Goal: Task Accomplishment & Management: Use online tool/utility

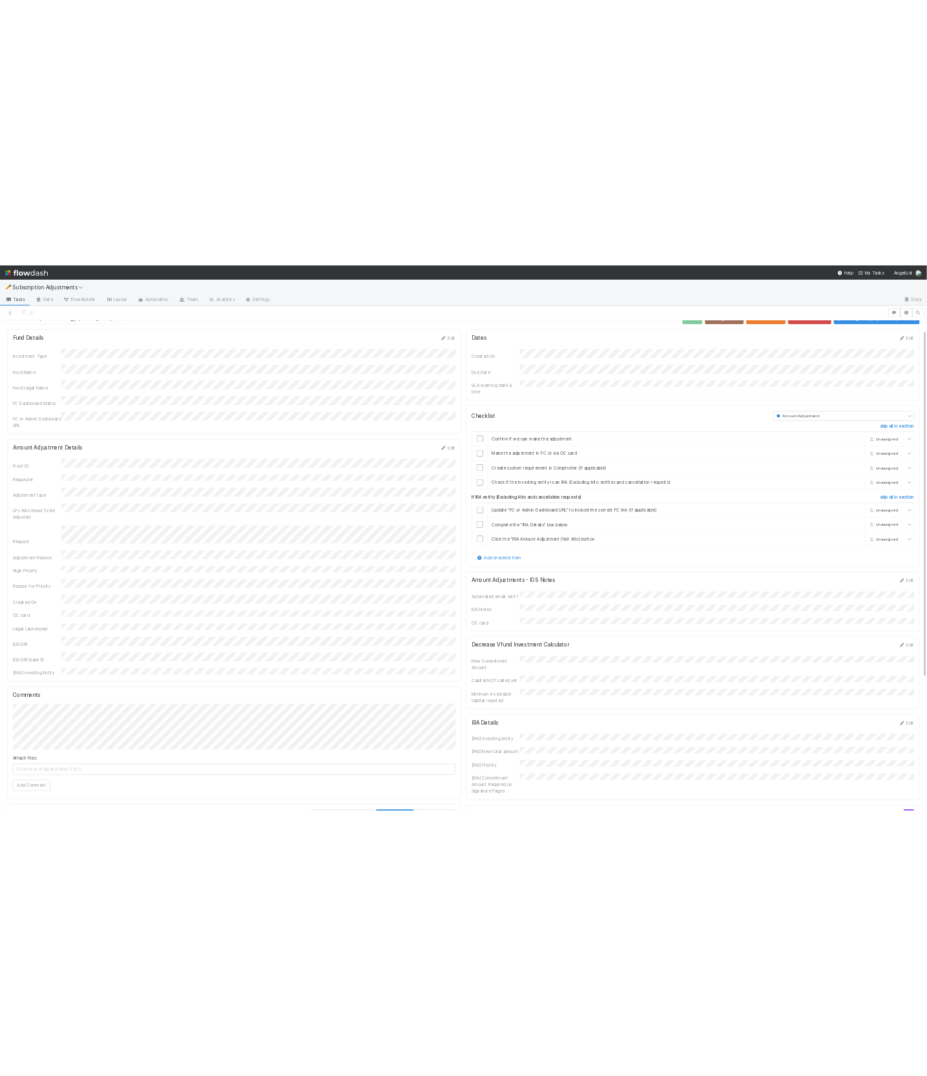
scroll to position [28, 0]
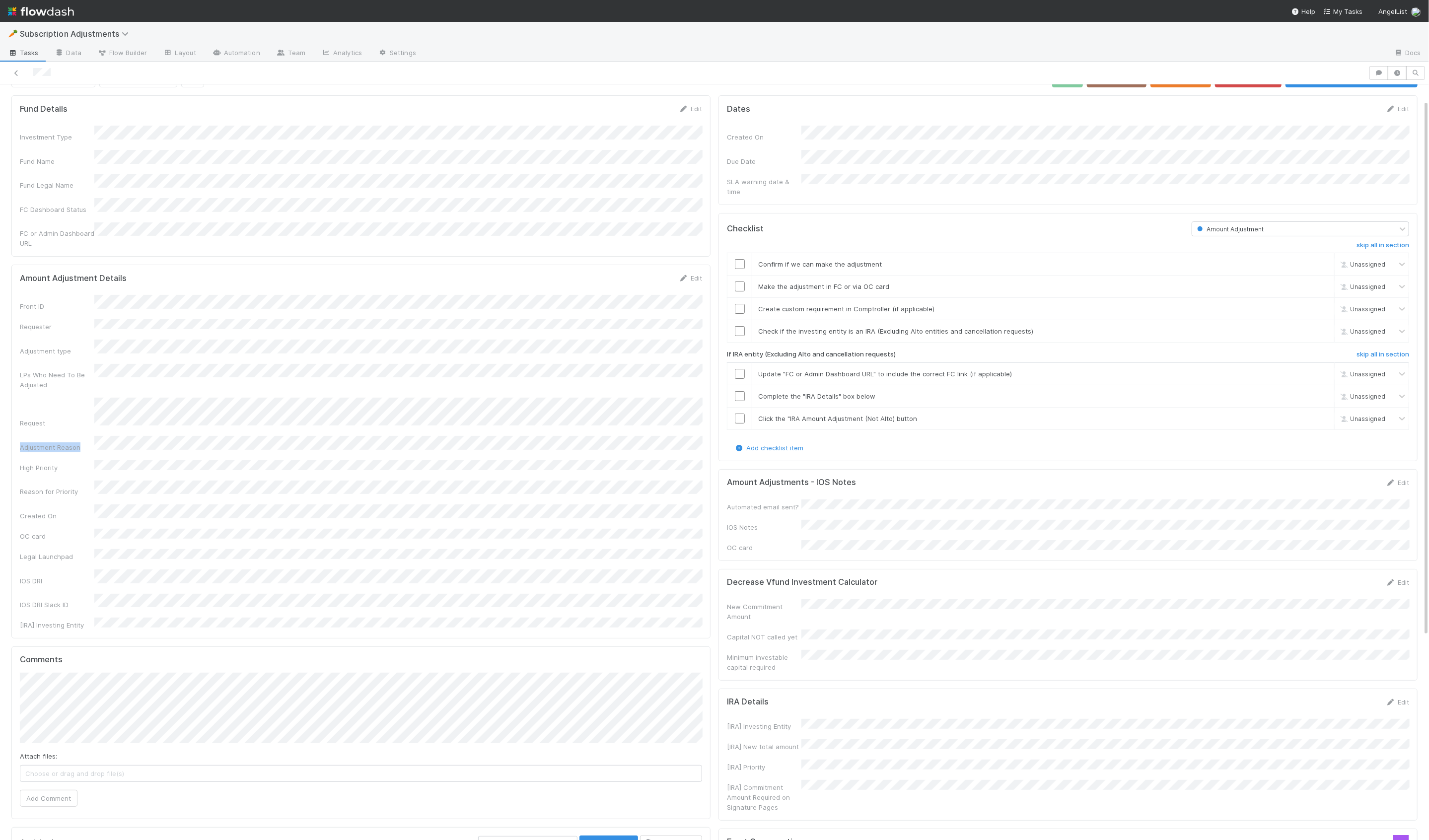
click at [268, 398] on div "Front ID Requester Adjustment type LPs Who Need To Be Adjusted Request Adjustme…" at bounding box center [361, 463] width 682 height 335
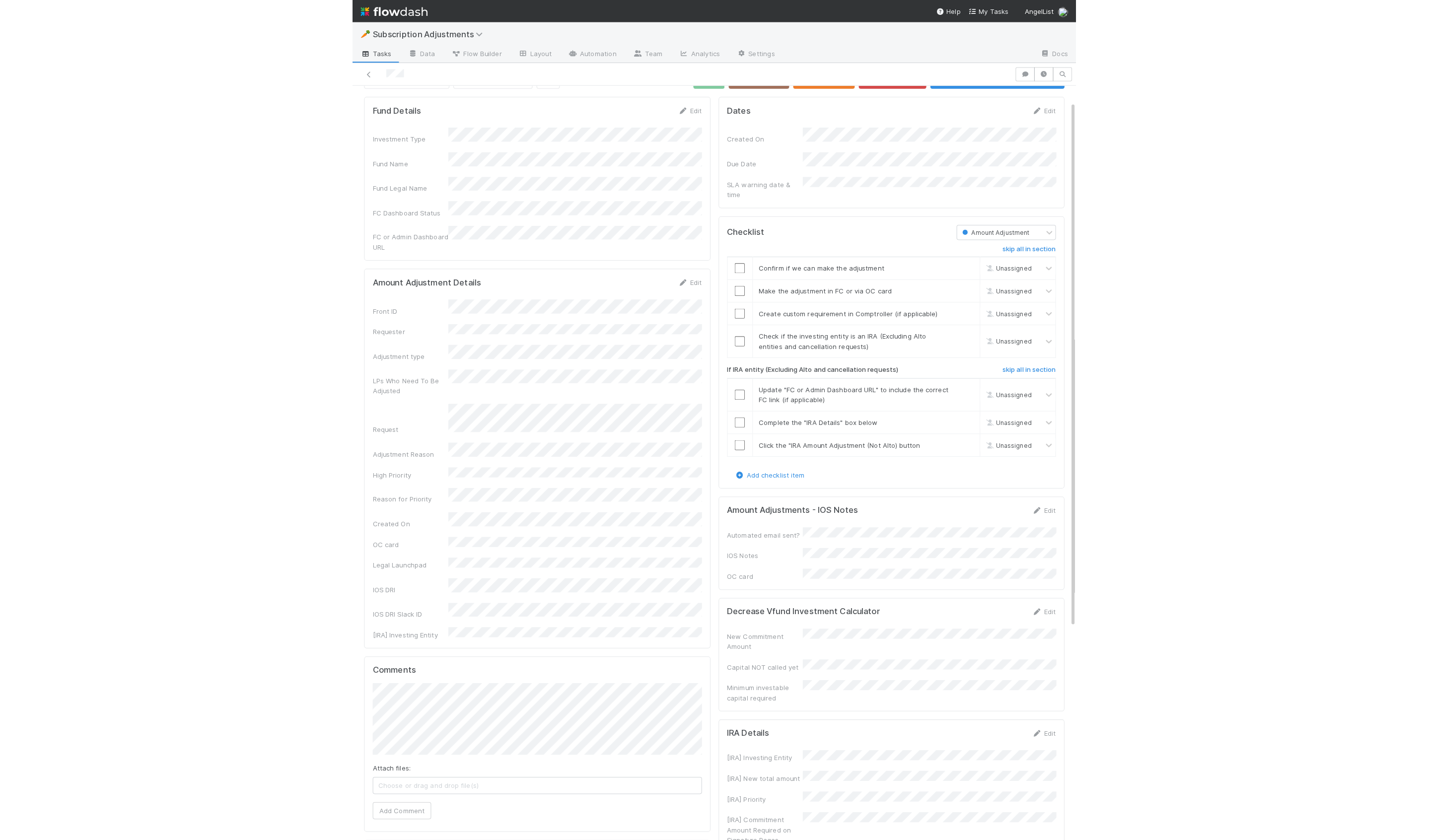
scroll to position [0, 0]
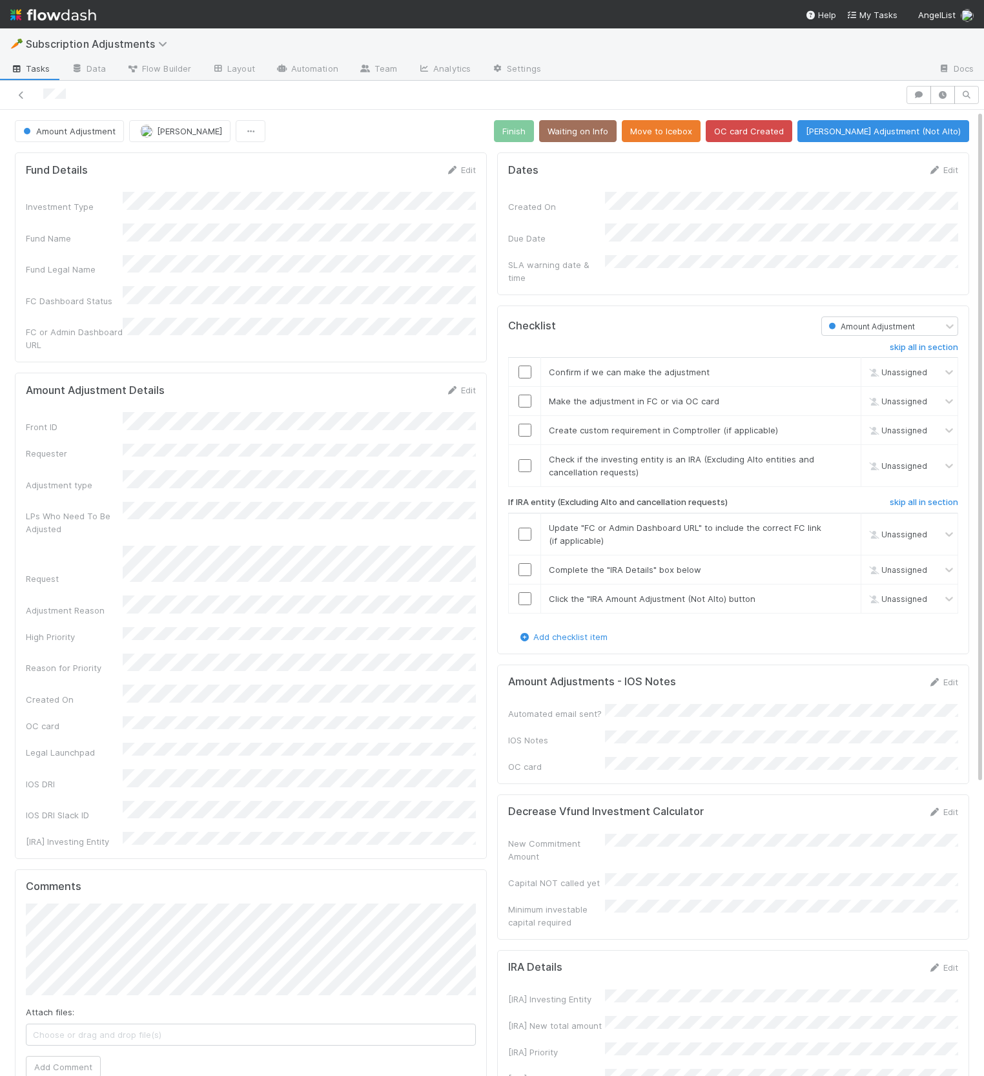
click at [591, 305] on div "Checklist Amount Adjustment skip all in section Confirm if we can make the adju…" at bounding box center [733, 479] width 472 height 349
click at [827, 639] on div "Checklist Amount Adjustment skip all in section Confirm if we can make the adju…" at bounding box center [733, 479] width 472 height 349
click at [876, 690] on form "Amount Adjustments - IOS Notes Edit Automated email sent? IOS Notes OC card" at bounding box center [733, 724] width 450 height 98
click at [948, 677] on link "Edit" at bounding box center [943, 682] width 30 height 10
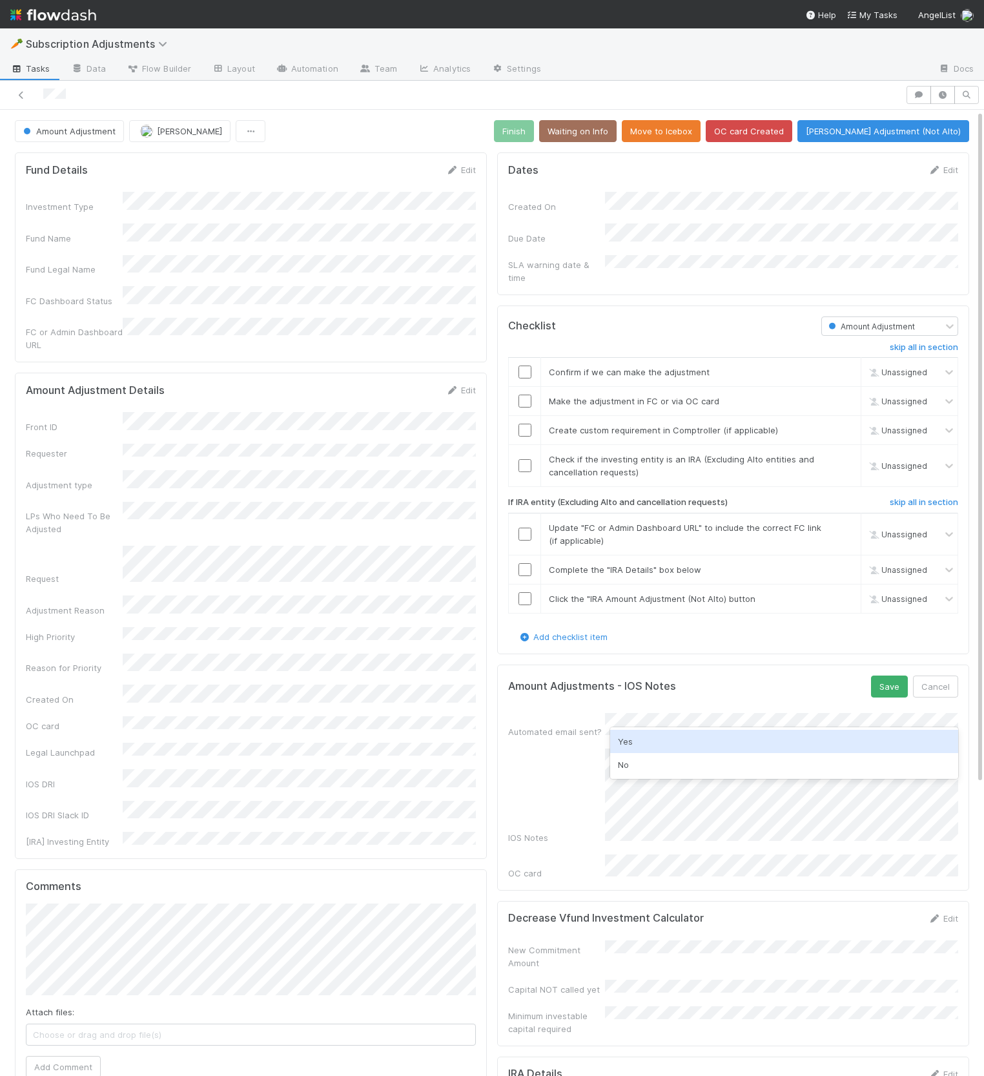
click at [677, 738] on div "Yes" at bounding box center [784, 741] width 348 height 23
click at [897, 675] on button "Save" at bounding box center [889, 686] width 37 height 22
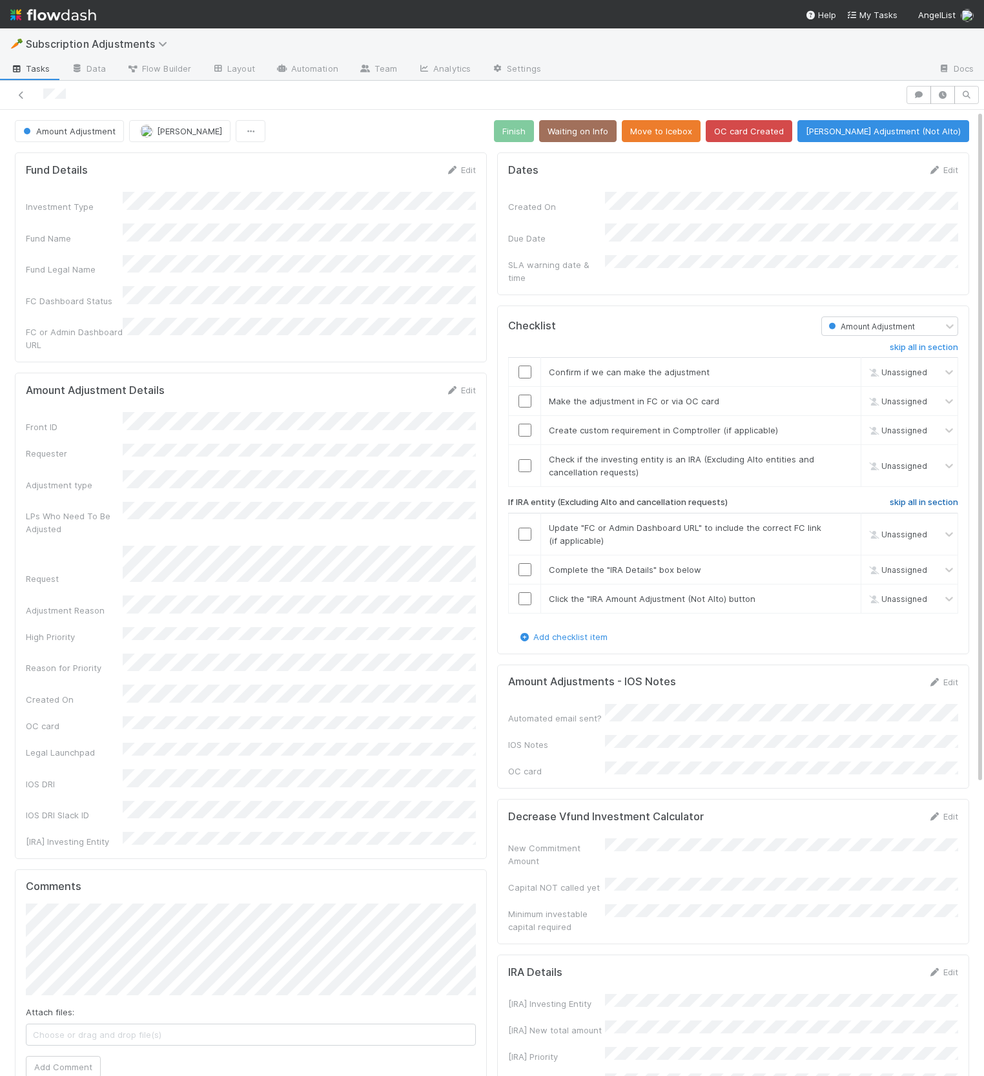
click at [922, 497] on h6 "skip all in section" at bounding box center [924, 502] width 68 height 10
click at [528, 459] on input "checkbox" at bounding box center [525, 465] width 13 height 13
click at [844, 425] on link "skip" at bounding box center [845, 430] width 16 height 10
click at [524, 366] on input "checkbox" at bounding box center [525, 372] width 13 height 13
click at [524, 395] on input "checkbox" at bounding box center [525, 401] width 13 height 13
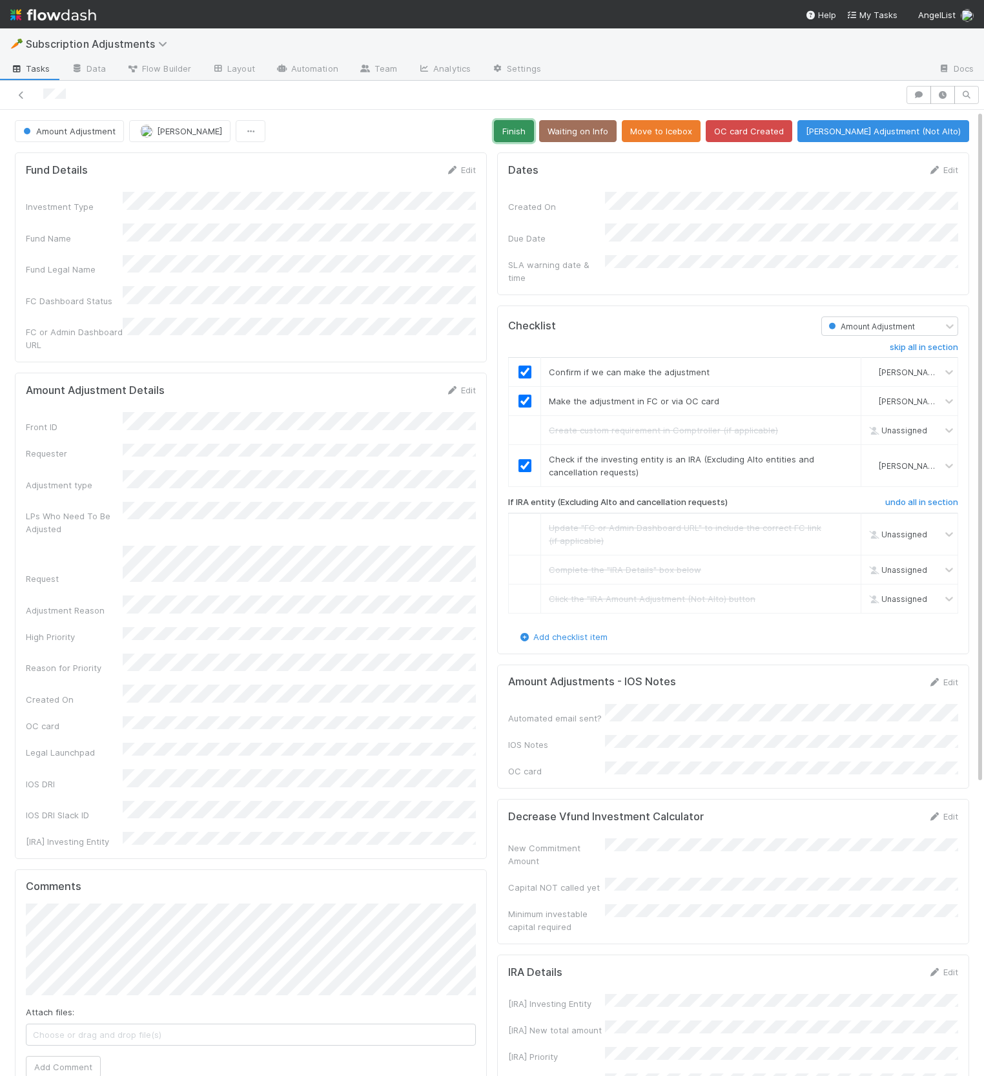
click at [534, 133] on button "Finish" at bounding box center [514, 131] width 40 height 22
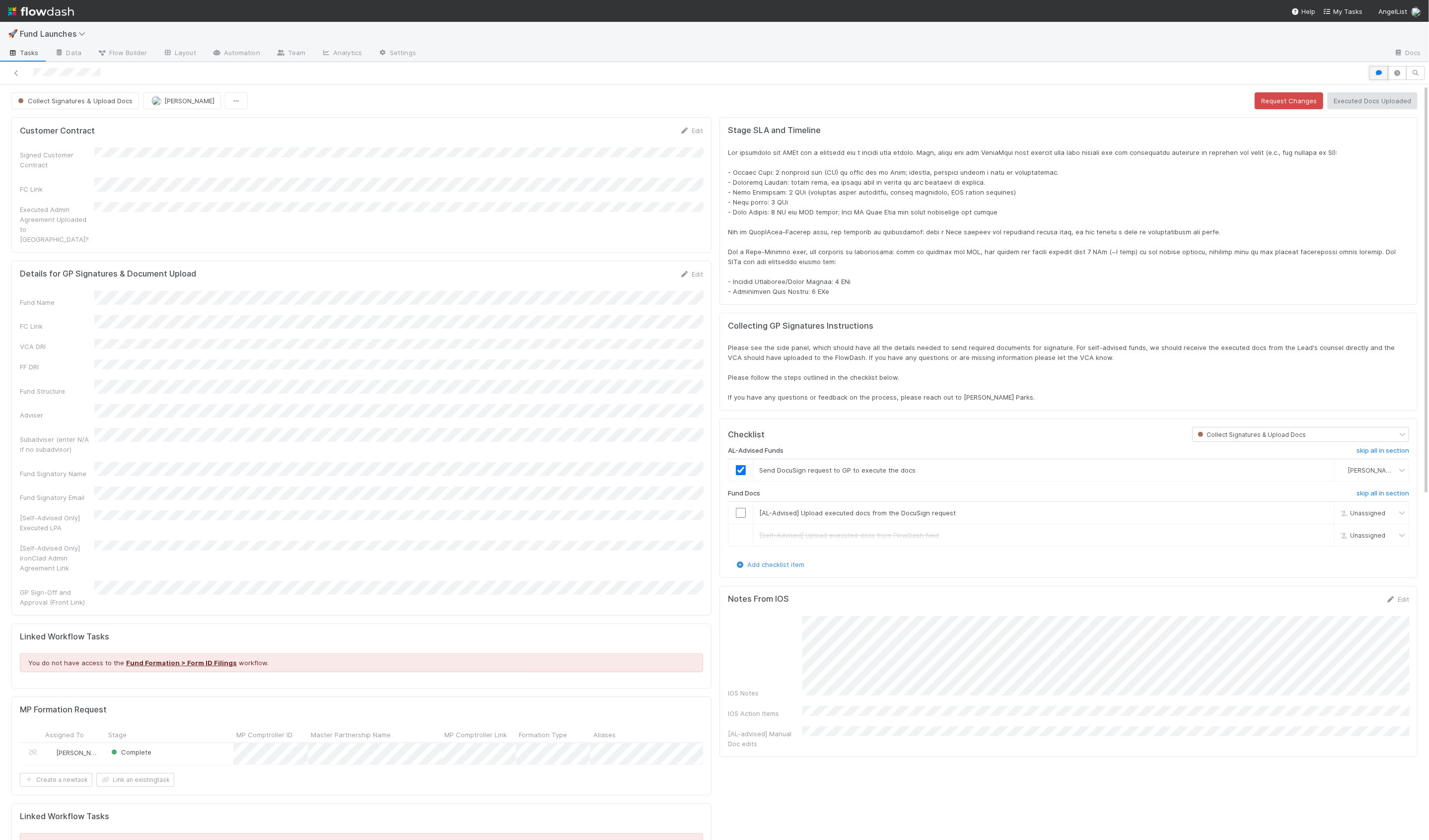
click at [1374, 70] on icon "button" at bounding box center [1378, 73] width 10 height 6
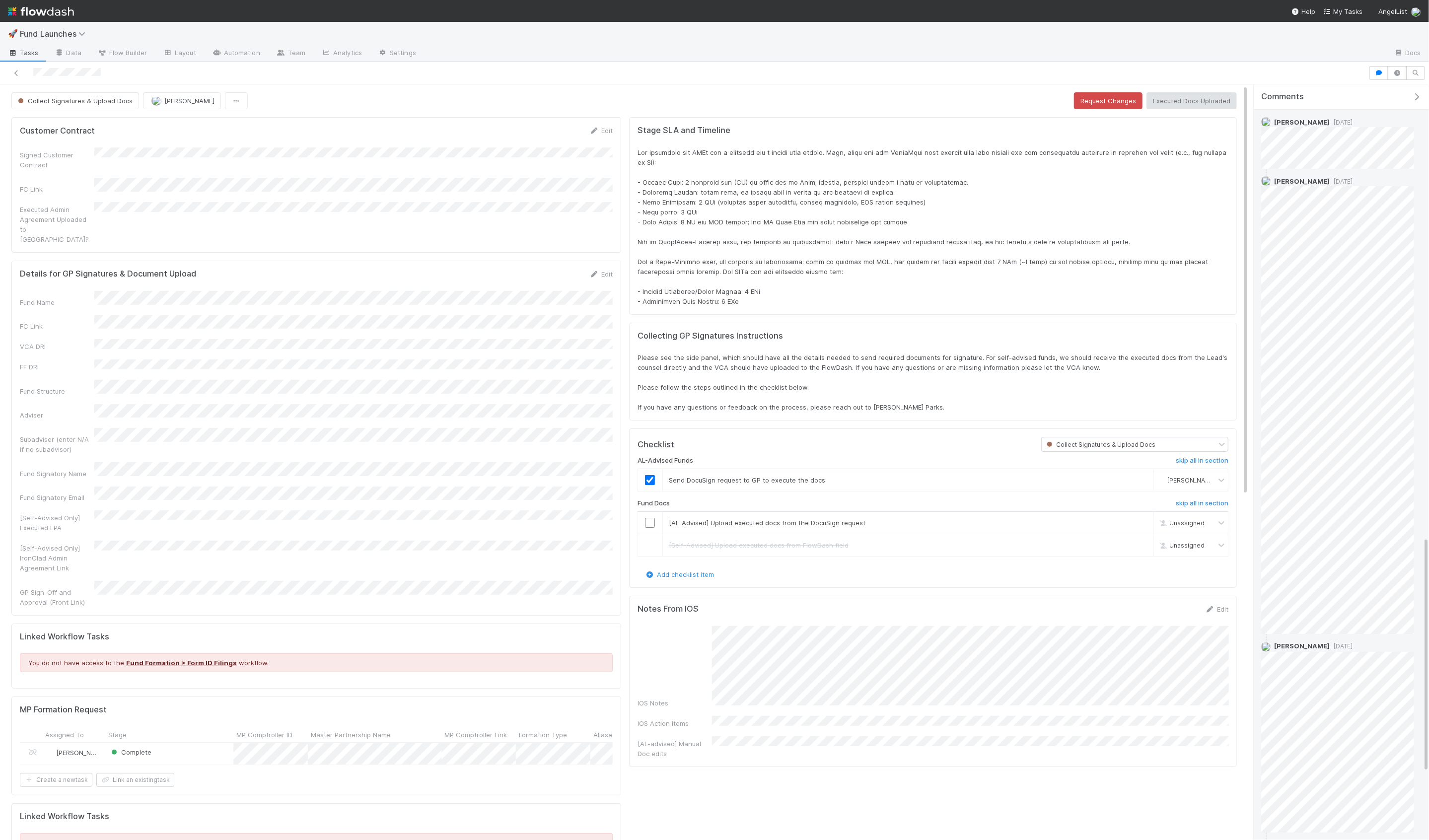
scroll to position [1441, 0]
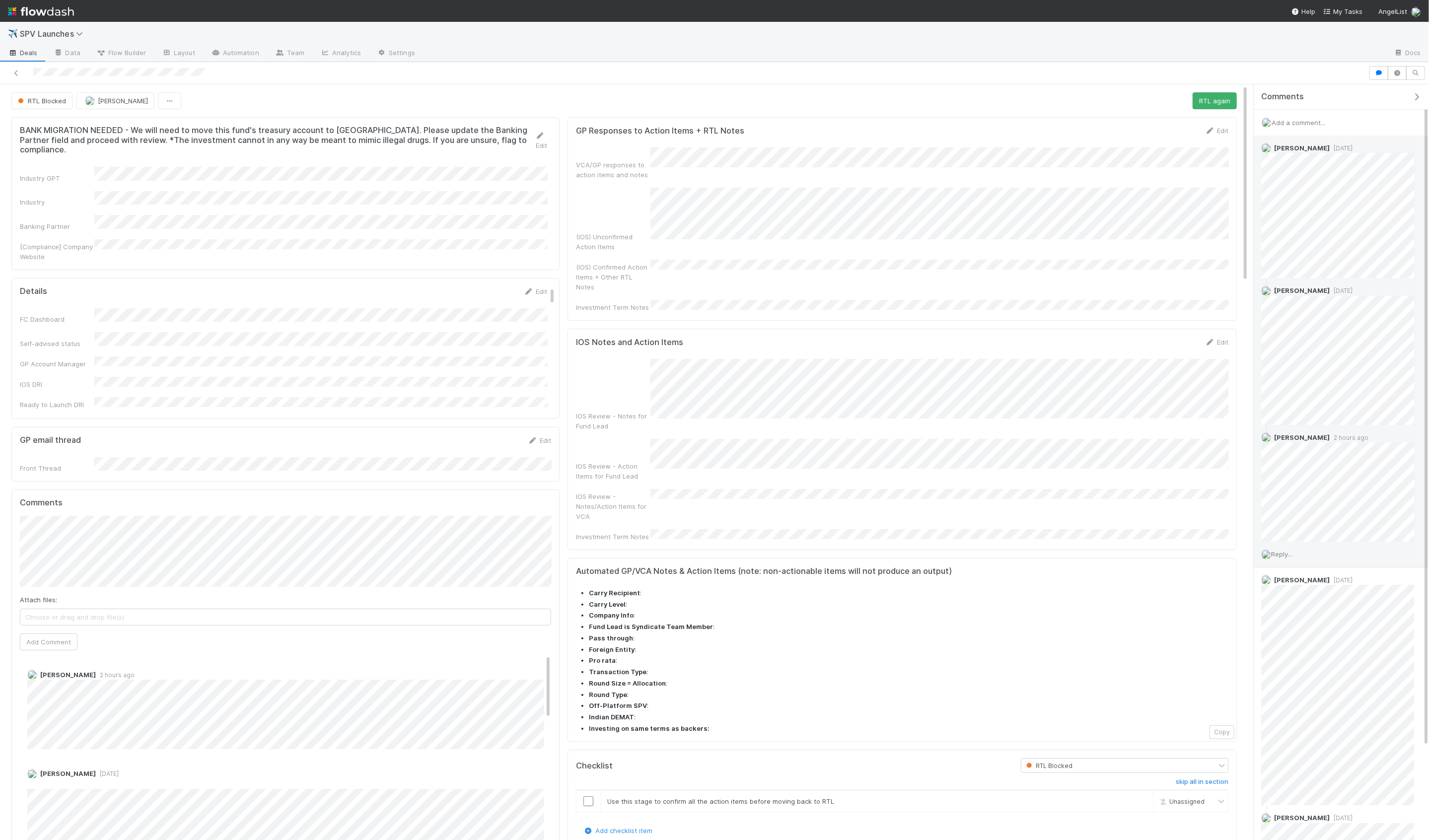
click at [1282, 551] on span "Reply..." at bounding box center [1281, 554] width 22 height 8
click at [1300, 729] on button "Add Reply" at bounding box center [1294, 732] width 44 height 17
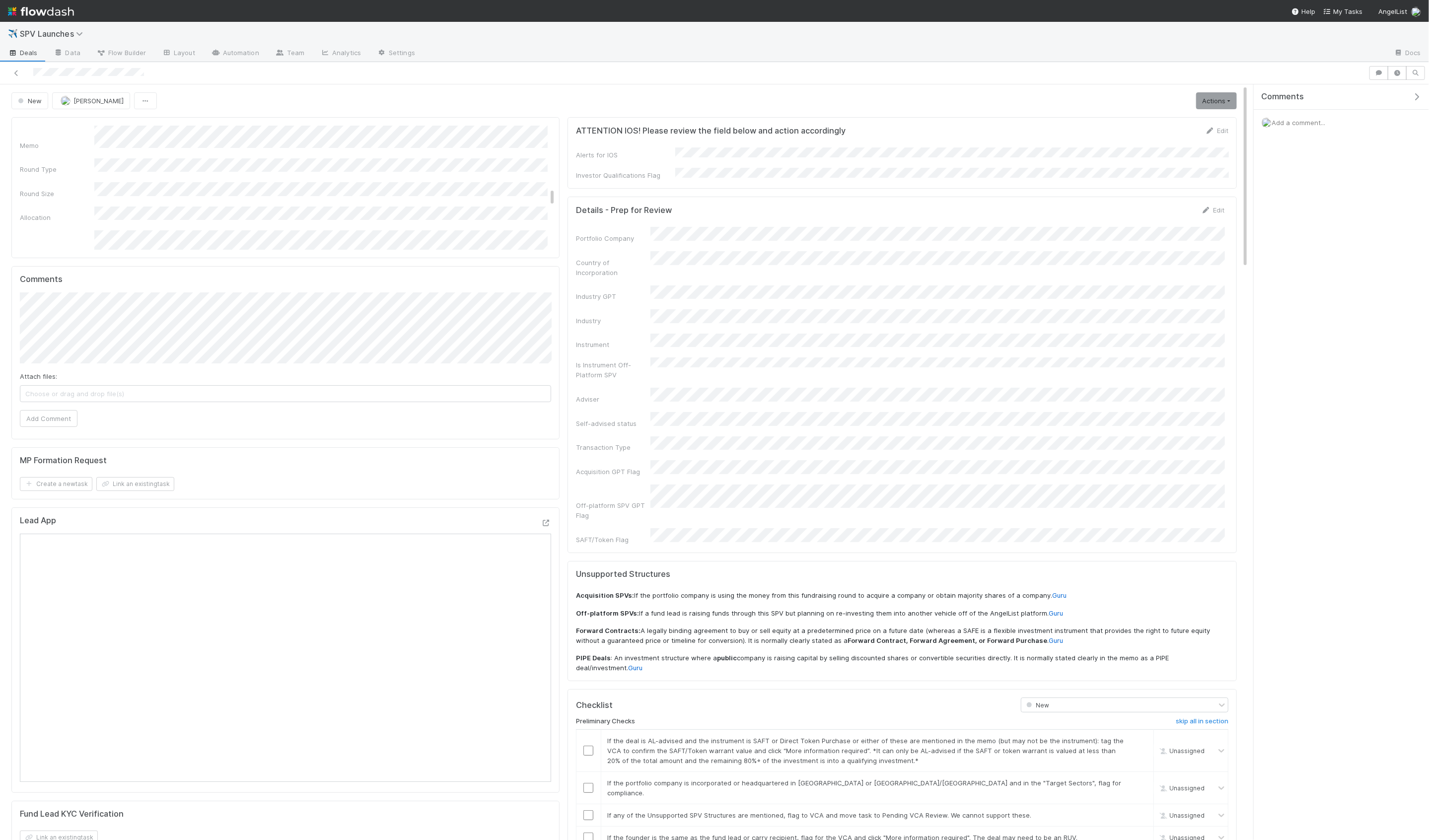
scroll to position [865, 0]
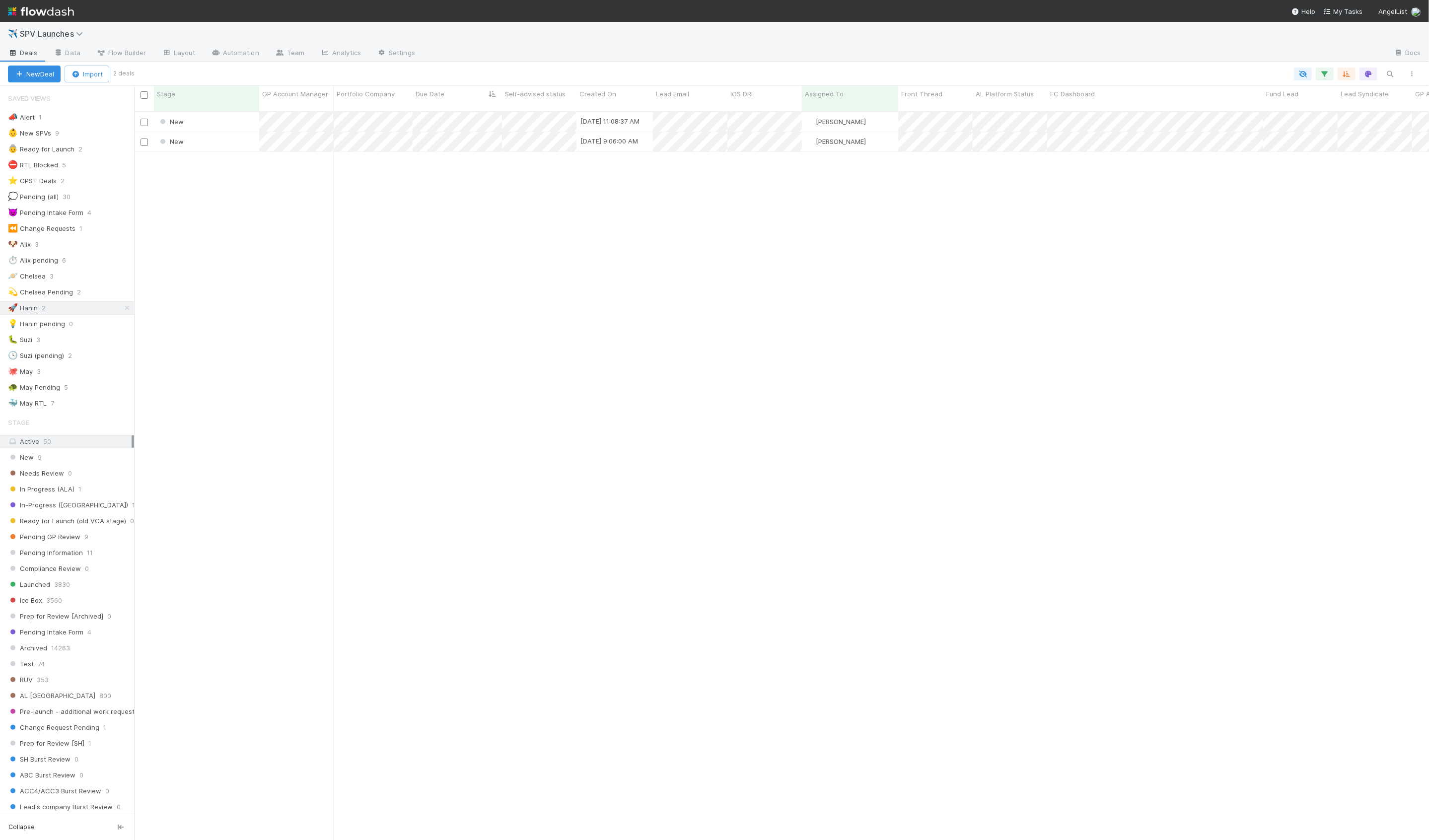
scroll to position [736, 1294]
click at [249, 251] on div "New [DATE] 11:08:37 AM [PERSON_NAME] 0 0 0 0 0 0 0 0 1 0 0 0 New [DATE] 9:06:00…" at bounding box center [781, 480] width 1294 height 736
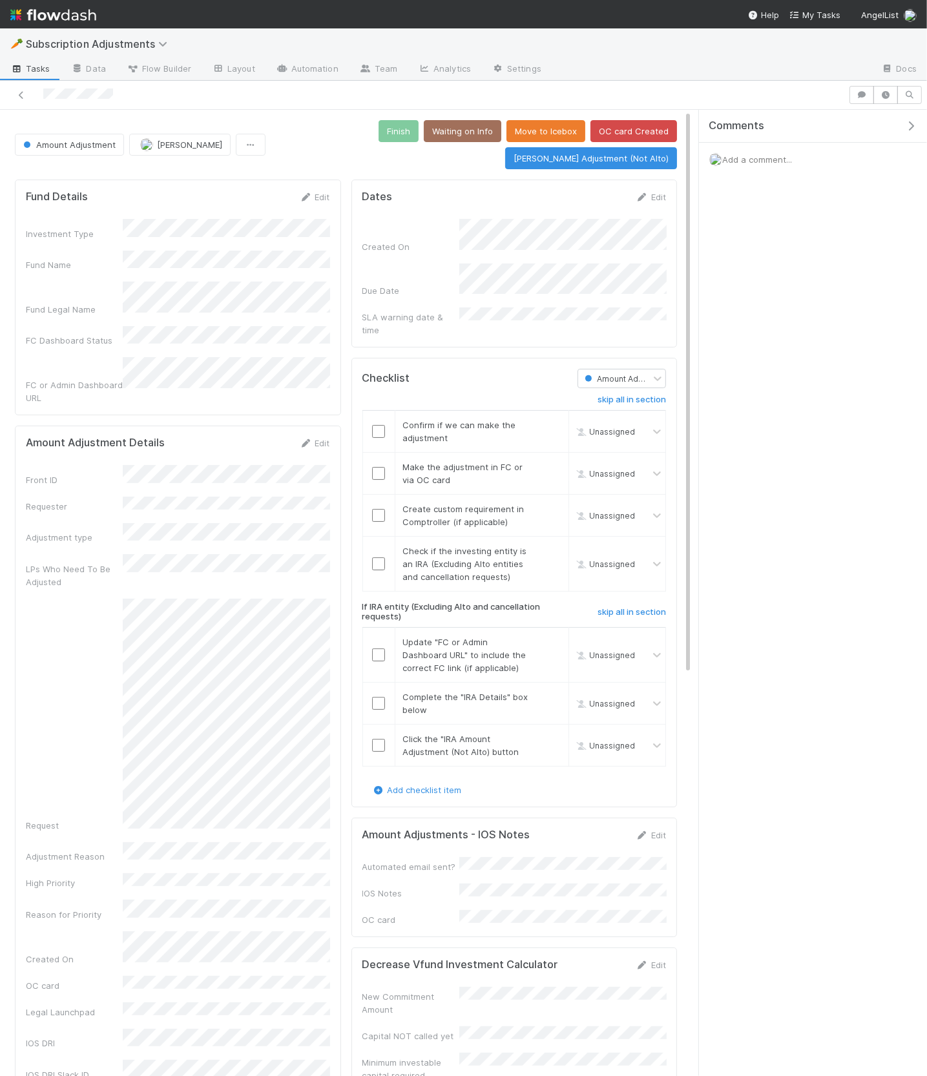
click at [914, 123] on icon "button" at bounding box center [910, 126] width 13 height 10
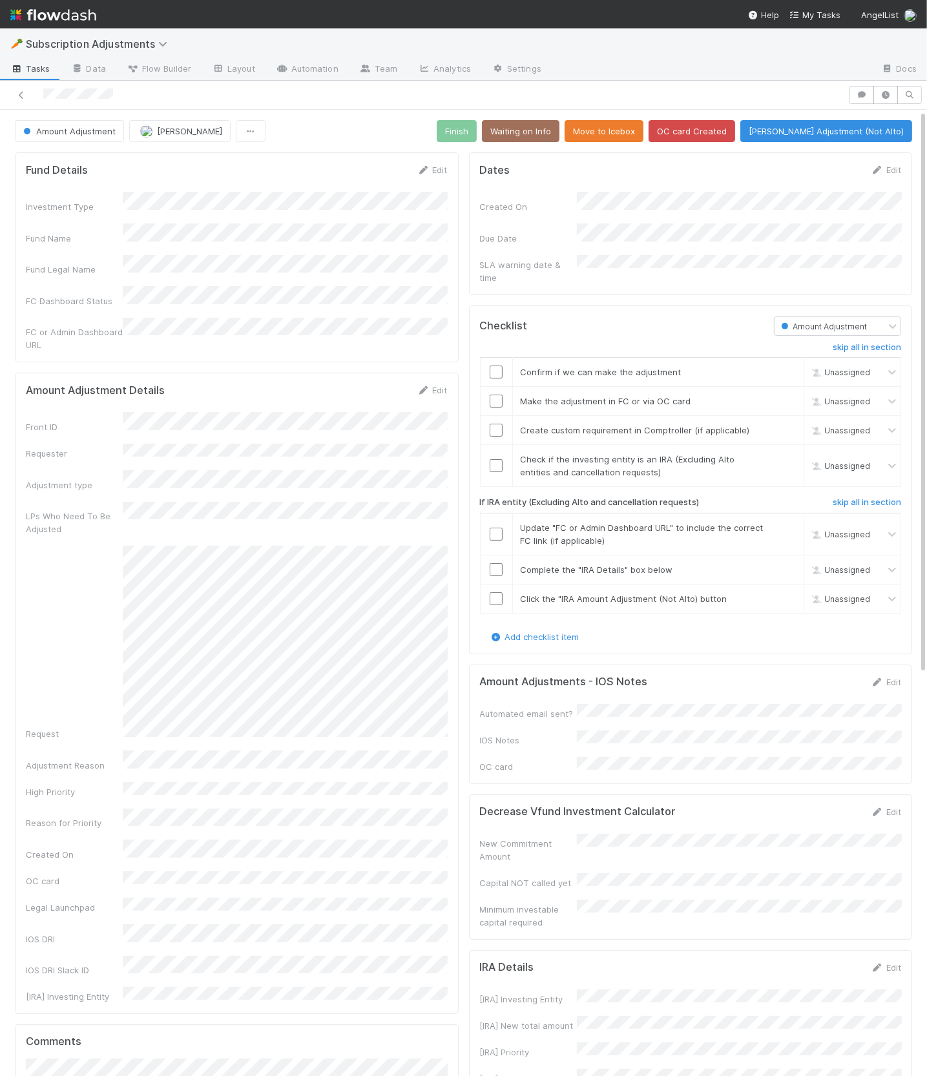
click at [473, 324] on div "Checklist" at bounding box center [617, 325] width 294 height 19
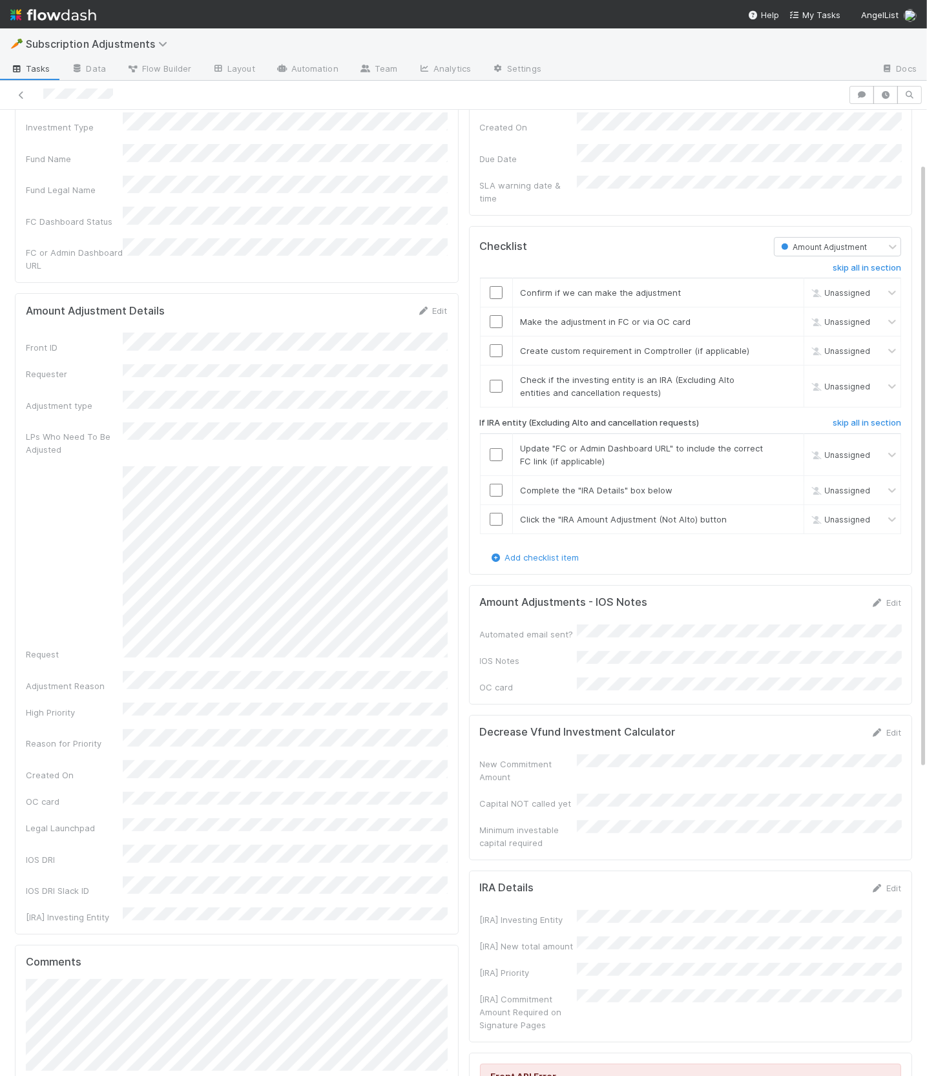
scroll to position [86, 0]
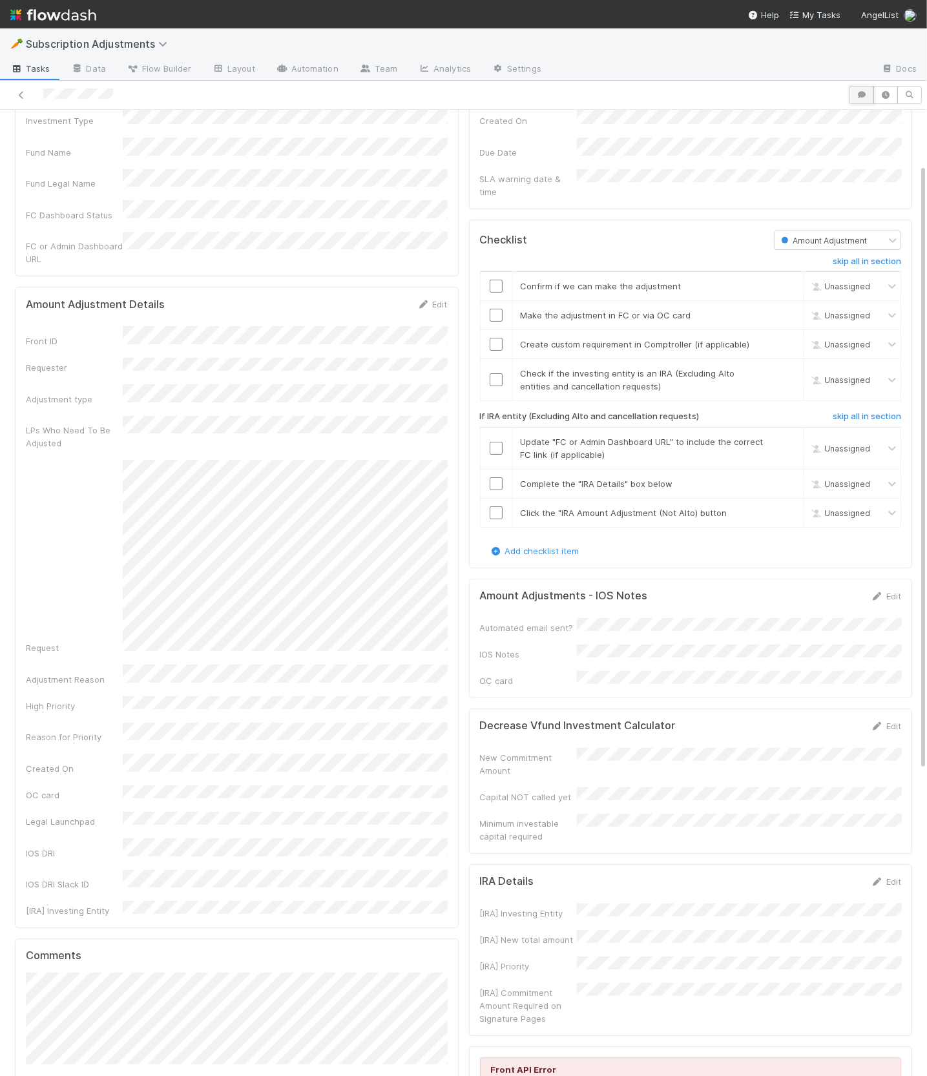
click at [856, 97] on icon "button" at bounding box center [861, 95] width 13 height 8
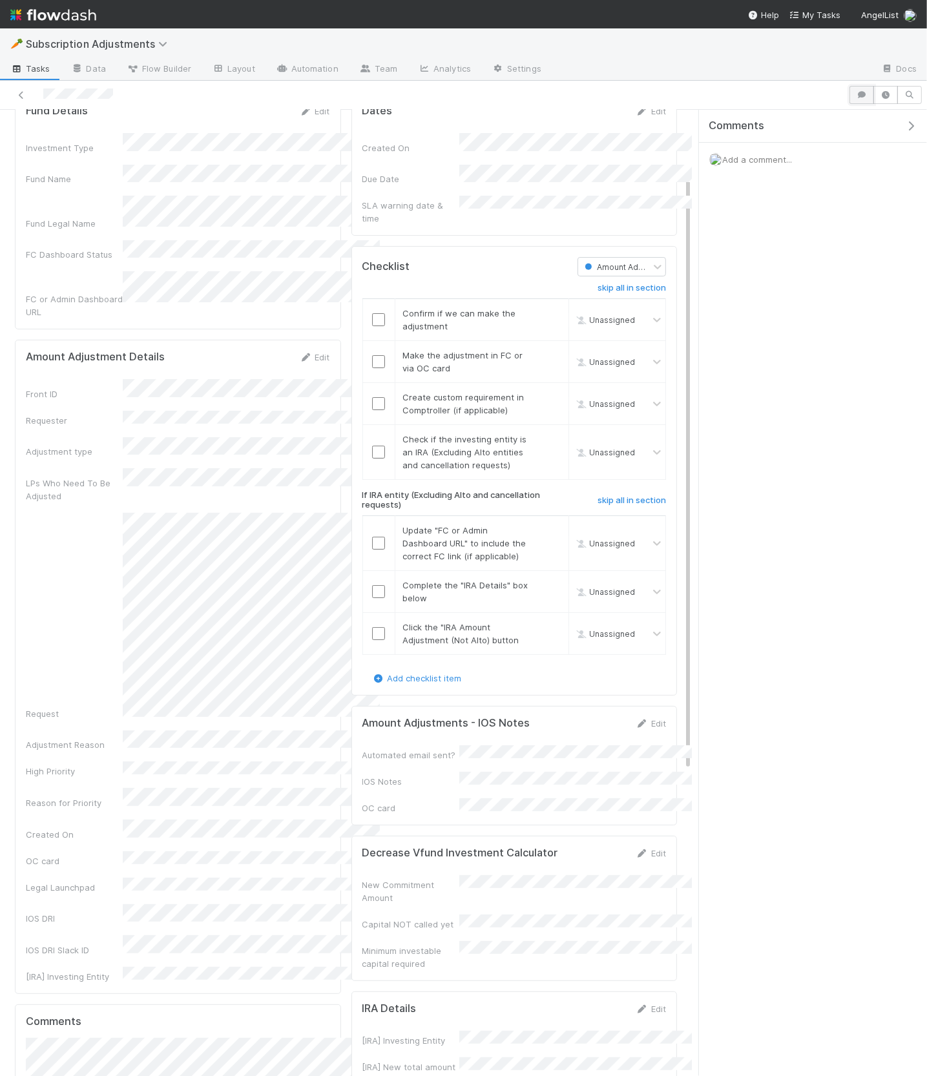
scroll to position [113, 0]
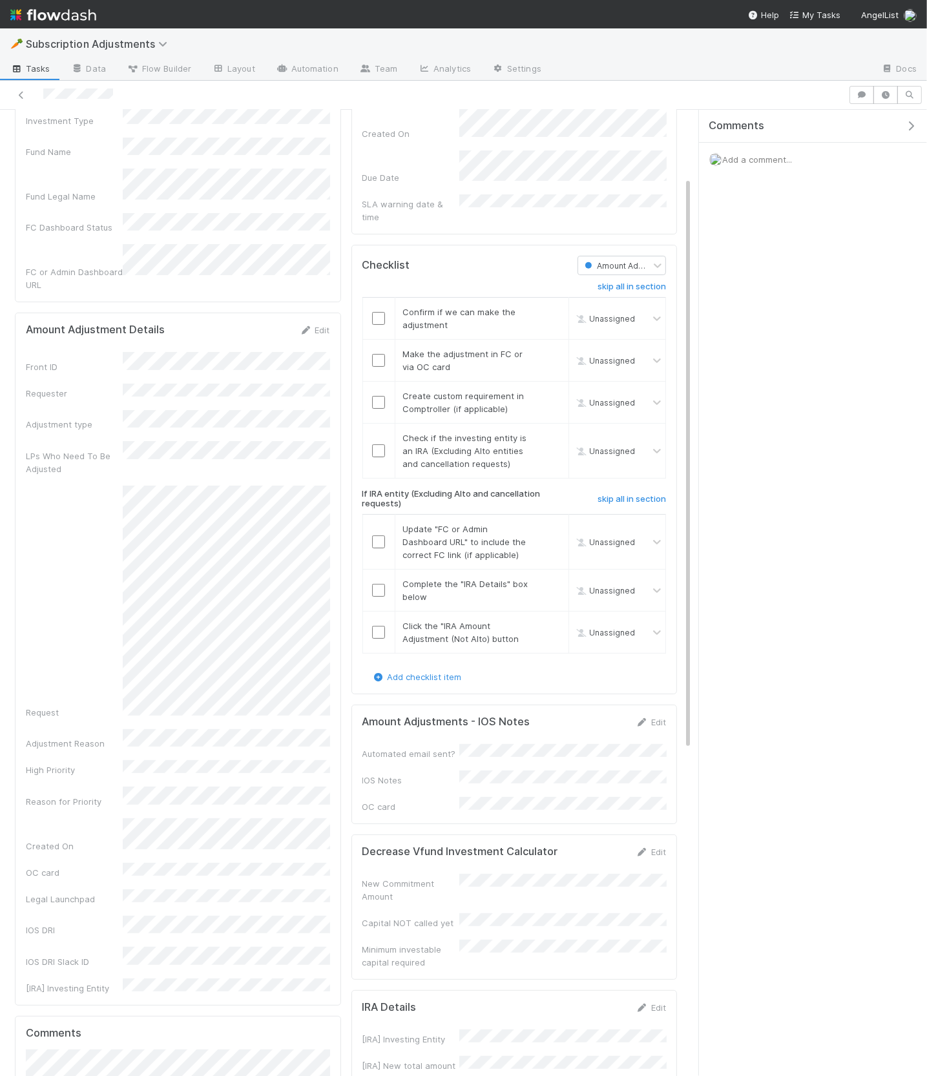
click at [748, 165] on div "Add a comment..." at bounding box center [813, 160] width 228 height 34
click at [748, 156] on span "Add a comment..." at bounding box center [757, 159] width 70 height 10
click at [799, 212] on input "https://venture.angellist.com/admin/accreditation/808595" at bounding box center [804, 216] width 178 height 22
type input "https://venture.angellist.com/admin/ accreditation/808595"
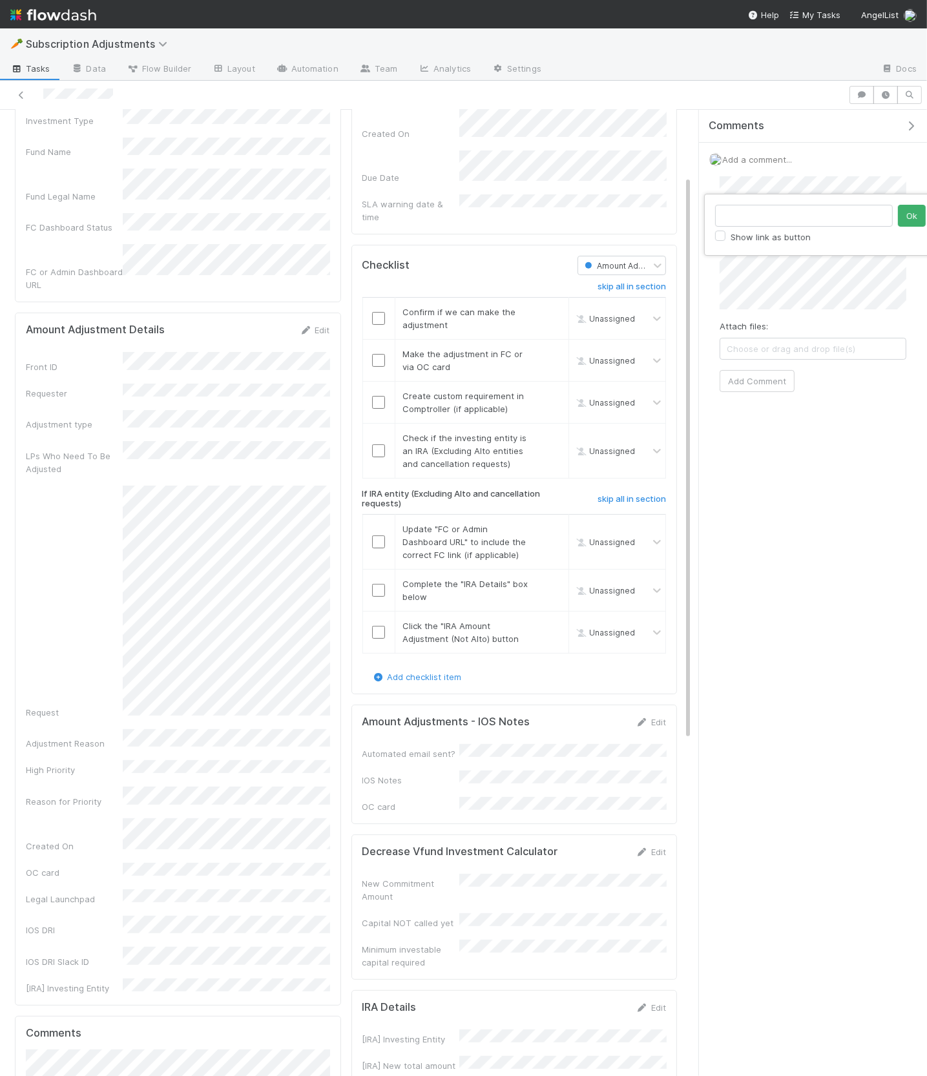
scroll to position [0, 0]
click at [914, 215] on button "Ok" at bounding box center [912, 216] width 28 height 22
click at [737, 465] on button "Add Comment" at bounding box center [756, 454] width 75 height 22
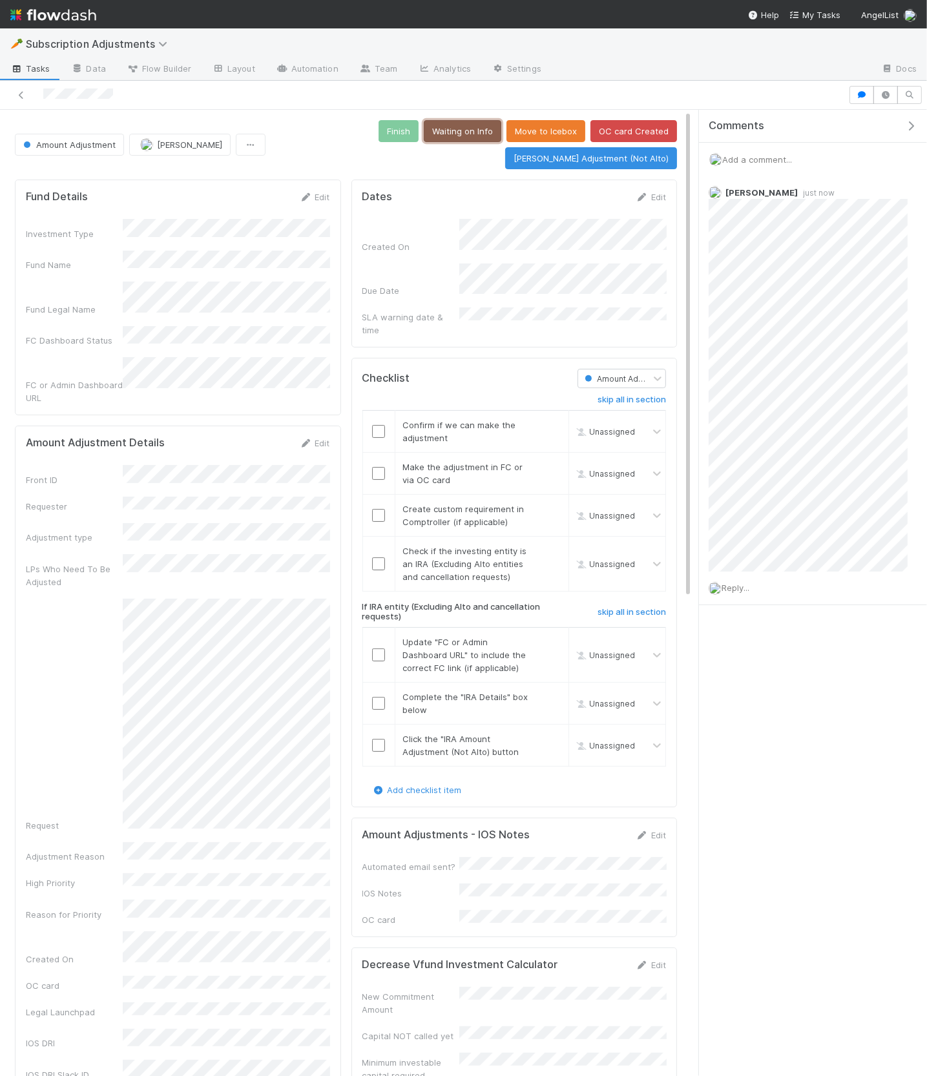
click at [454, 129] on button "Waiting on Info" at bounding box center [462, 131] width 77 height 22
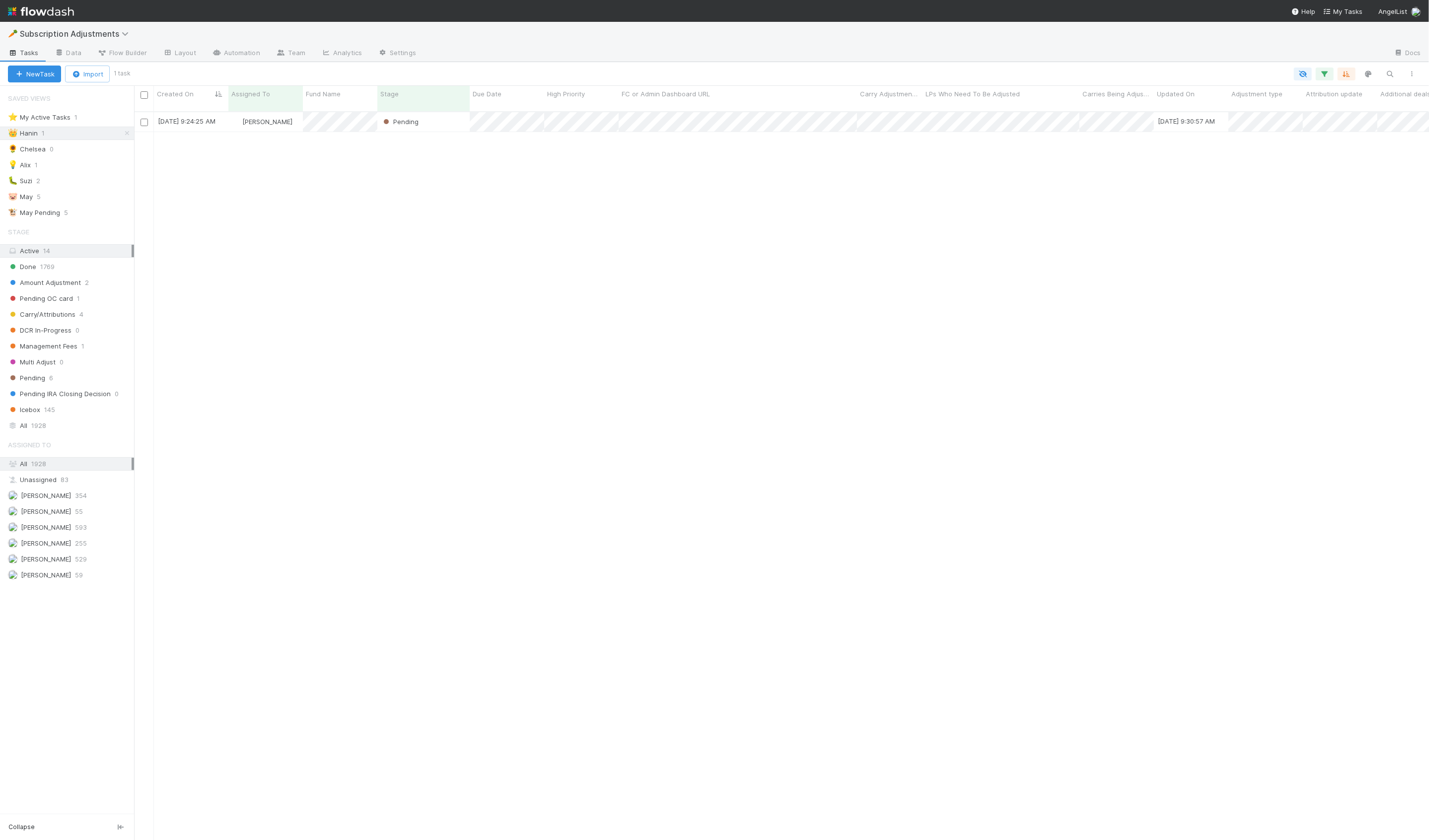
scroll to position [736, 1294]
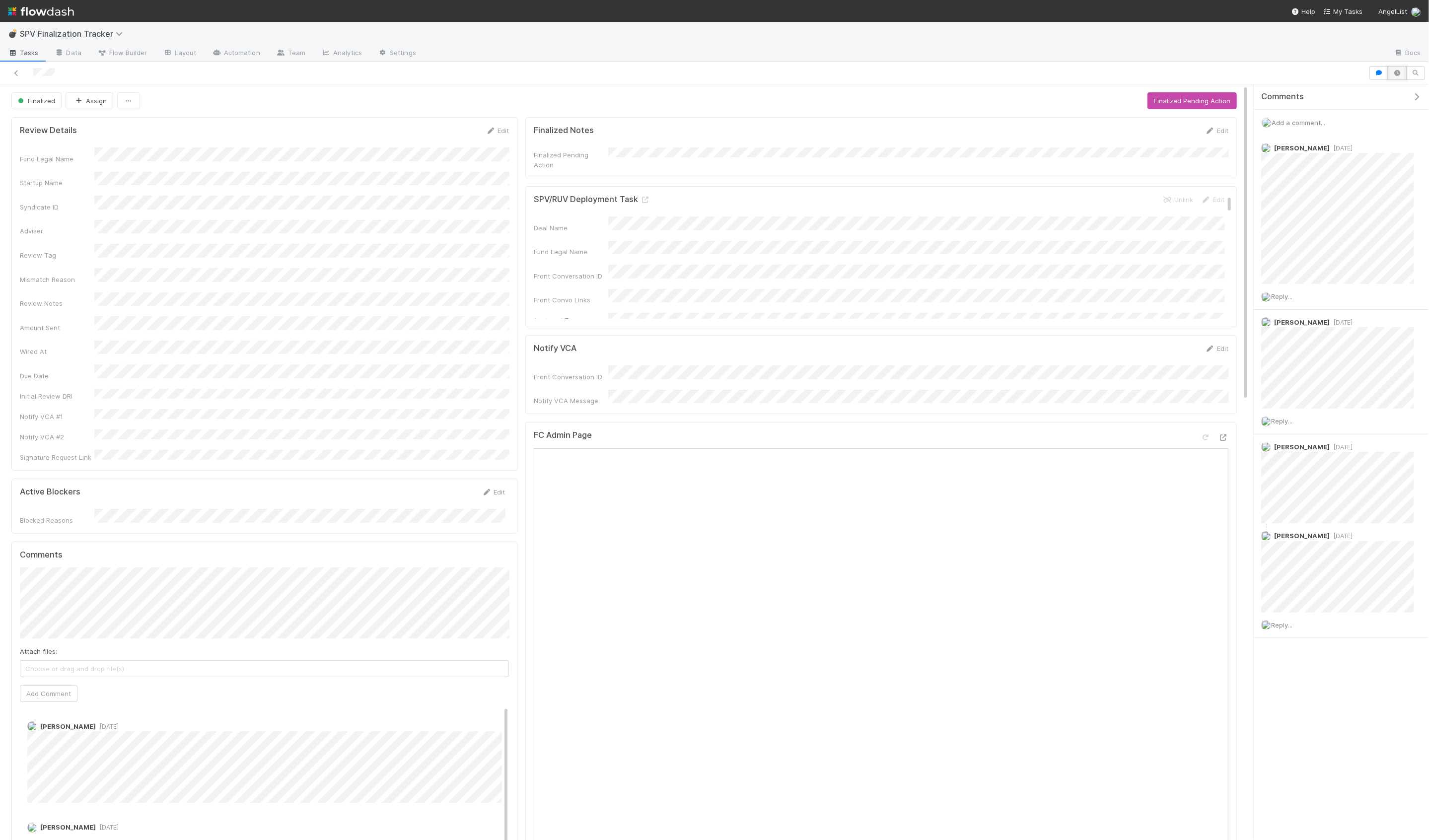
click at [1397, 67] on button "button" at bounding box center [1397, 73] width 19 height 14
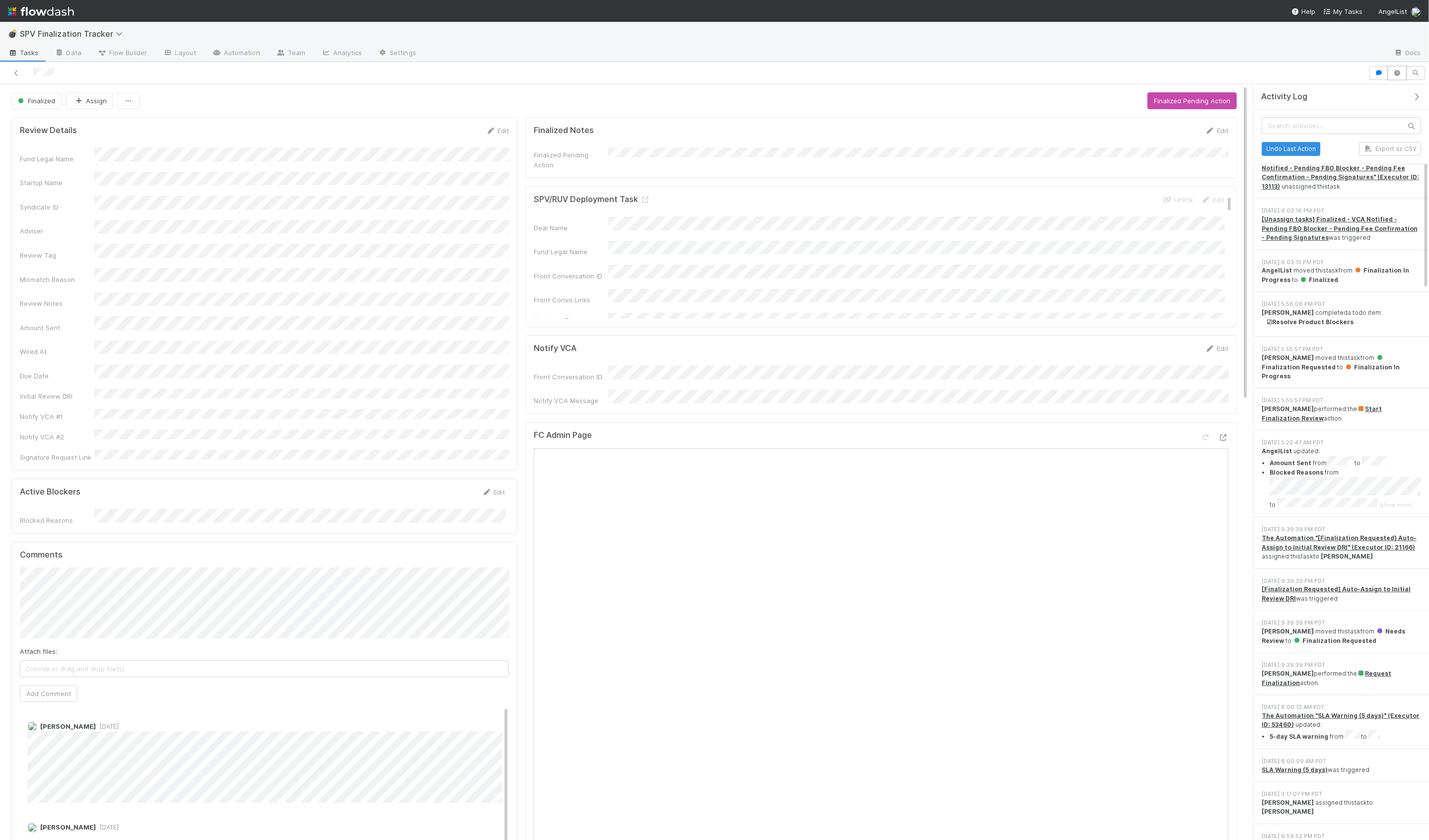
scroll to position [13, 0]
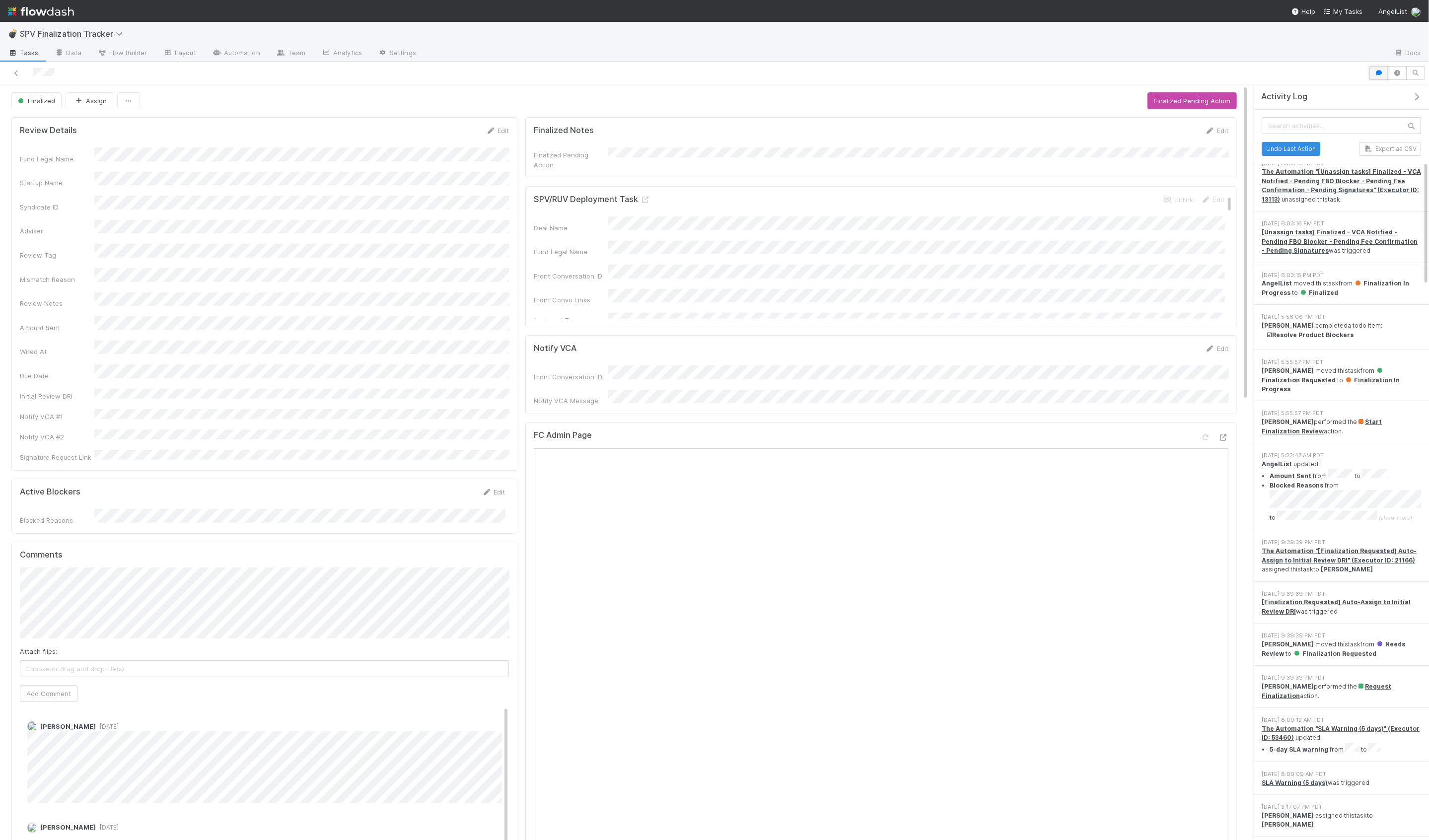
click at [1380, 75] on icon "button" at bounding box center [1378, 73] width 10 height 6
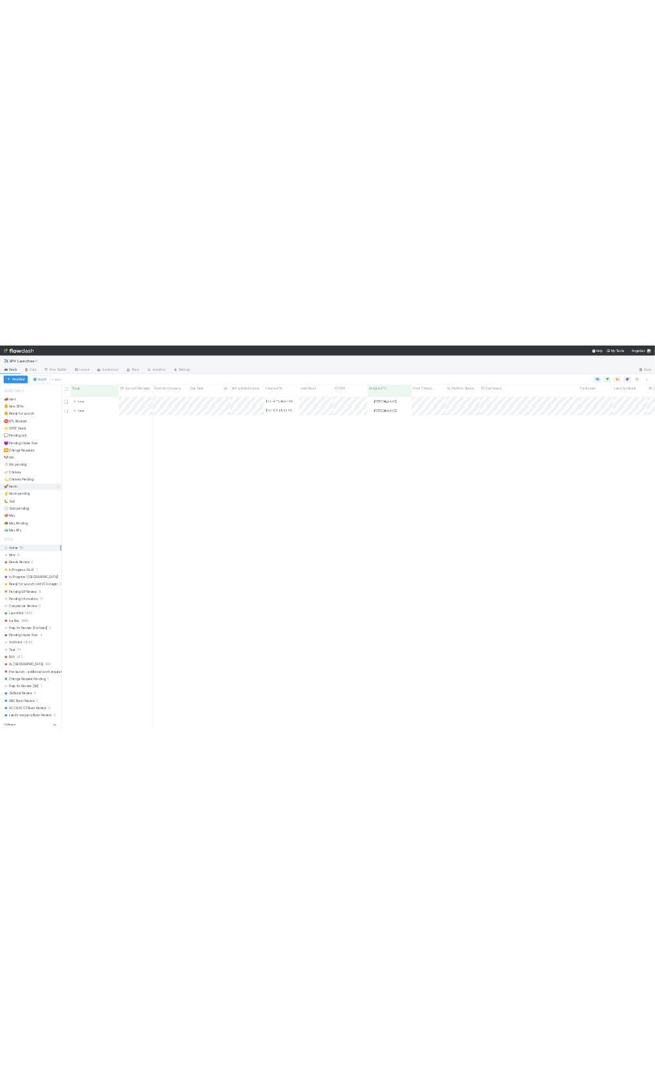
scroll to position [958, 1684]
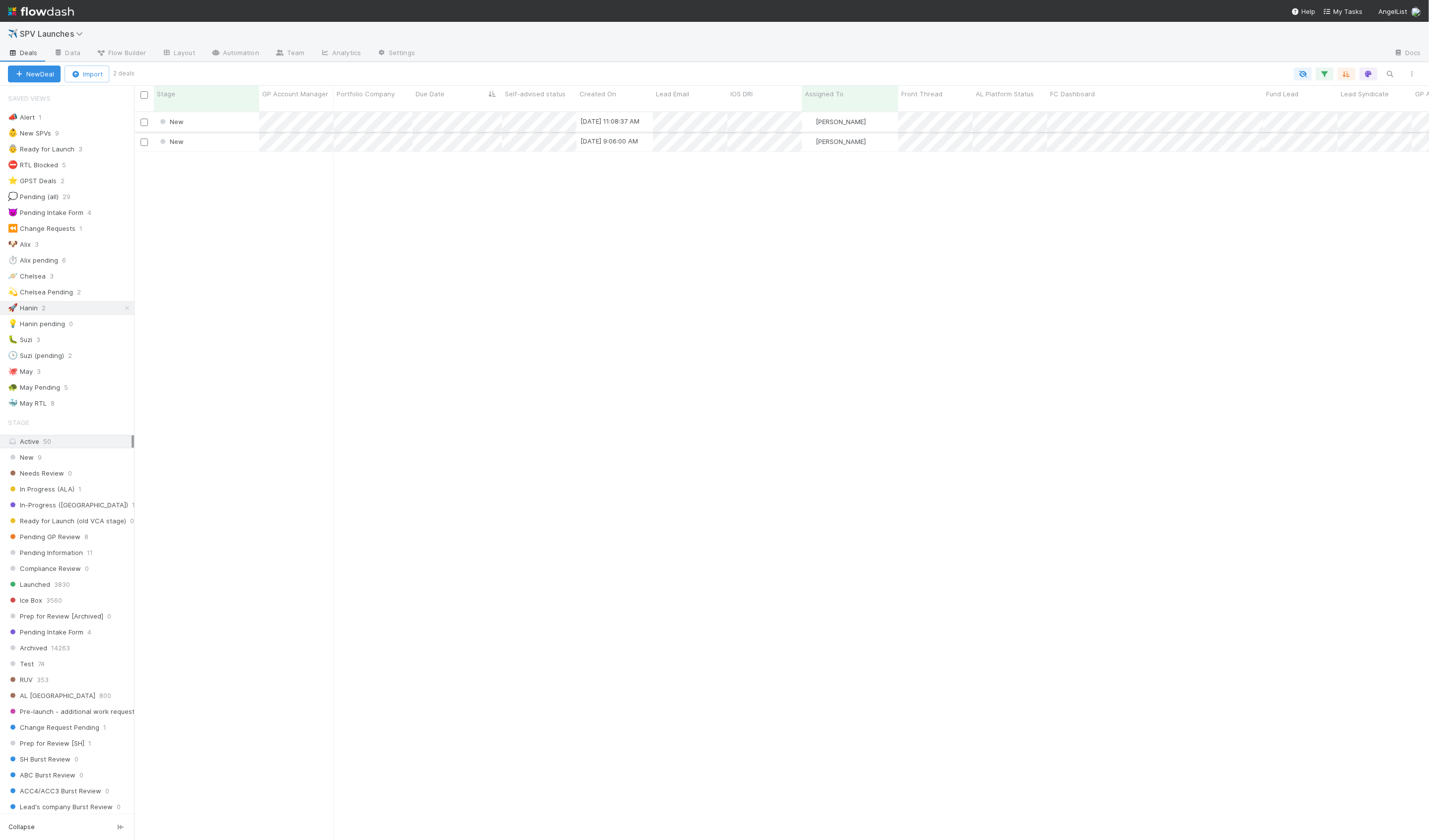
click at [228, 118] on div "New" at bounding box center [206, 121] width 105 height 19
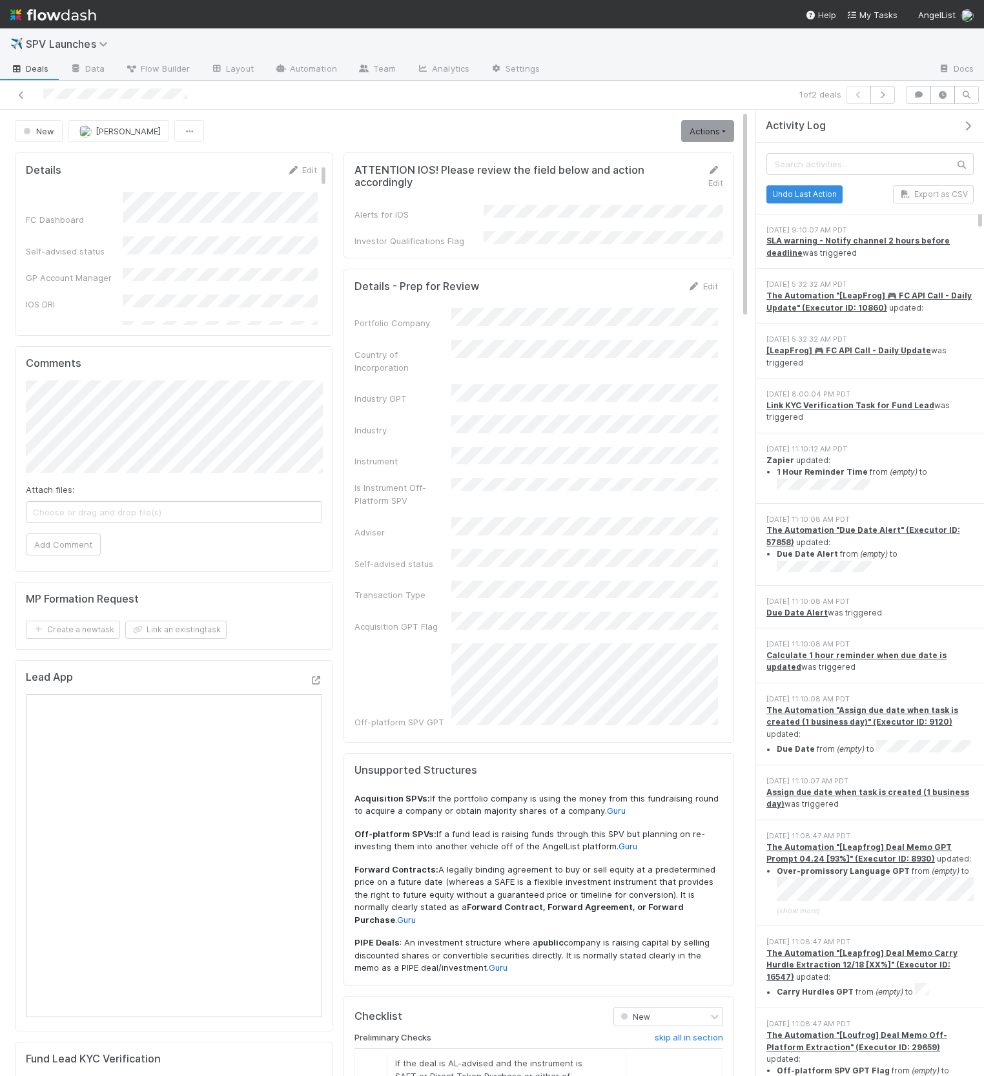
click at [965, 126] on icon "button" at bounding box center [968, 126] width 13 height 10
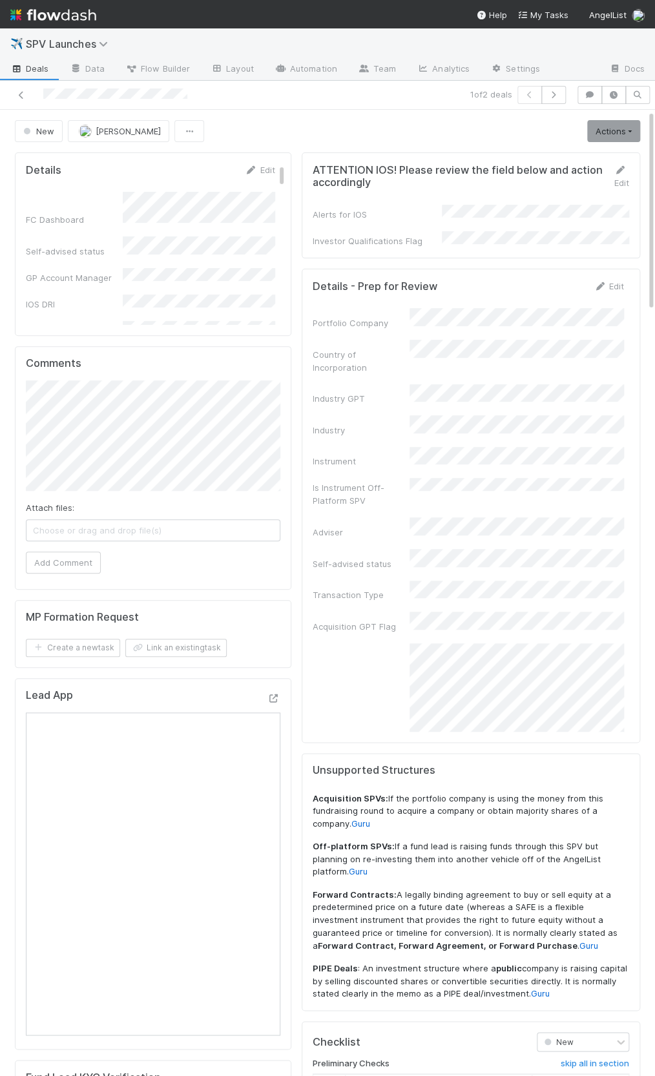
click at [431, 239] on div "Investor Qualifications Flag" at bounding box center [377, 240] width 129 height 13
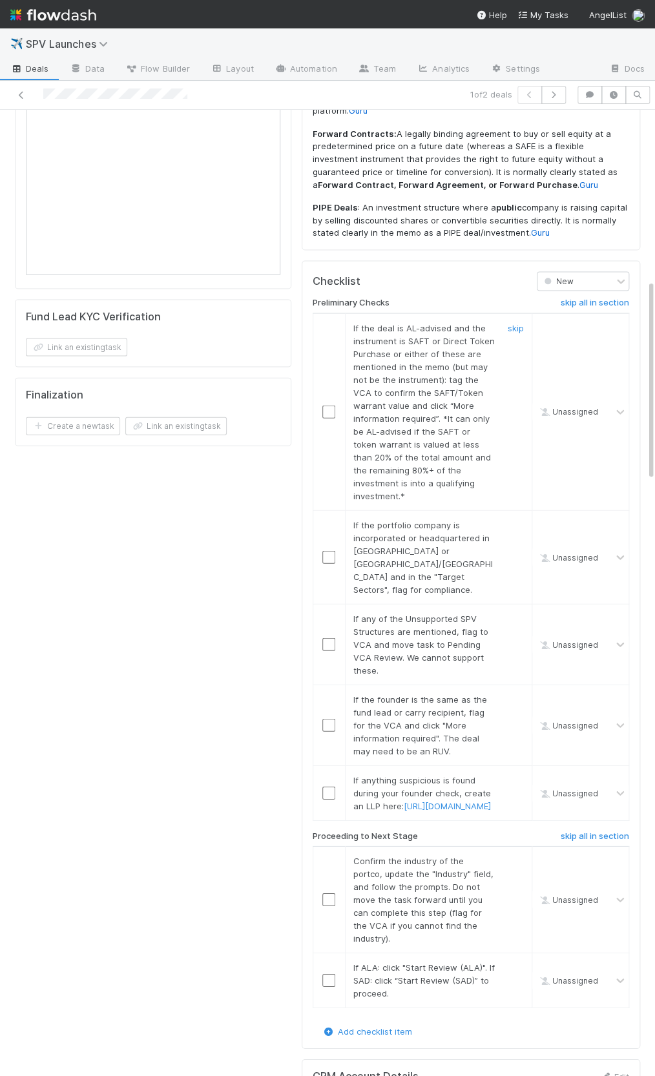
scroll to position [814, 0]
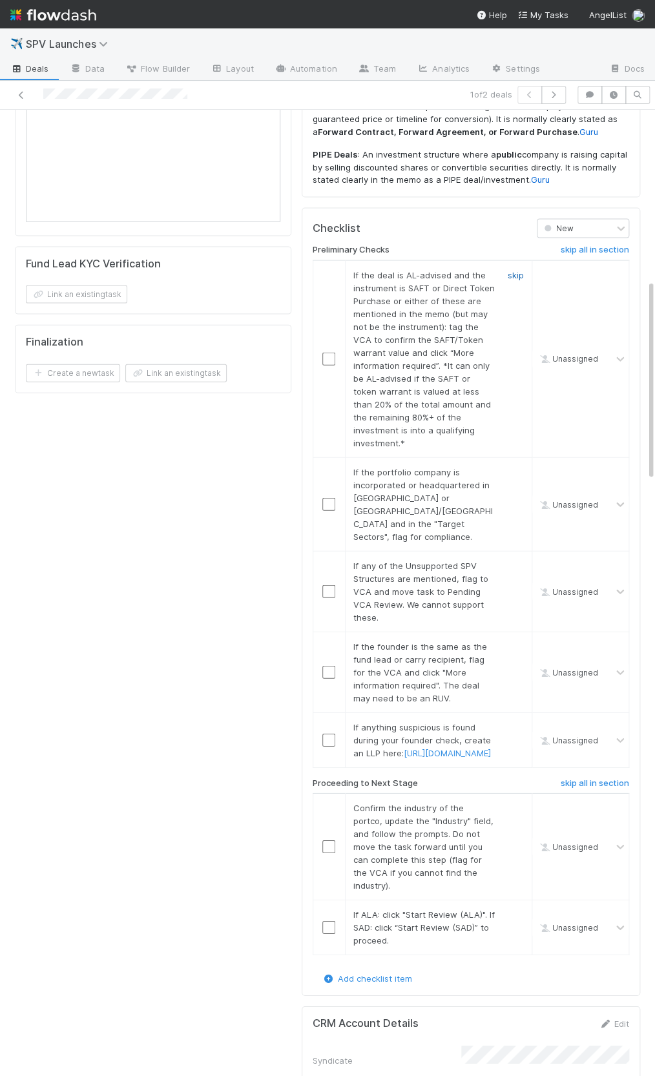
click at [515, 269] on link "skip" at bounding box center [516, 274] width 16 height 10
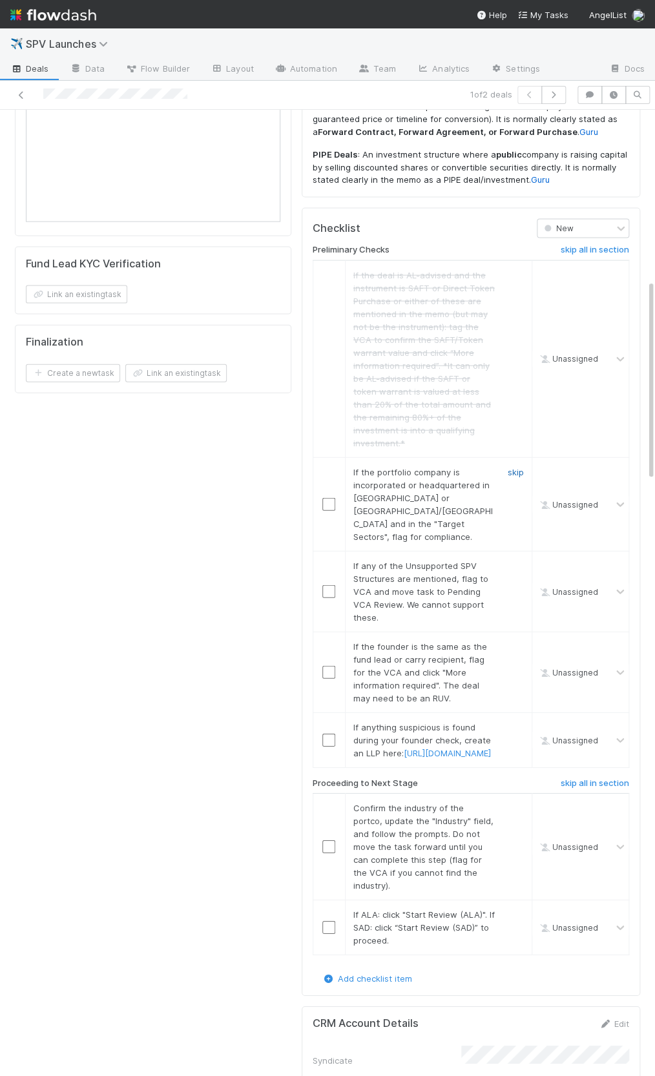
click at [515, 466] on link "skip" at bounding box center [516, 471] width 16 height 10
click at [518, 560] on link "skip" at bounding box center [516, 565] width 16 height 10
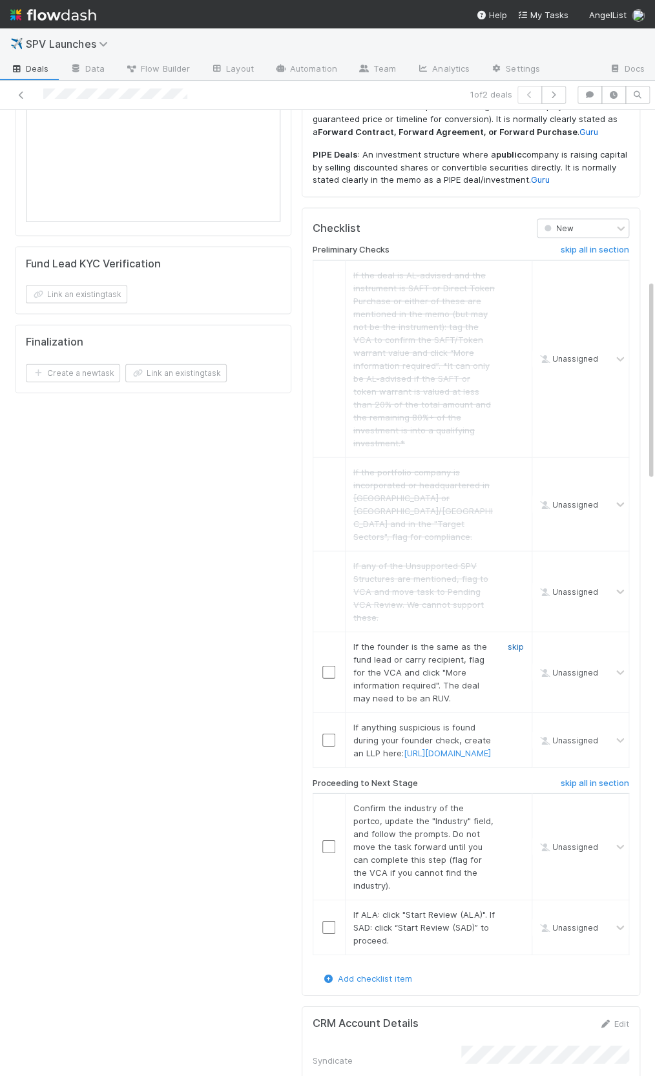
click at [522, 641] on link "skip" at bounding box center [516, 646] width 16 height 10
click at [514, 720] on div "skip" at bounding box center [514, 739] width 39 height 39
click at [515, 721] on link "skip" at bounding box center [516, 726] width 16 height 10
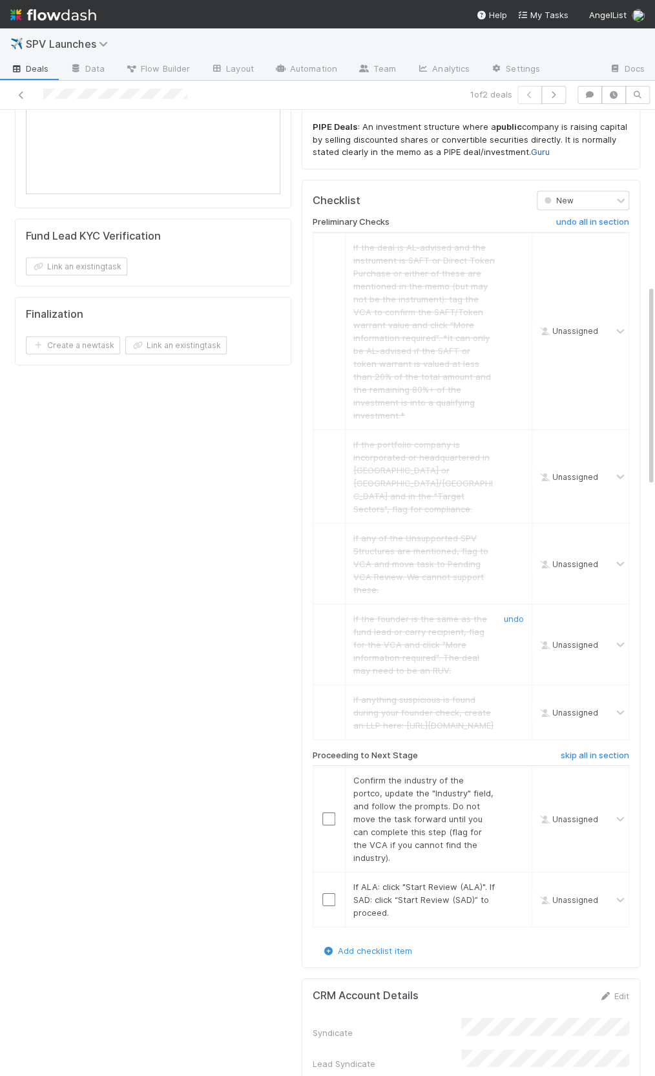
scroll to position [850, 0]
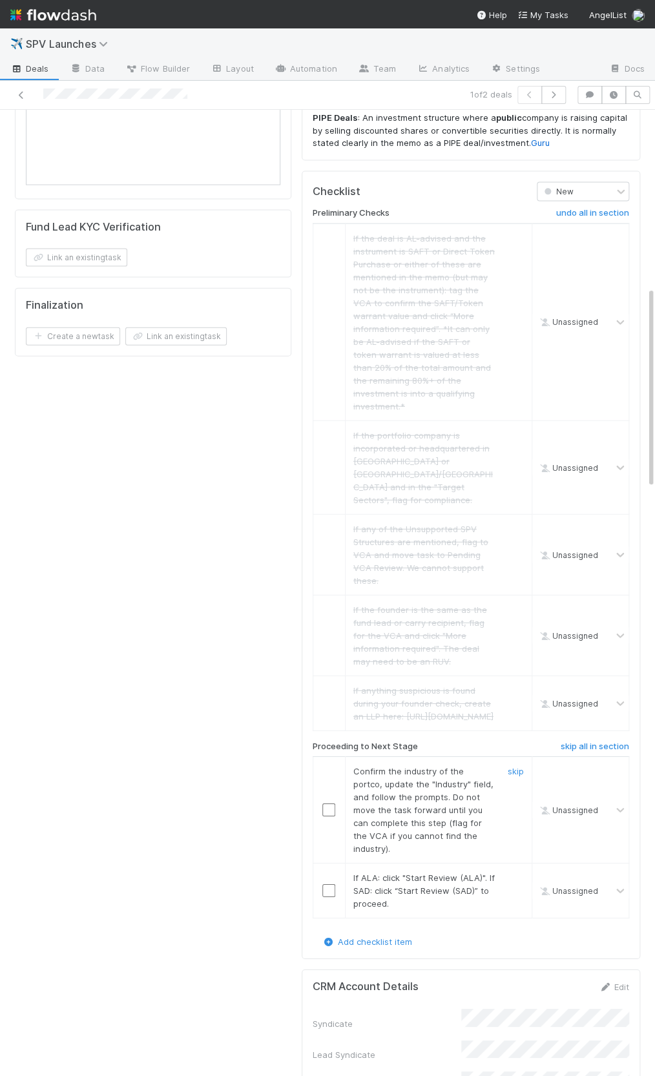
click at [331, 803] on input "checkbox" at bounding box center [328, 809] width 13 height 13
click at [327, 884] on input "checkbox" at bounding box center [328, 890] width 13 height 13
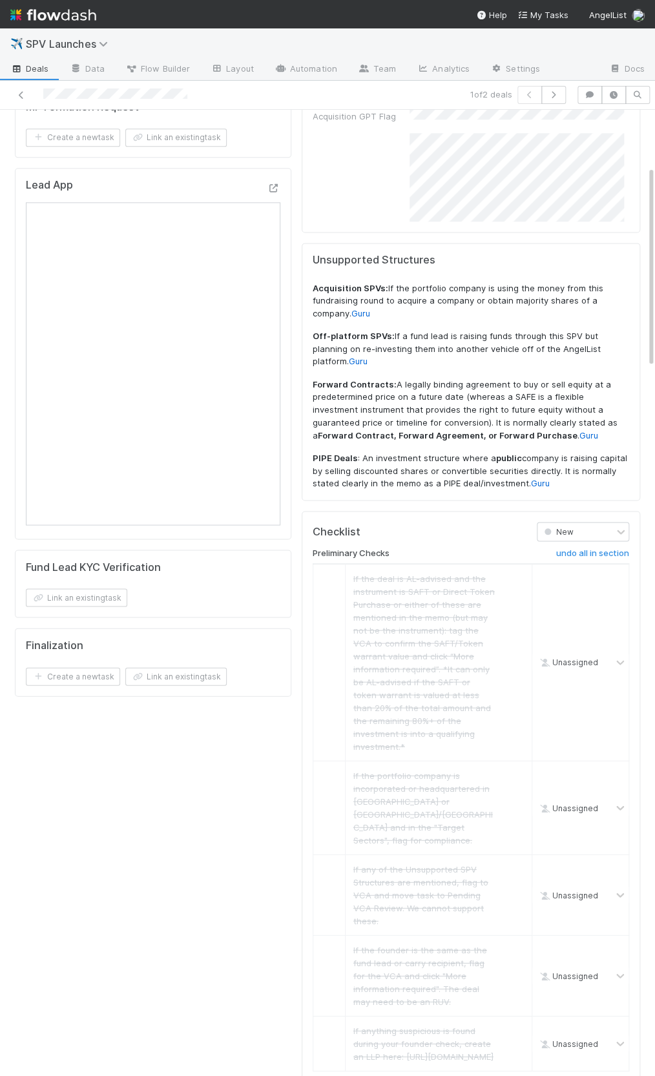
scroll to position [0, 0]
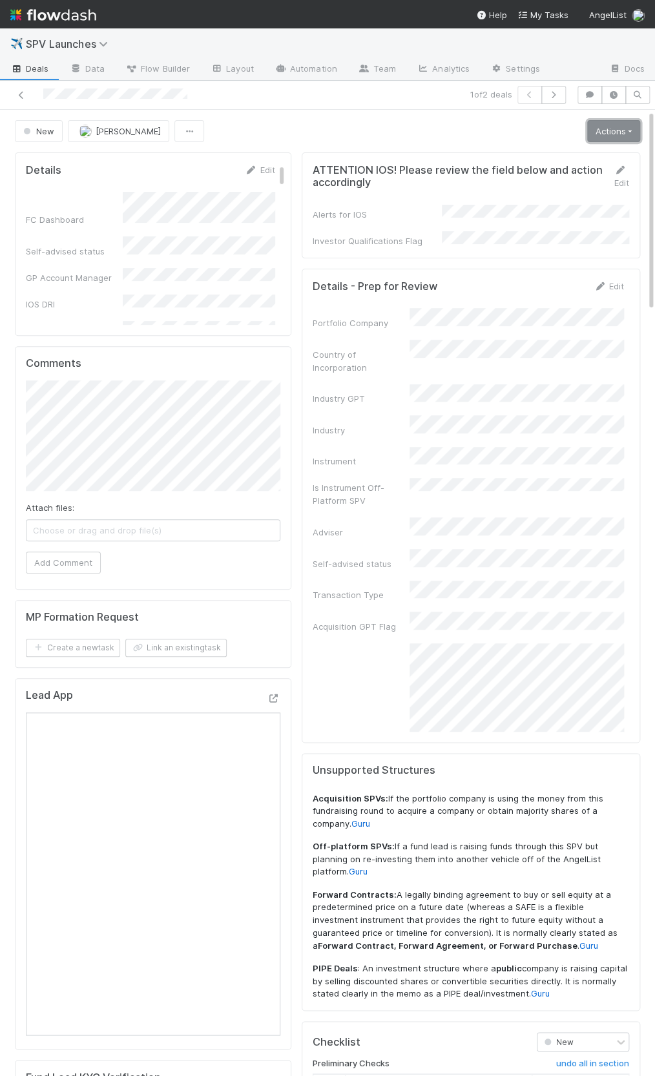
click at [595, 132] on link "Actions" at bounding box center [613, 131] width 53 height 22
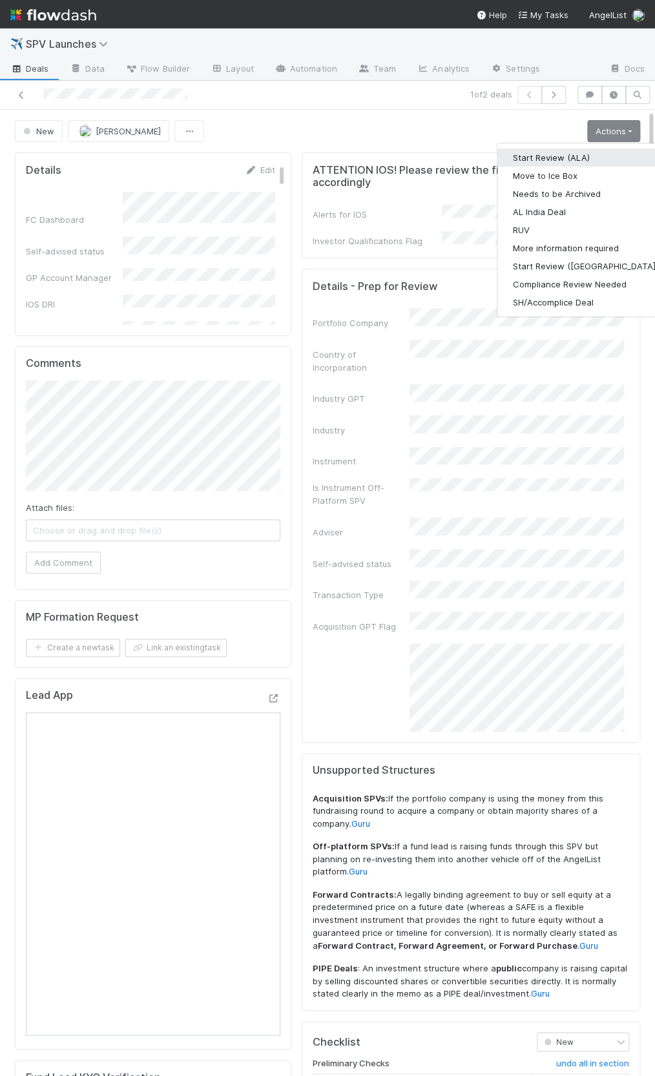
click at [582, 156] on button "Start Review (ALA)" at bounding box center [585, 158] width 176 height 18
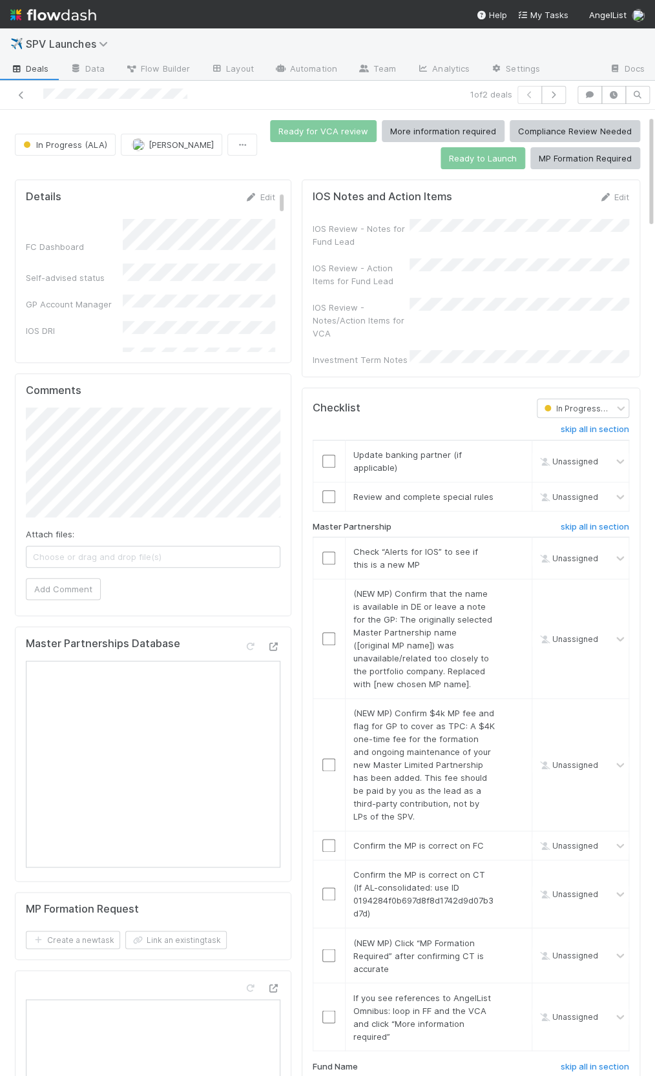
scroll to position [53, 0]
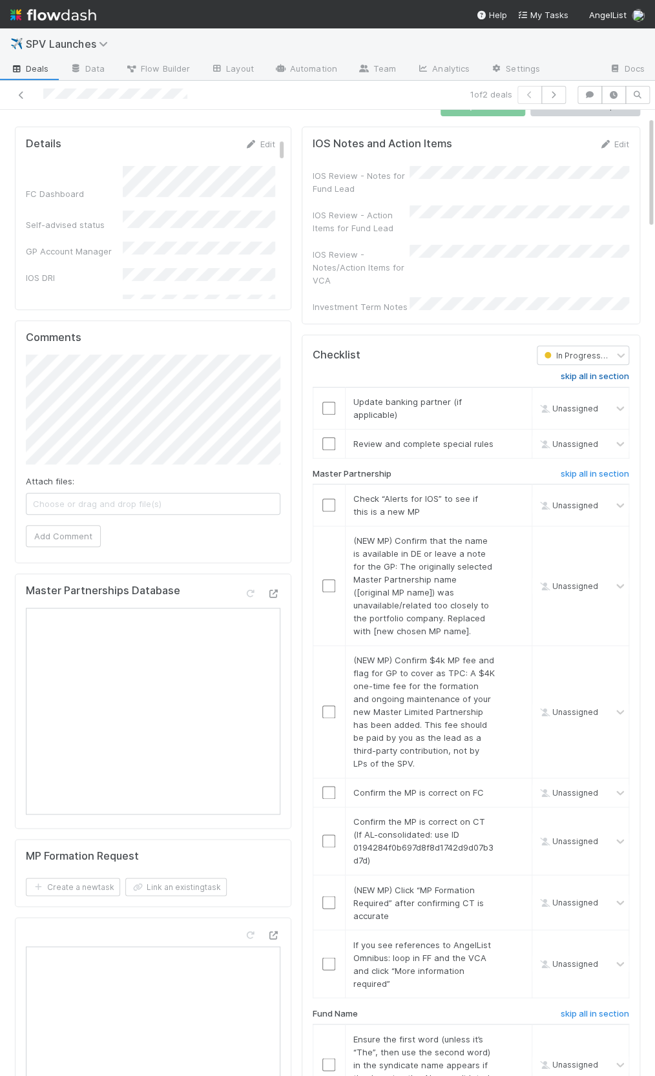
click at [590, 371] on h6 "skip all in section" at bounding box center [595, 376] width 68 height 10
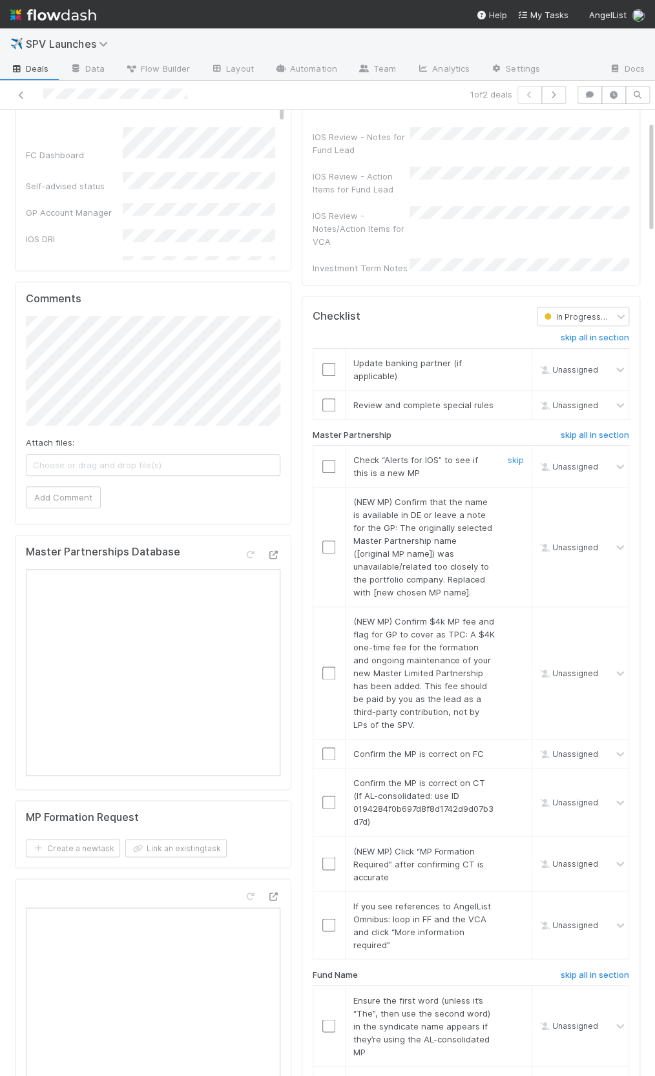
scroll to position [131, 0]
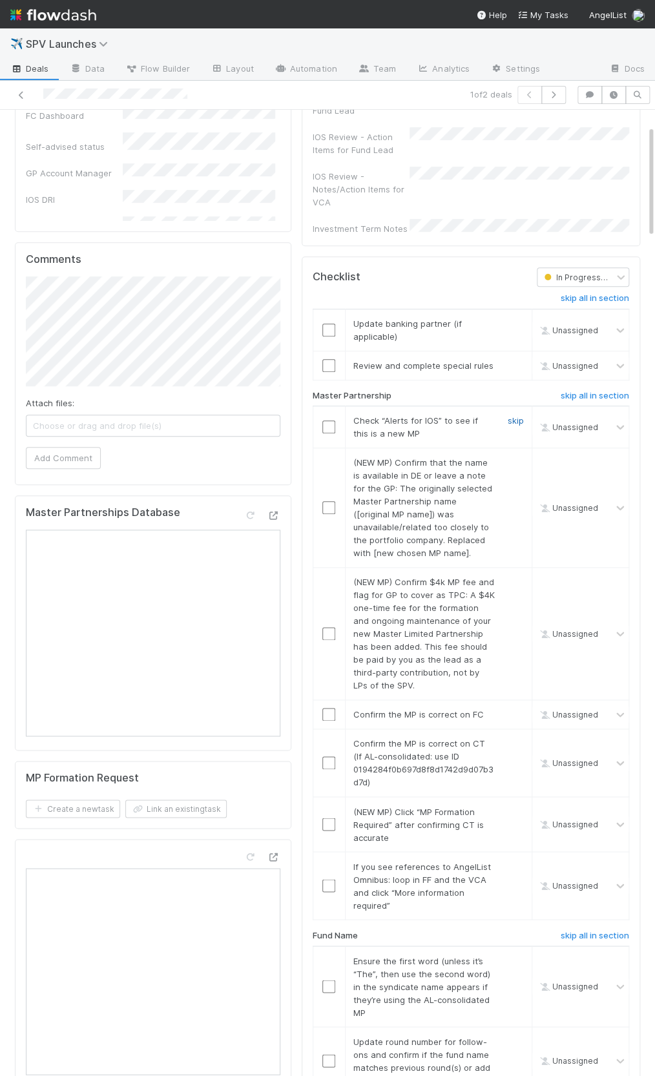
click at [516, 415] on link "skip" at bounding box center [516, 420] width 16 height 10
click at [513, 457] on link "skip" at bounding box center [516, 462] width 16 height 10
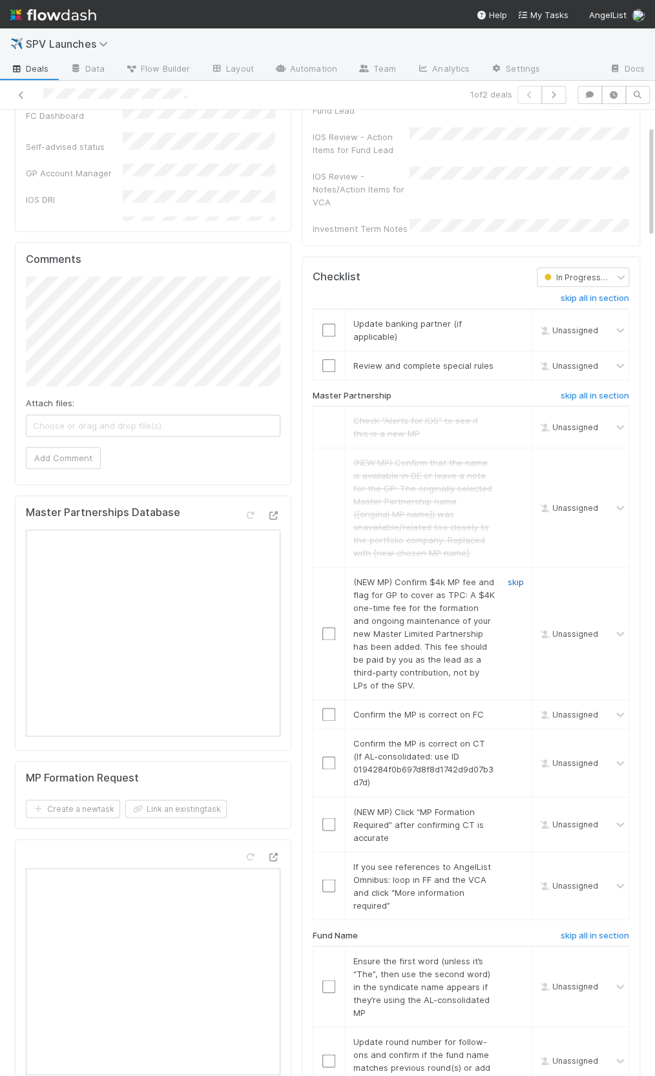
click at [512, 577] on link "skip" at bounding box center [516, 582] width 16 height 10
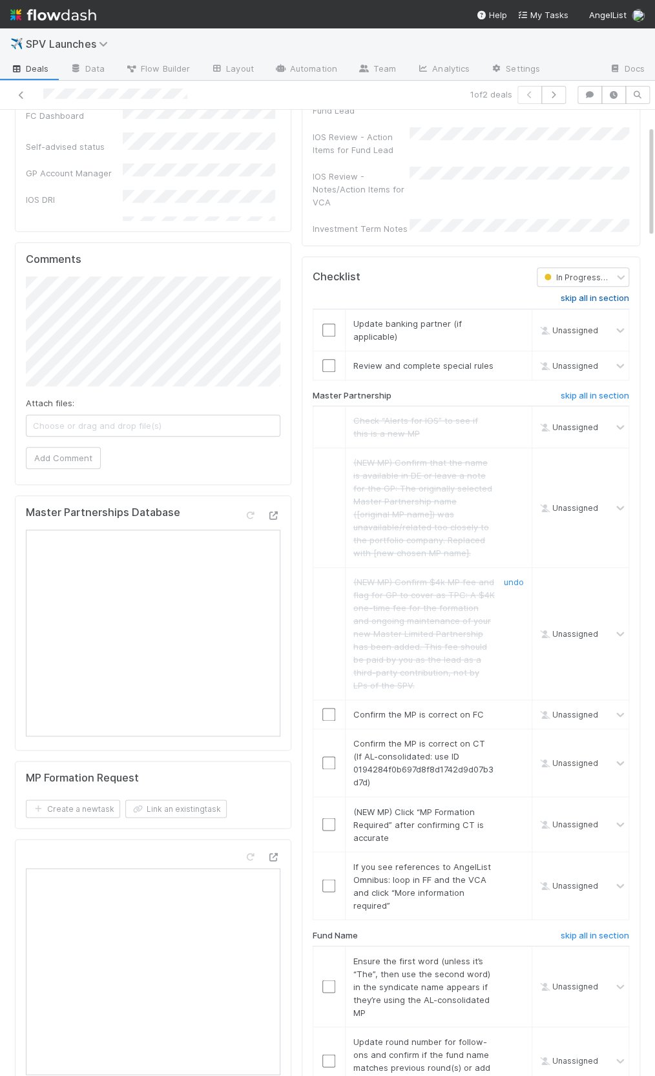
click at [619, 293] on h6 "skip all in section" at bounding box center [595, 298] width 68 height 10
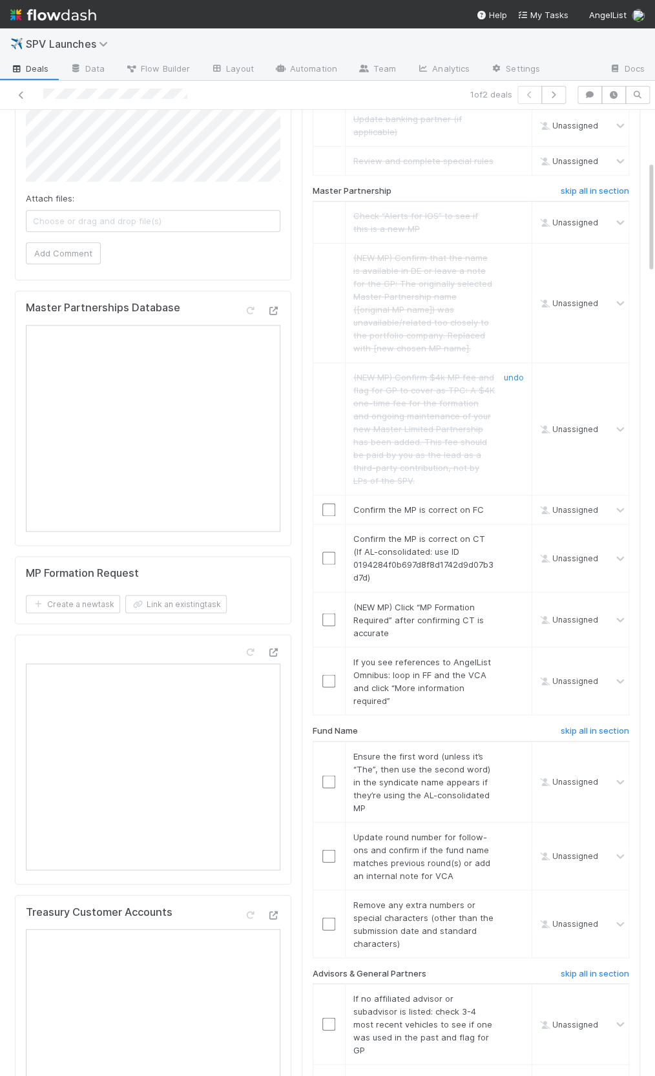
scroll to position [439, 0]
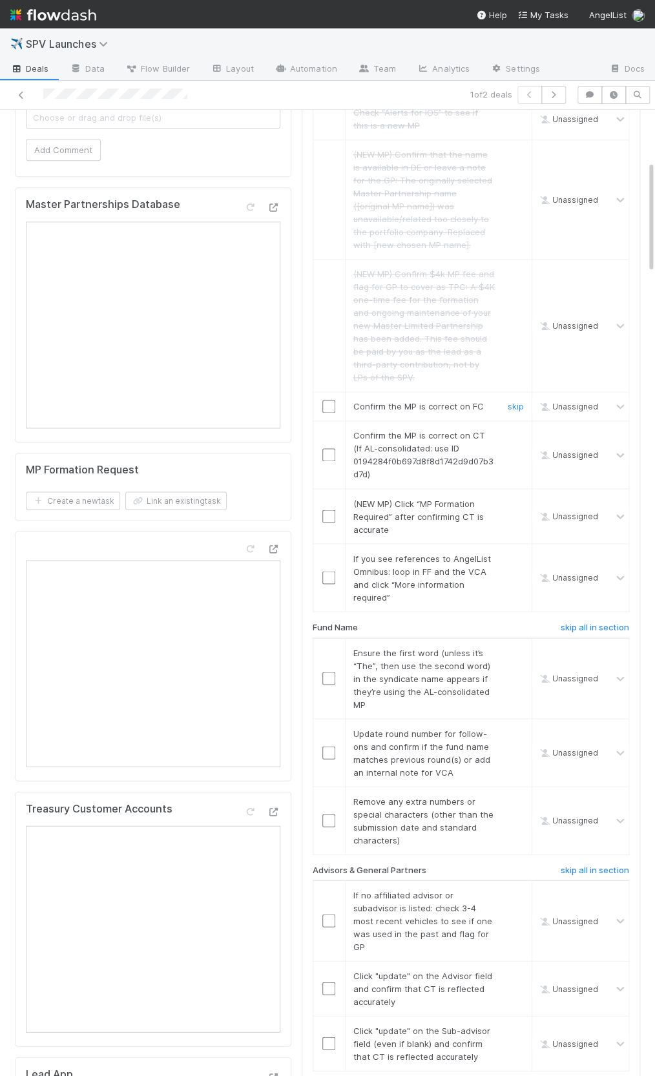
click at [329, 400] on input "checkbox" at bounding box center [328, 406] width 13 height 13
click at [329, 448] on input "checkbox" at bounding box center [328, 454] width 13 height 13
click at [512, 498] on link "skip" at bounding box center [516, 503] width 16 height 10
click at [515, 553] on link "skip" at bounding box center [516, 558] width 16 height 10
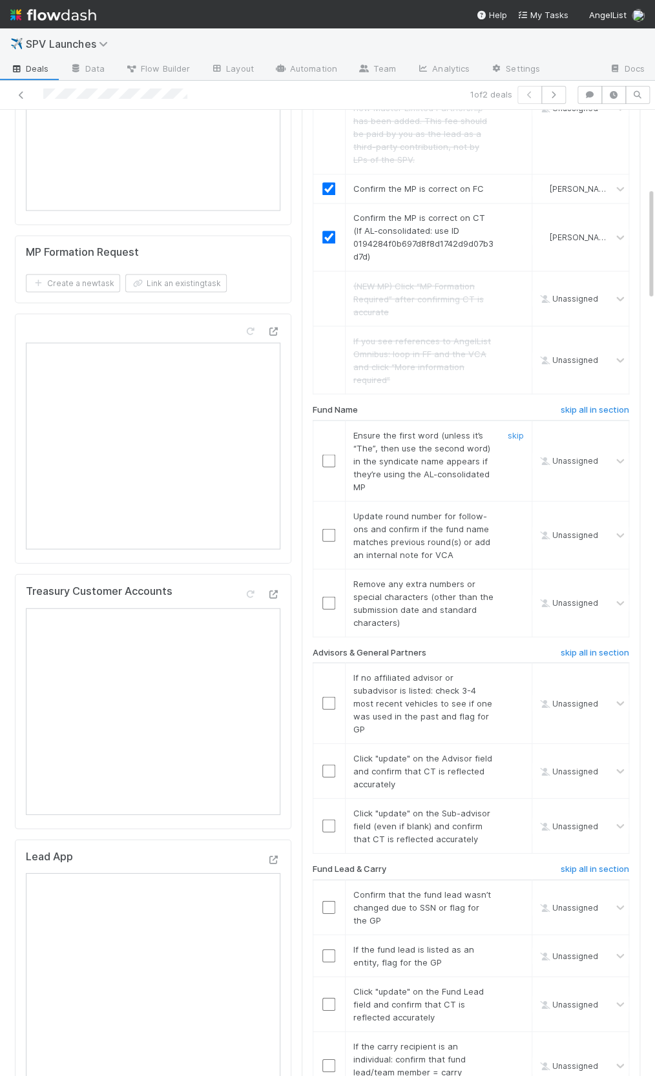
scroll to position [668, 0]
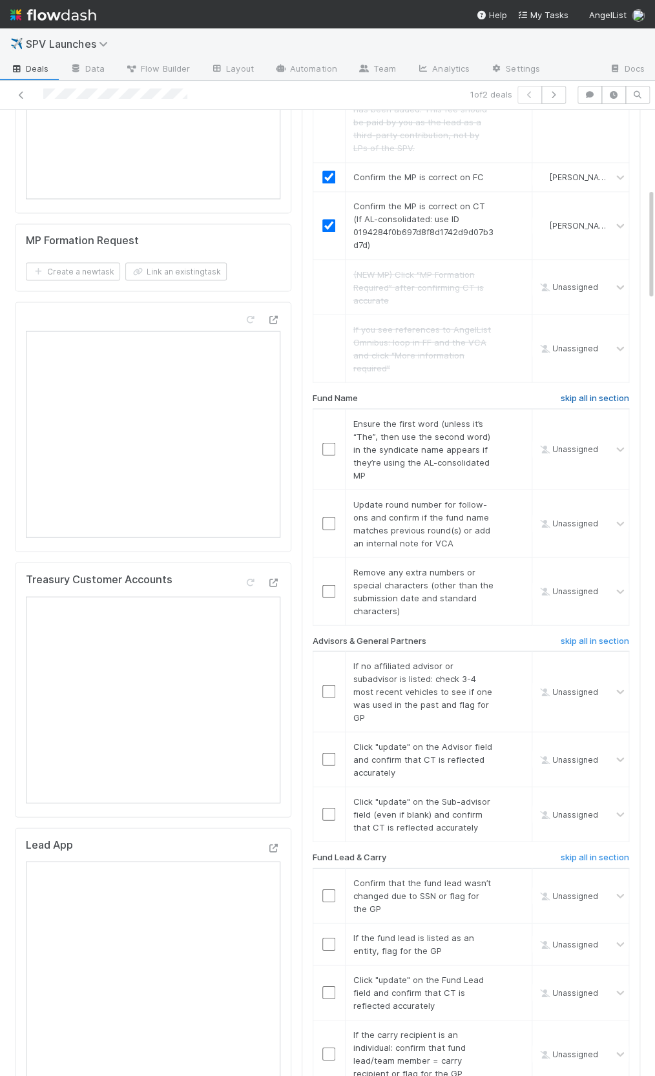
click at [577, 393] on h6 "skip all in section" at bounding box center [595, 398] width 68 height 10
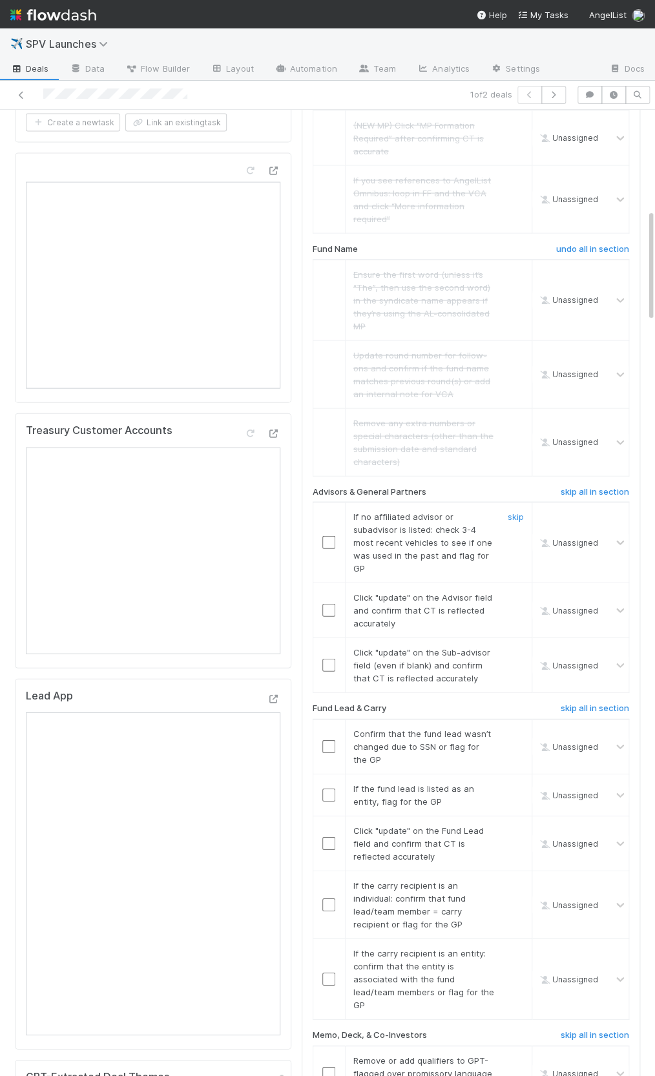
scroll to position [919, 0]
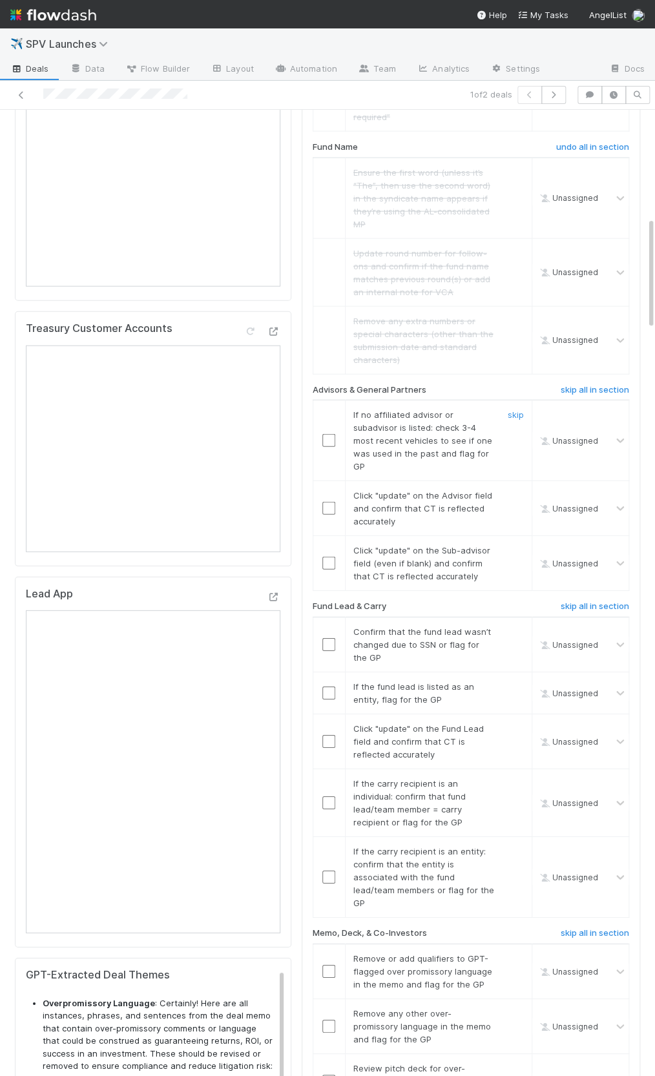
click at [328, 434] on input "checkbox" at bounding box center [328, 440] width 13 height 13
click at [331, 502] on input "checkbox" at bounding box center [328, 508] width 13 height 13
click at [327, 553] on td at bounding box center [329, 563] width 32 height 55
drag, startPoint x: 327, startPoint y: 549, endPoint x: 342, endPoint y: 664, distance: 115.9
click at [327, 557] on input "checkbox" at bounding box center [328, 563] width 13 height 13
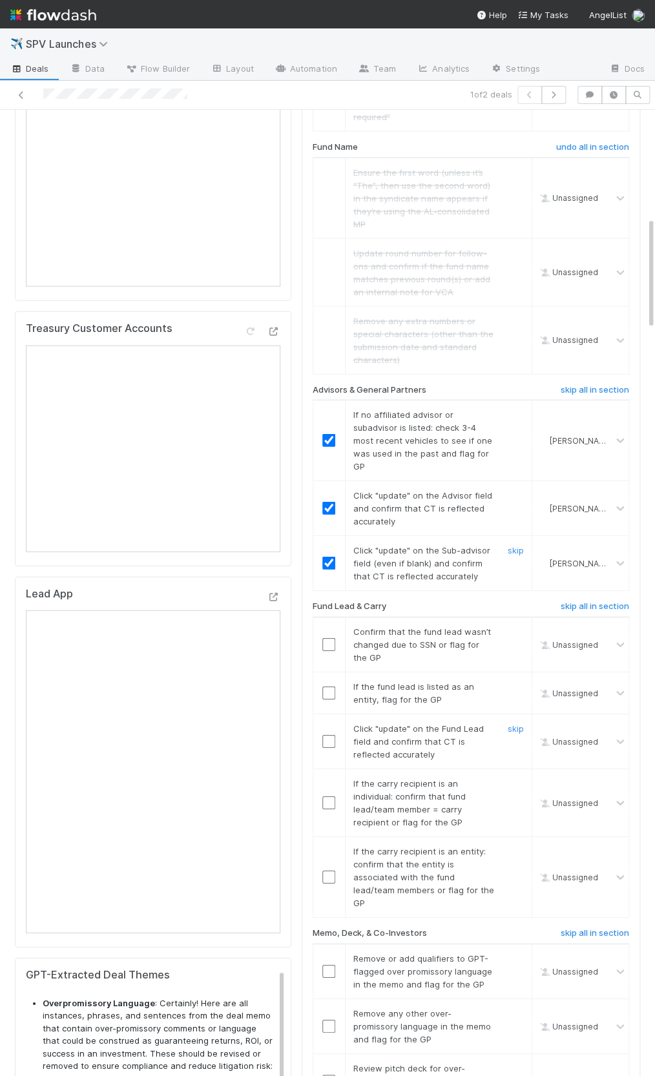
click at [327, 735] on input "checkbox" at bounding box center [328, 741] width 13 height 13
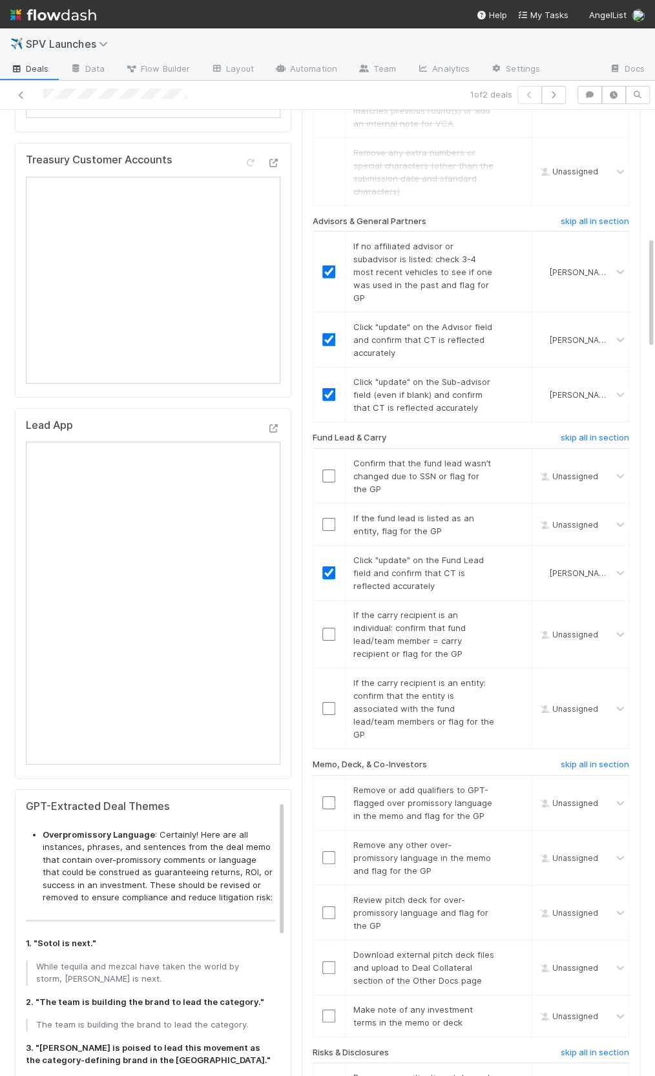
click at [325, 469] on input "checkbox" at bounding box center [328, 475] width 13 height 13
click at [511, 513] on link "skip" at bounding box center [516, 518] width 16 height 10
click at [328, 702] on input "checkbox" at bounding box center [328, 708] width 13 height 13
click at [516, 610] on link "skip" at bounding box center [516, 615] width 16 height 10
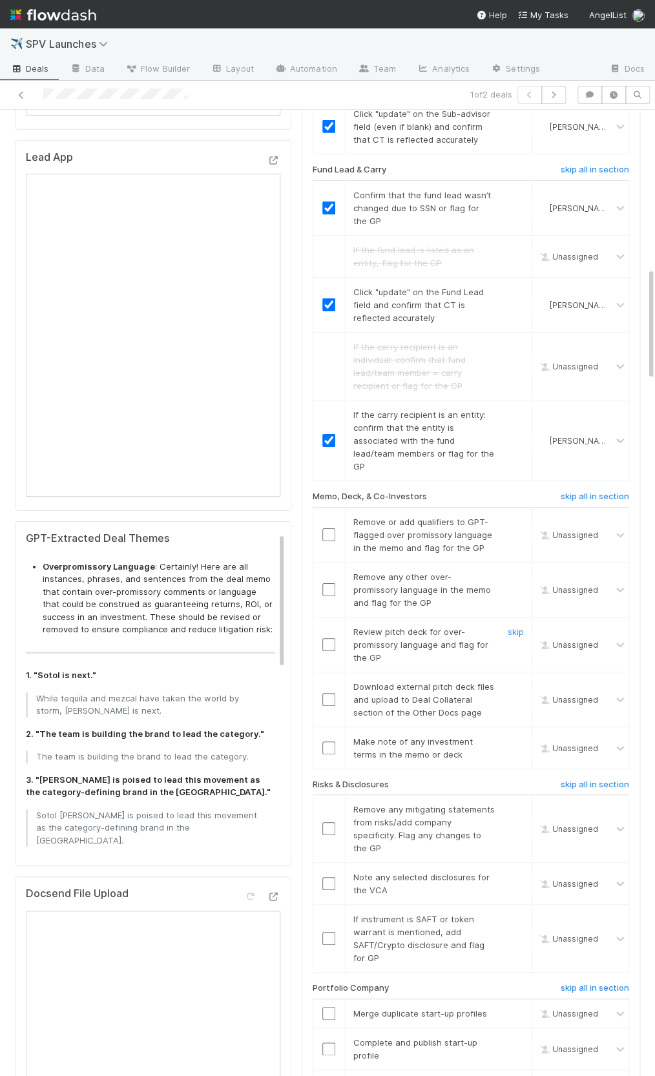
scroll to position [1423, 0]
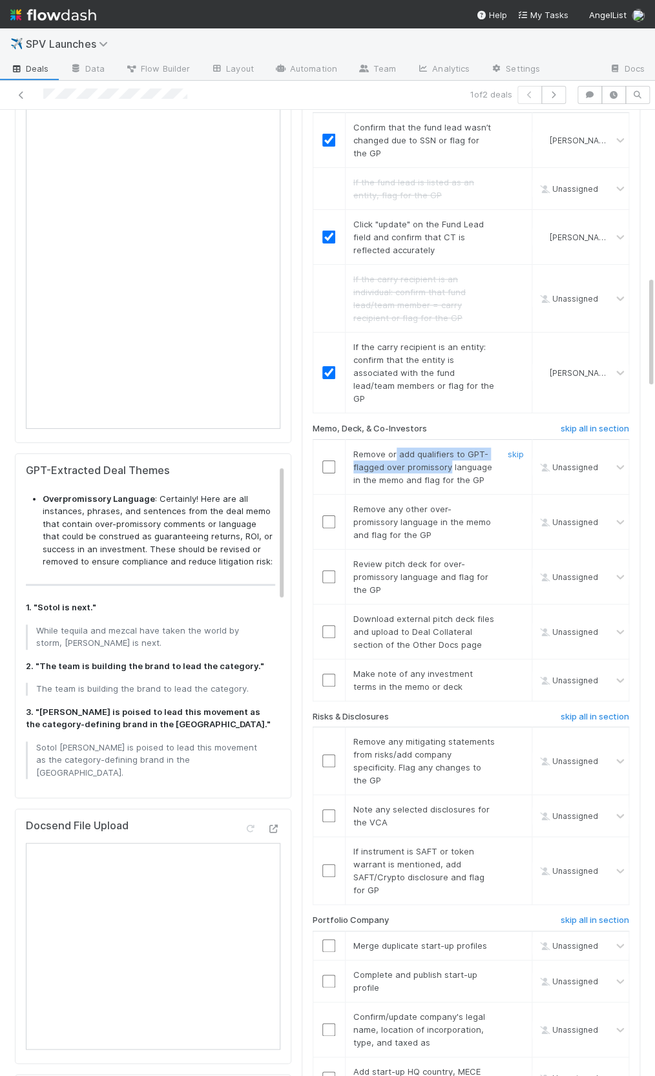
drag, startPoint x: 426, startPoint y: 432, endPoint x: 450, endPoint y: 442, distance: 26.4
click at [450, 448] on div "Remove or add qualifiers to GPT-flagged over promissory language in the memo an…" at bounding box center [419, 467] width 151 height 39
click at [418, 439] on td "Remove or add qualifiers to GPT-flagged over promissory language in the memo an…" at bounding box center [438, 466] width 187 height 55
drag, startPoint x: 390, startPoint y: 424, endPoint x: 473, endPoint y: 453, distance: 88.0
click at [473, 453] on span "Remove or add qualifiers to GPT-flagged over promissory language in the memo an…" at bounding box center [422, 467] width 139 height 36
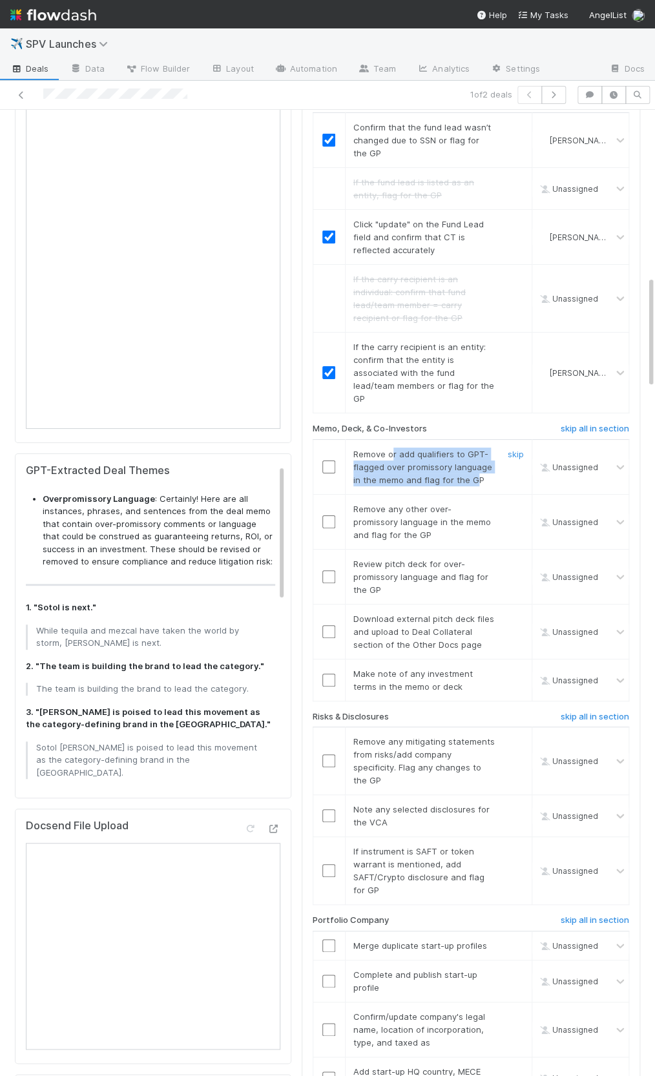
click at [473, 453] on span "Remove or add qualifiers to GPT-flagged over promissory language in the memo an…" at bounding box center [422, 467] width 139 height 36
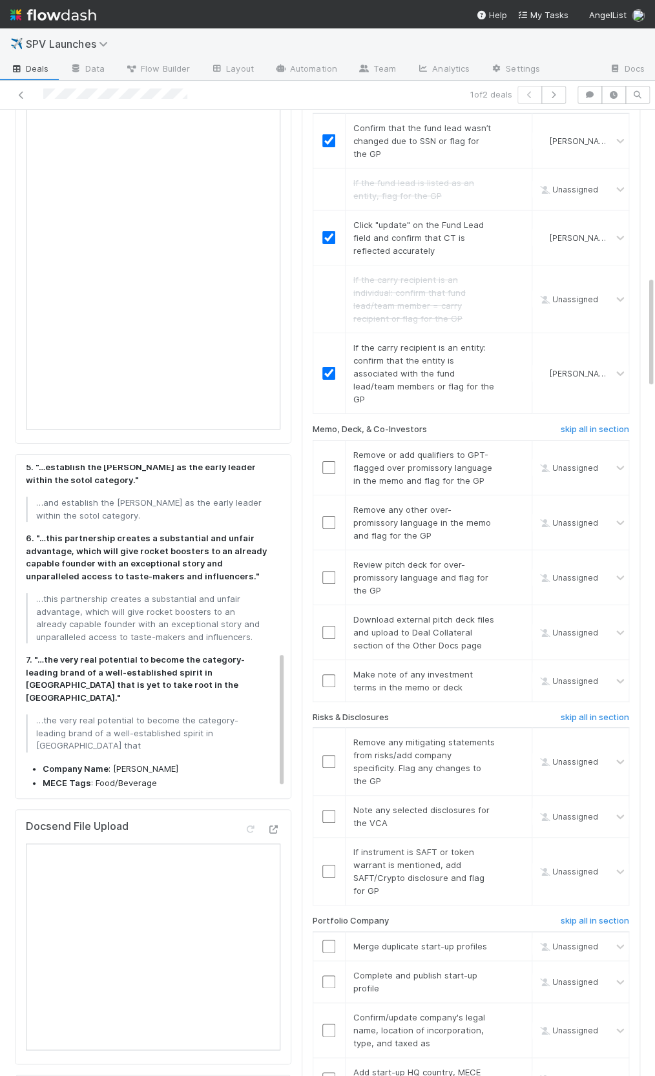
scroll to position [438, 0]
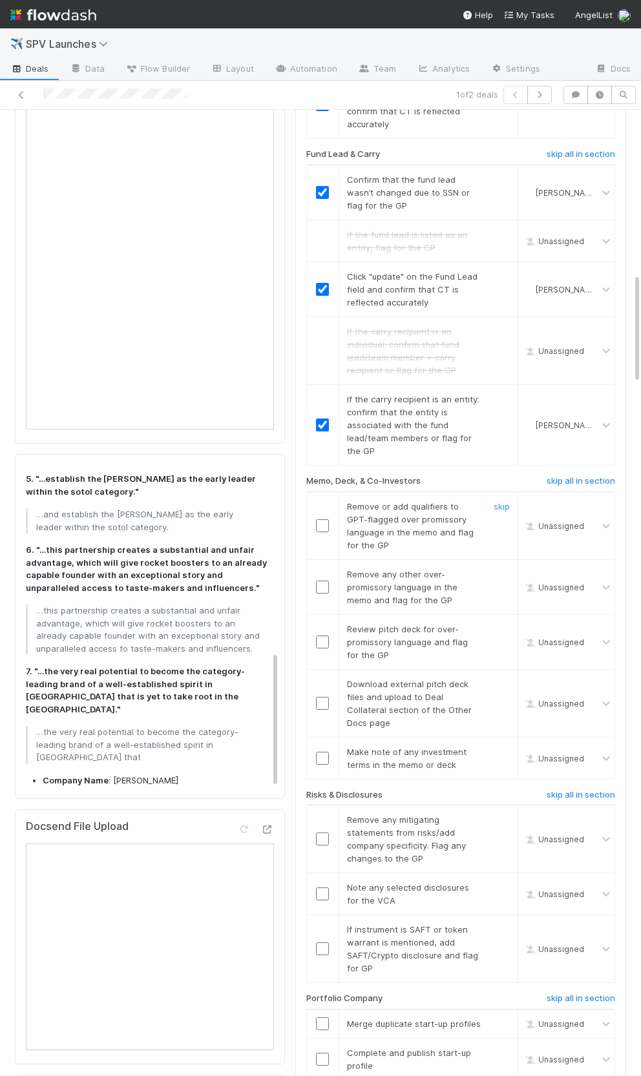
click at [326, 501] on td at bounding box center [322, 525] width 32 height 68
click at [321, 519] on input "checkbox" at bounding box center [322, 525] width 13 height 13
click at [320, 581] on input "checkbox" at bounding box center [322, 587] width 13 height 13
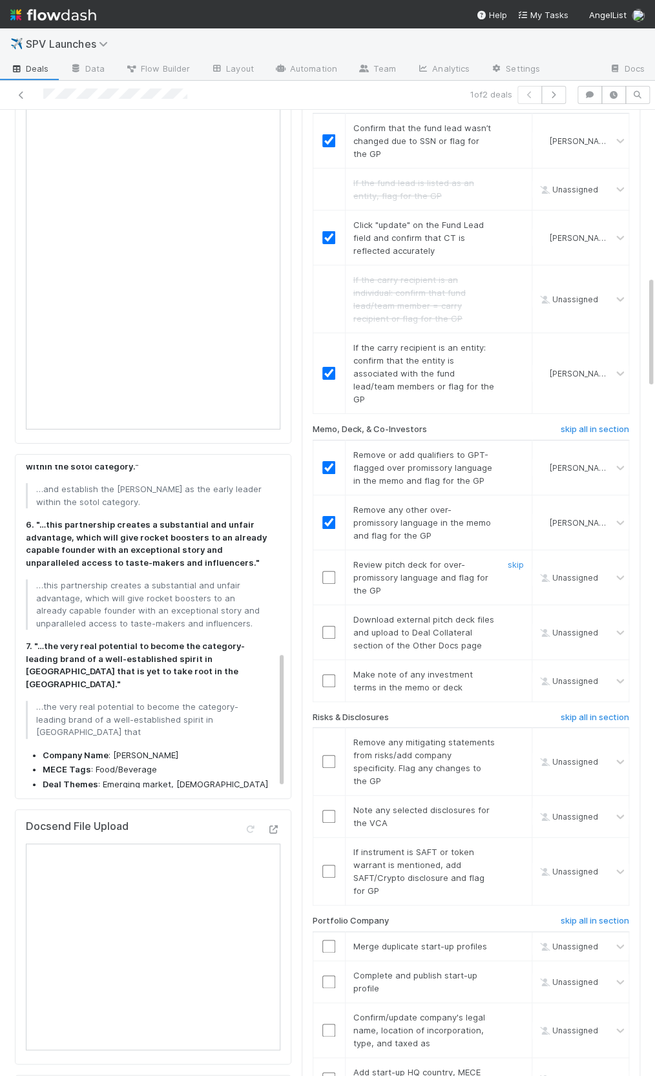
click at [329, 571] on input "checkbox" at bounding box center [328, 577] width 13 height 13
drag, startPoint x: 512, startPoint y: 586, endPoint x: 507, endPoint y: 635, distance: 48.7
click at [511, 613] on div at bounding box center [514, 632] width 39 height 39
click at [518, 614] on link "skip" at bounding box center [516, 619] width 16 height 10
click at [328, 674] on input "checkbox" at bounding box center [328, 680] width 13 height 13
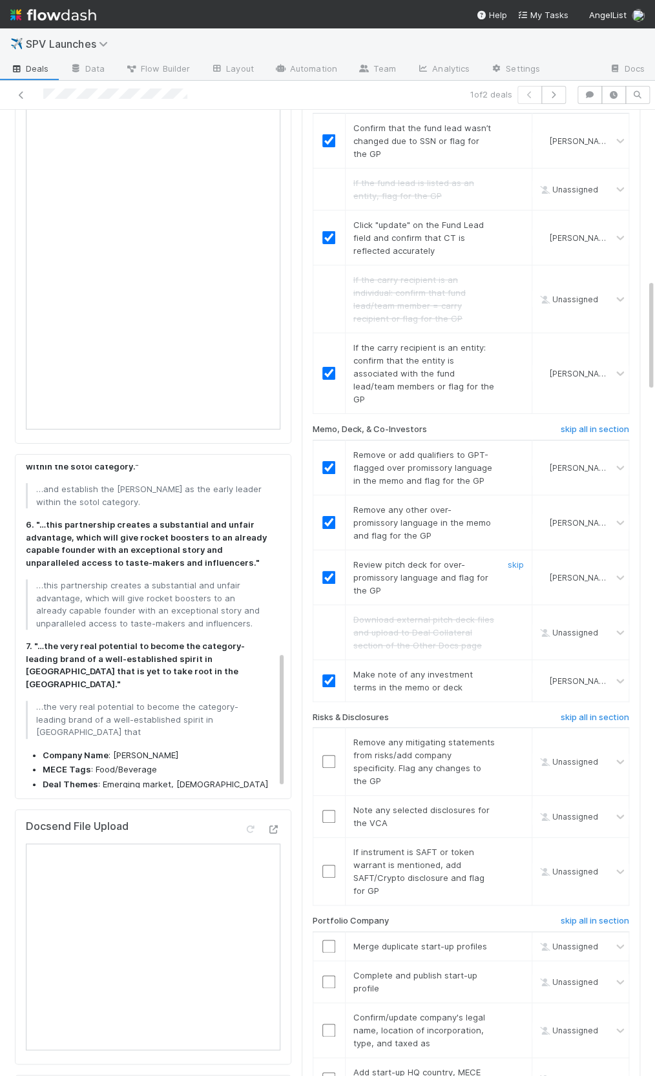
scroll to position [1523, 0]
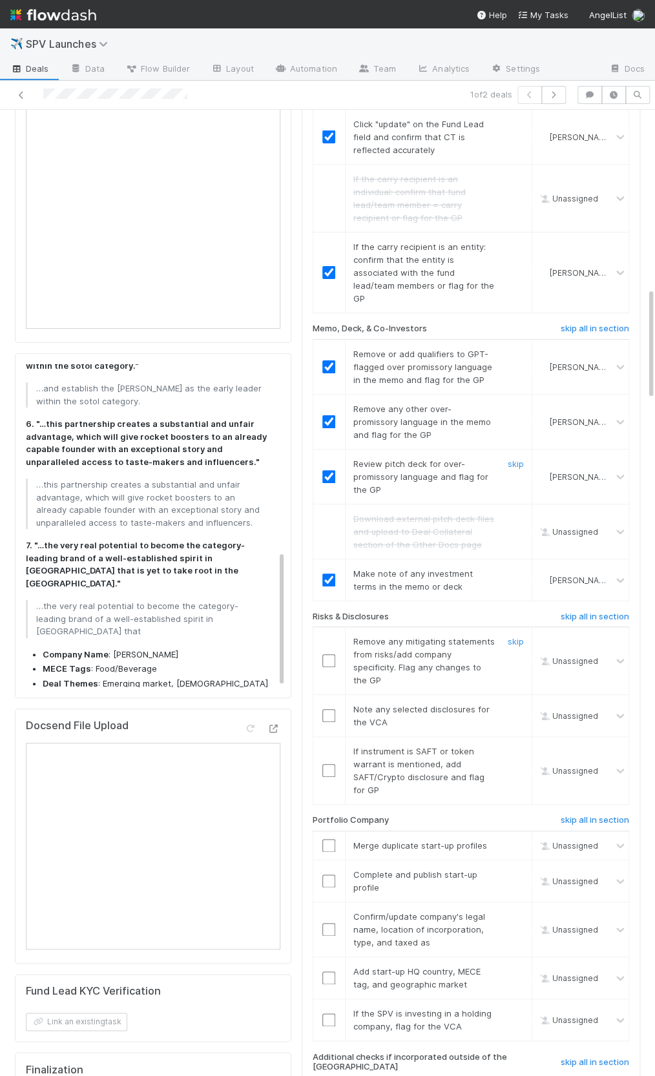
click at [322, 654] on input "checkbox" at bounding box center [328, 660] width 13 height 13
click at [327, 654] on input "checkbox" at bounding box center [328, 660] width 13 height 13
click at [331, 695] on td at bounding box center [329, 716] width 32 height 42
click at [327, 709] on input "checkbox" at bounding box center [328, 715] width 13 height 13
click at [514, 746] on link "skip" at bounding box center [516, 751] width 16 height 10
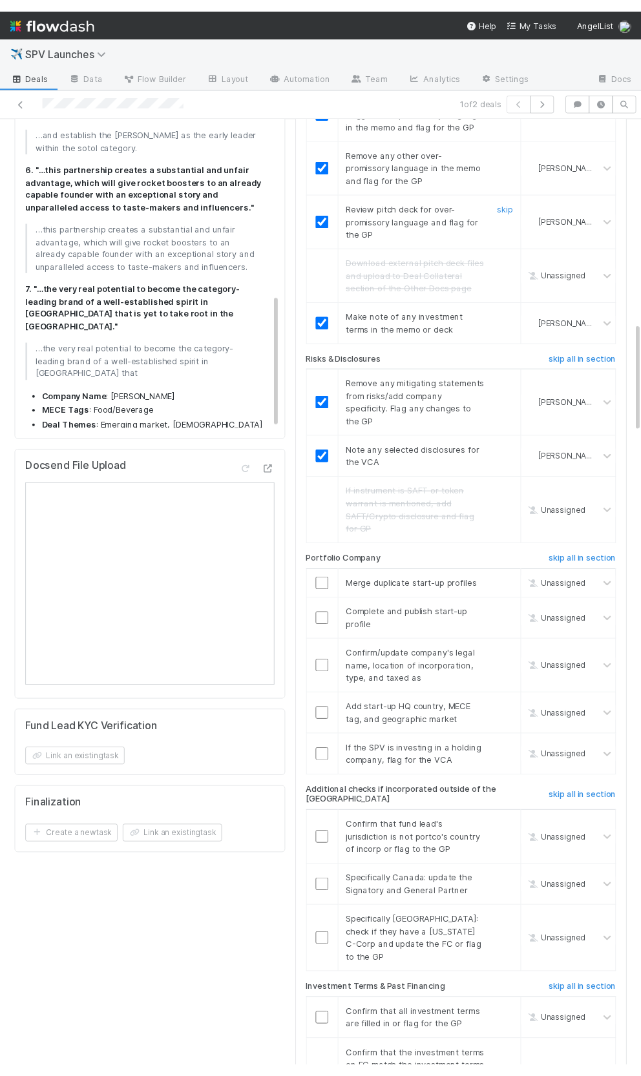
scroll to position [1878, 0]
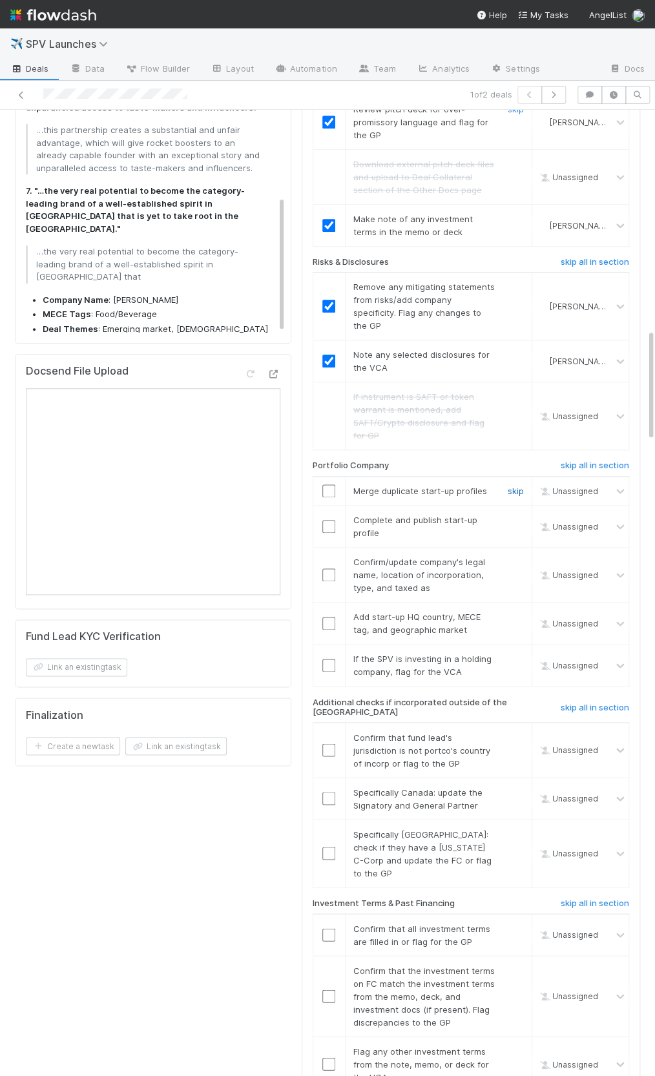
click at [514, 486] on link "skip" at bounding box center [516, 491] width 16 height 10
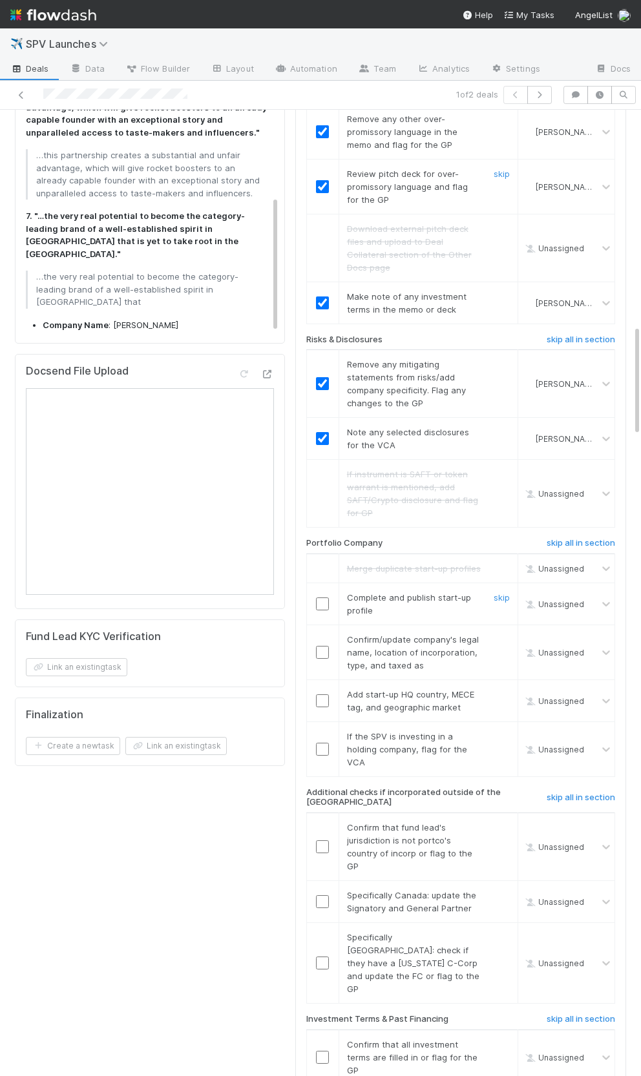
click at [322, 597] on input "checkbox" at bounding box center [322, 603] width 13 height 13
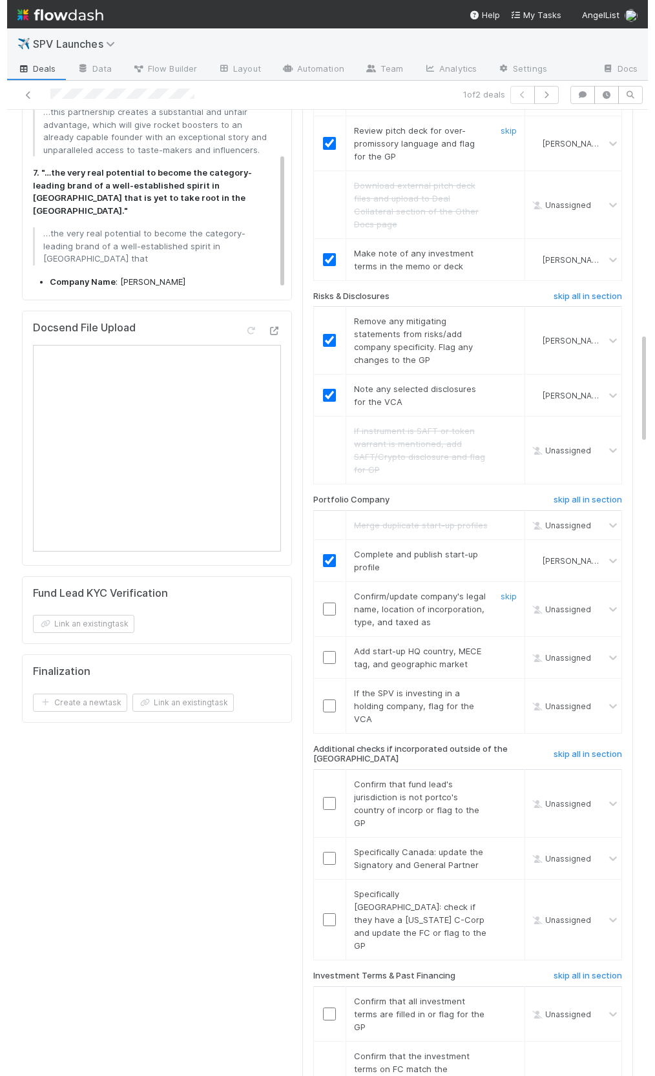
scroll to position [1945, 0]
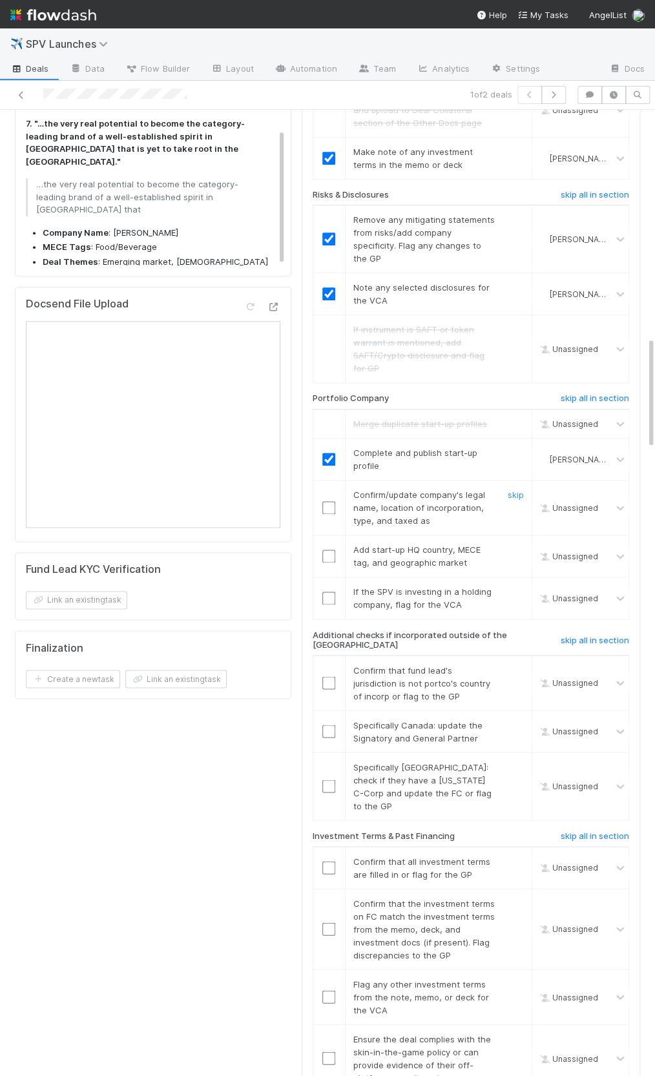
click at [331, 501] on input "checkbox" at bounding box center [328, 507] width 13 height 13
click at [325, 550] on input "checkbox" at bounding box center [328, 556] width 13 height 13
click at [514, 586] on link "skip" at bounding box center [516, 591] width 16 height 10
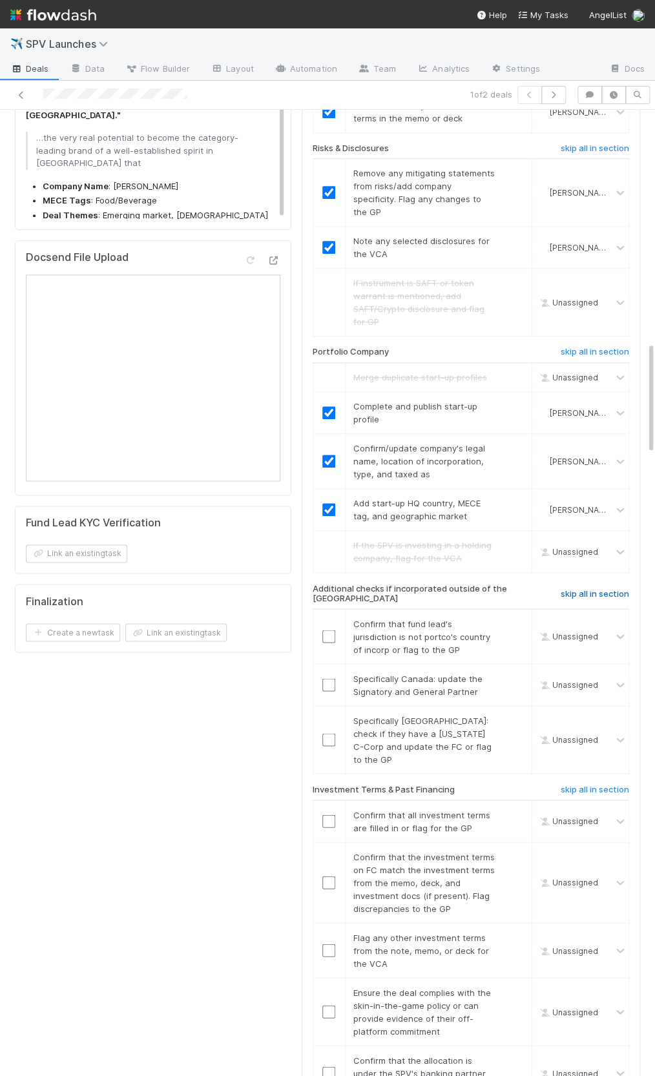
click at [594, 588] on h6 "skip all in section" at bounding box center [595, 593] width 68 height 10
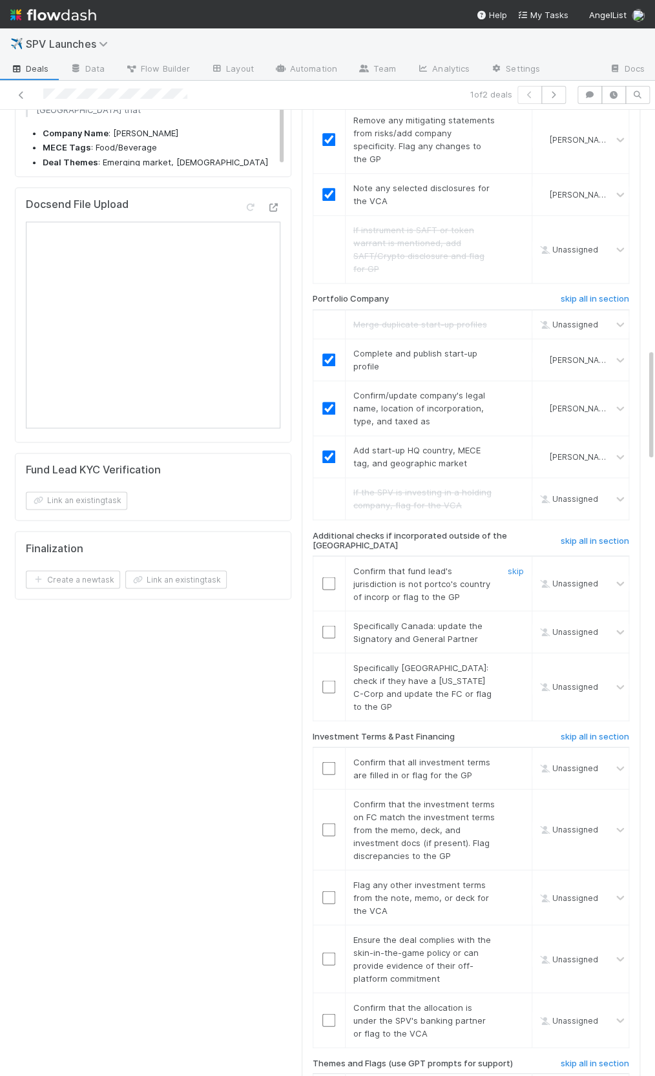
scroll to position [2048, 0]
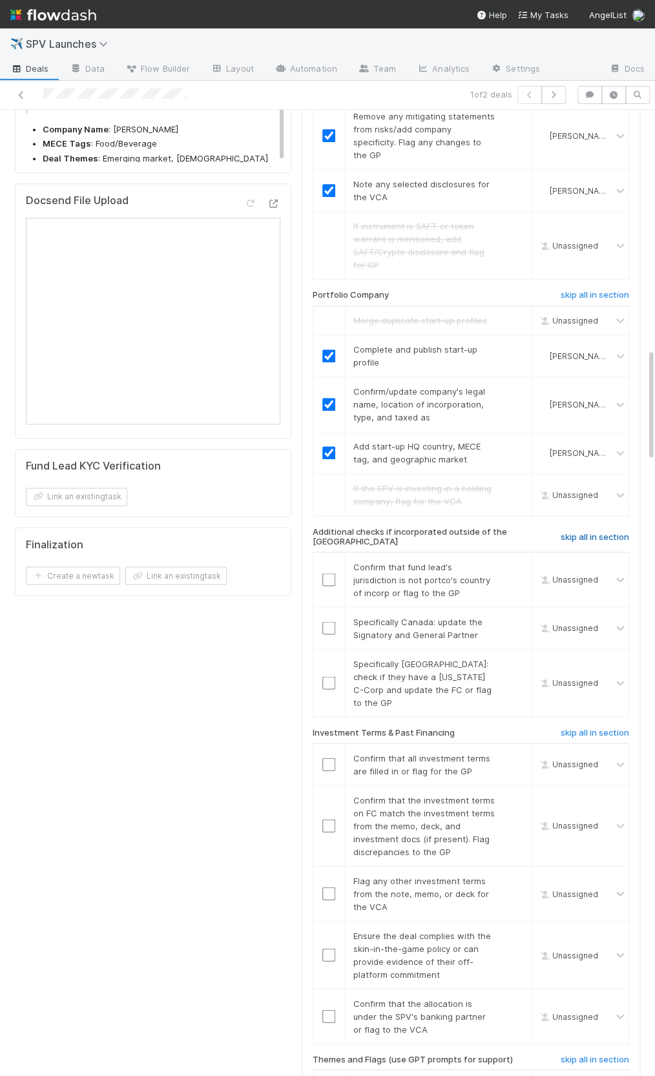
click at [572, 531] on h6 "skip all in section" at bounding box center [595, 536] width 68 height 10
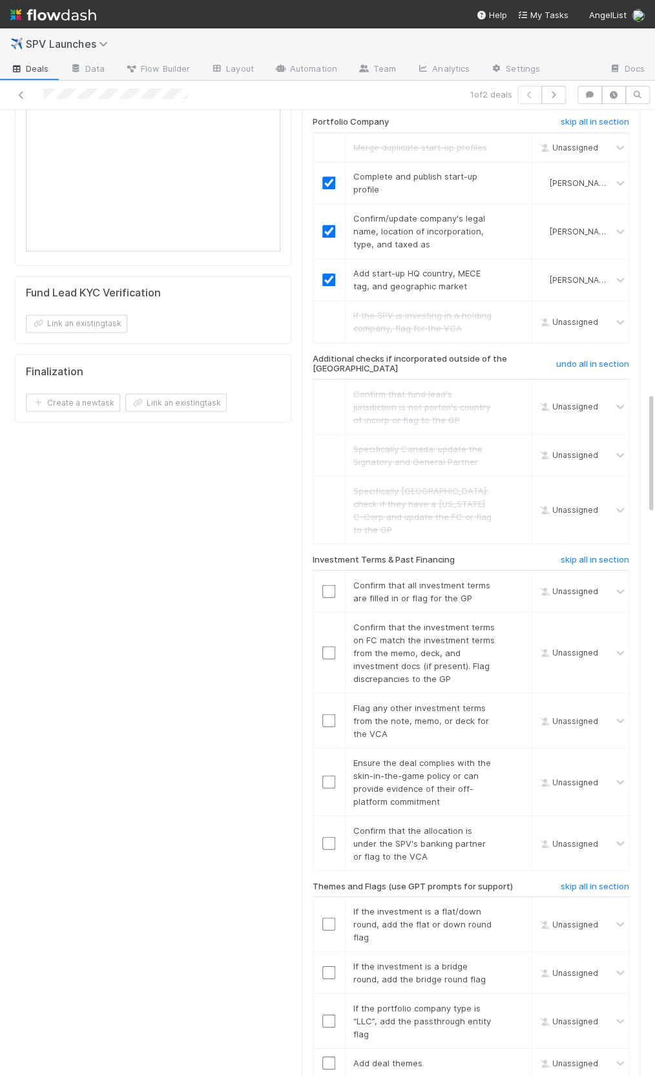
scroll to position [2267, 0]
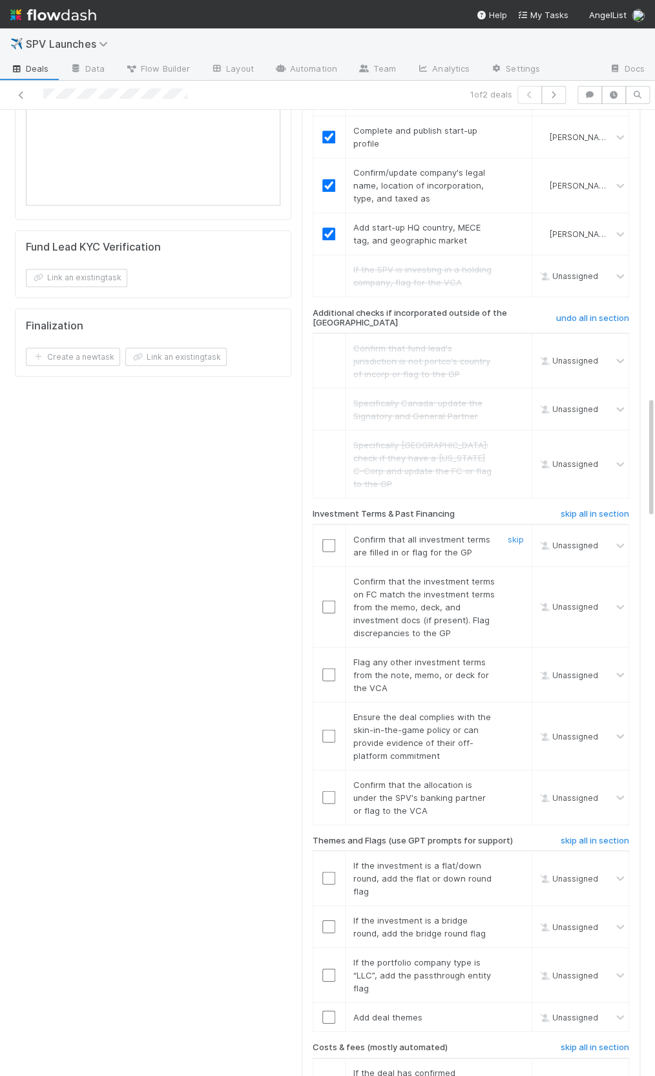
click at [327, 539] on input "checkbox" at bounding box center [328, 545] width 13 height 13
click at [325, 600] on input "checkbox" at bounding box center [328, 606] width 13 height 13
click at [514, 656] on link "skip" at bounding box center [516, 661] width 16 height 10
click at [332, 729] on input "checkbox" at bounding box center [328, 735] width 13 height 13
click at [335, 790] on input "checkbox" at bounding box center [328, 796] width 13 height 13
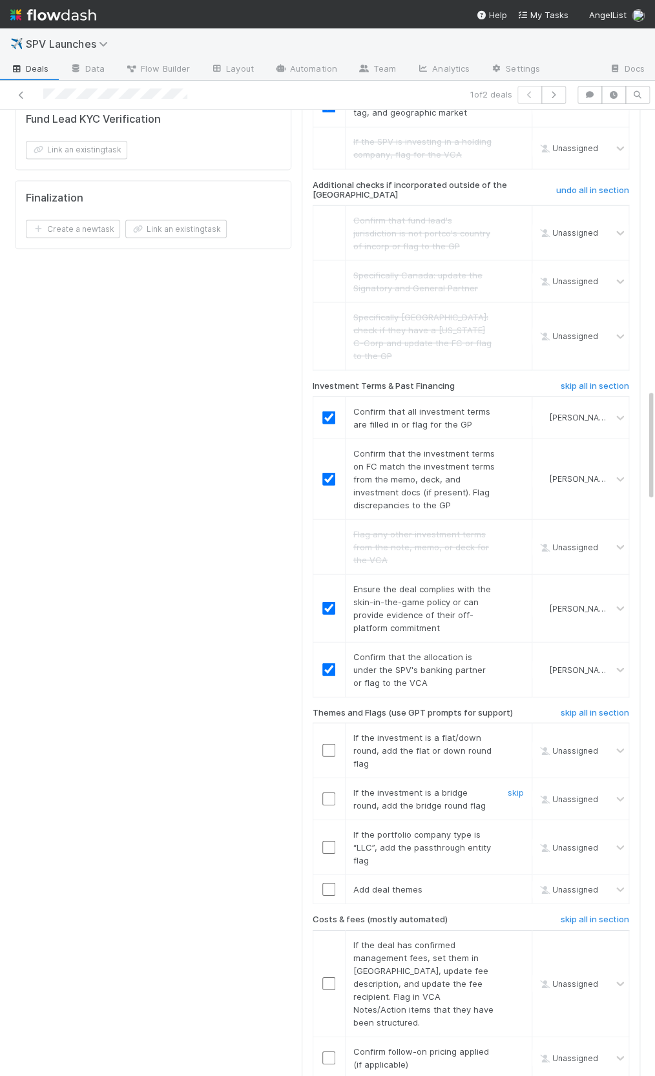
scroll to position [2500, 0]
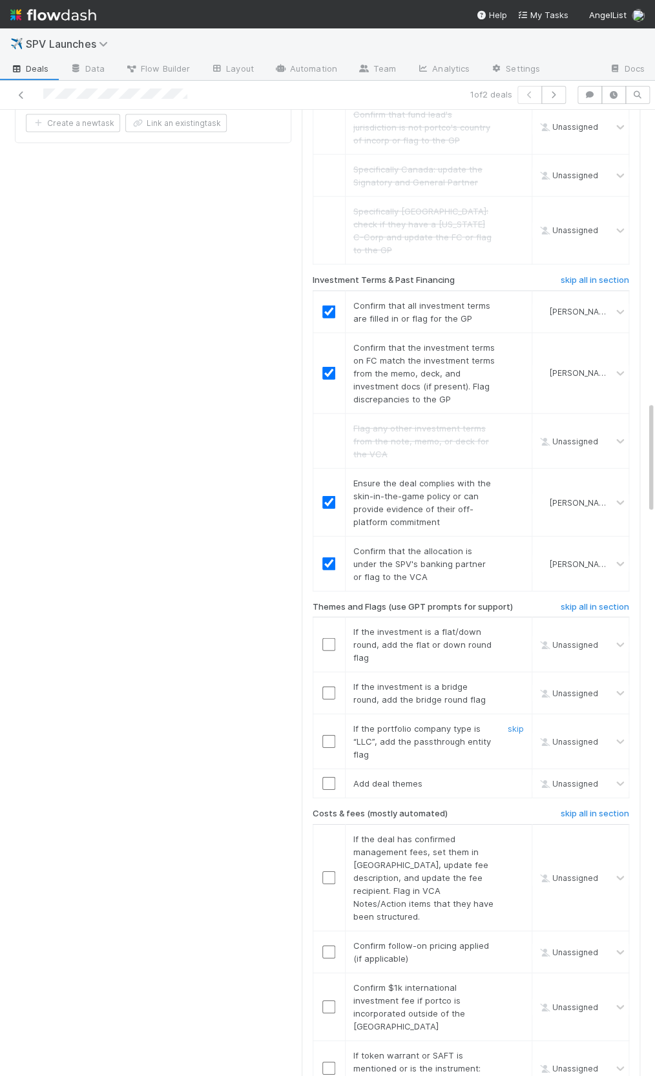
click at [323, 735] on input "checkbox" at bounding box center [328, 741] width 13 height 13
click at [522, 681] on link "skip" at bounding box center [516, 686] width 16 height 10
click at [516, 626] on link "skip" at bounding box center [516, 631] width 16 height 10
click at [329, 777] on input "checkbox" at bounding box center [328, 783] width 13 height 13
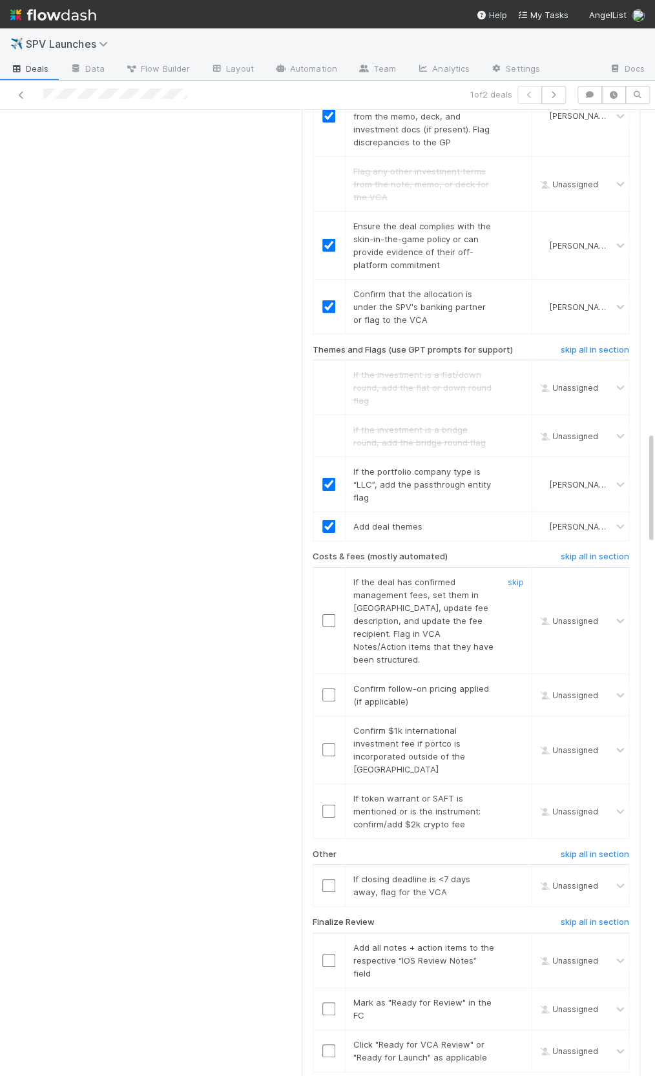
scroll to position [2761, 0]
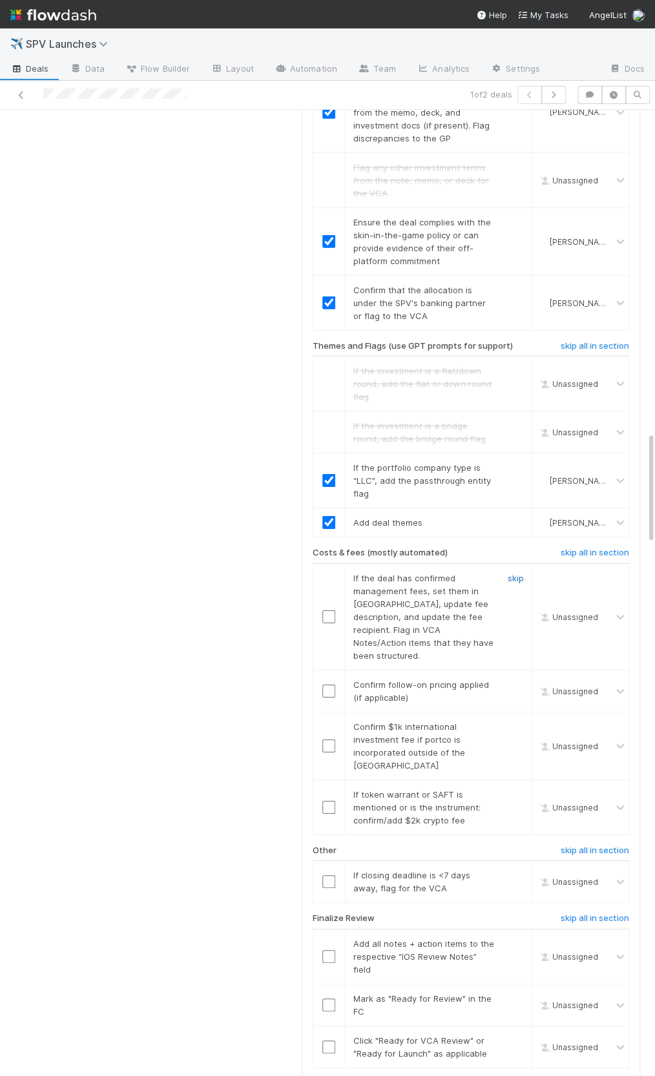
click at [518, 573] on link "skip" at bounding box center [516, 578] width 16 height 10
click at [576, 548] on link "skip all in section" at bounding box center [595, 555] width 68 height 15
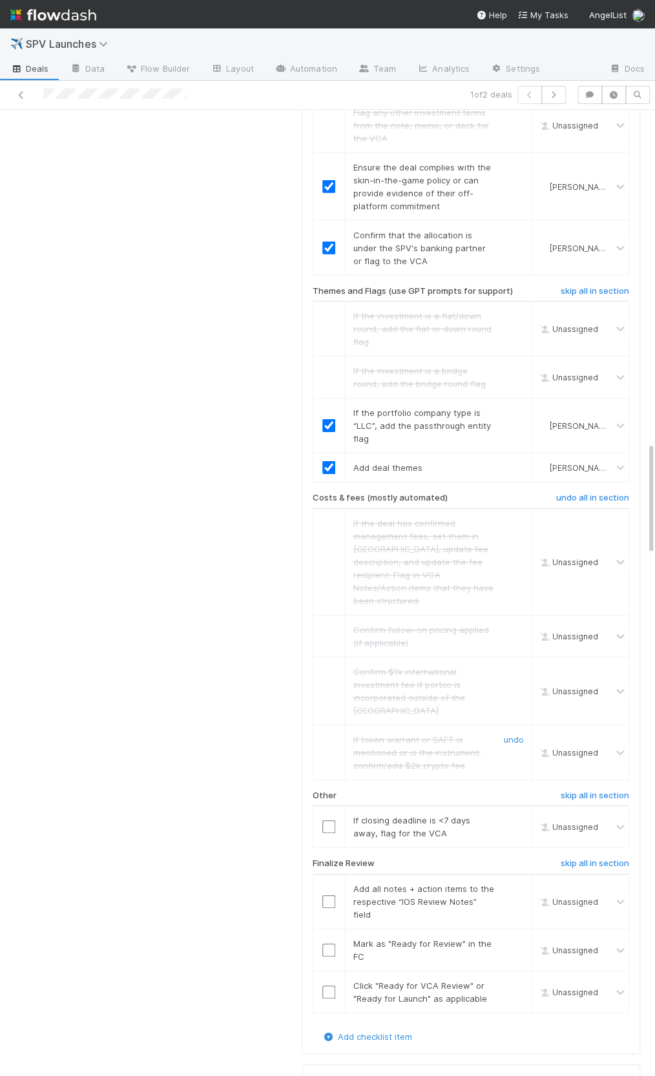
scroll to position [2893, 0]
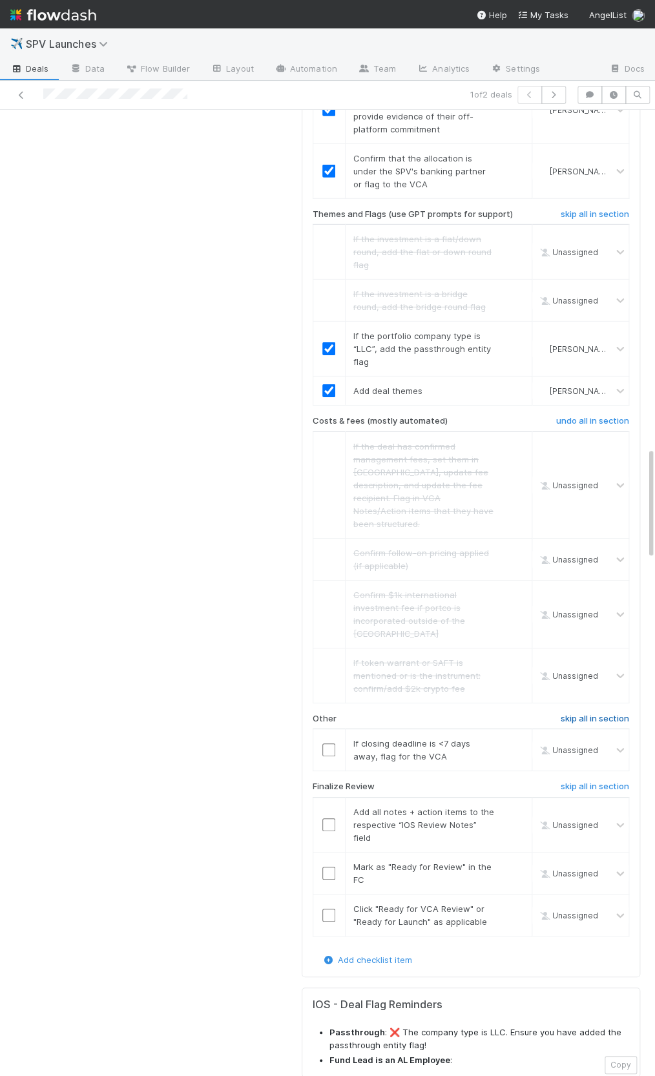
click at [573, 714] on h6 "skip all in section" at bounding box center [595, 719] width 68 height 10
click at [325, 818] on input "checkbox" at bounding box center [328, 824] width 13 height 13
drag, startPoint x: 331, startPoint y: 776, endPoint x: 326, endPoint y: 810, distance: 34.5
click at [331, 867] on input "checkbox" at bounding box center [328, 873] width 13 height 13
click at [326, 909] on input "checkbox" at bounding box center [328, 915] width 13 height 13
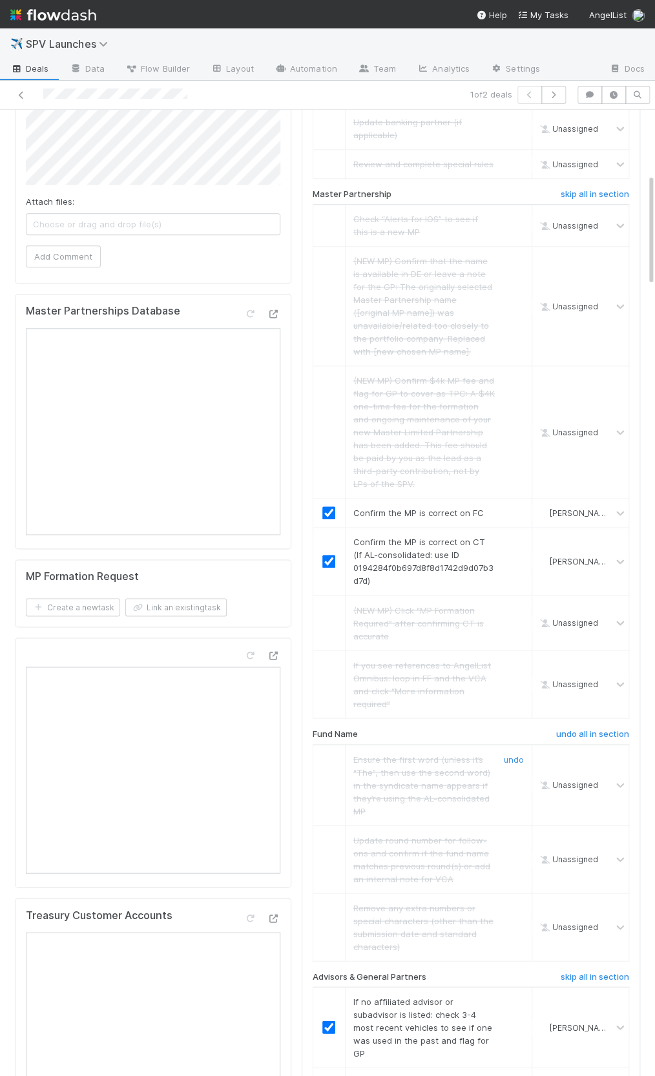
scroll to position [0, 0]
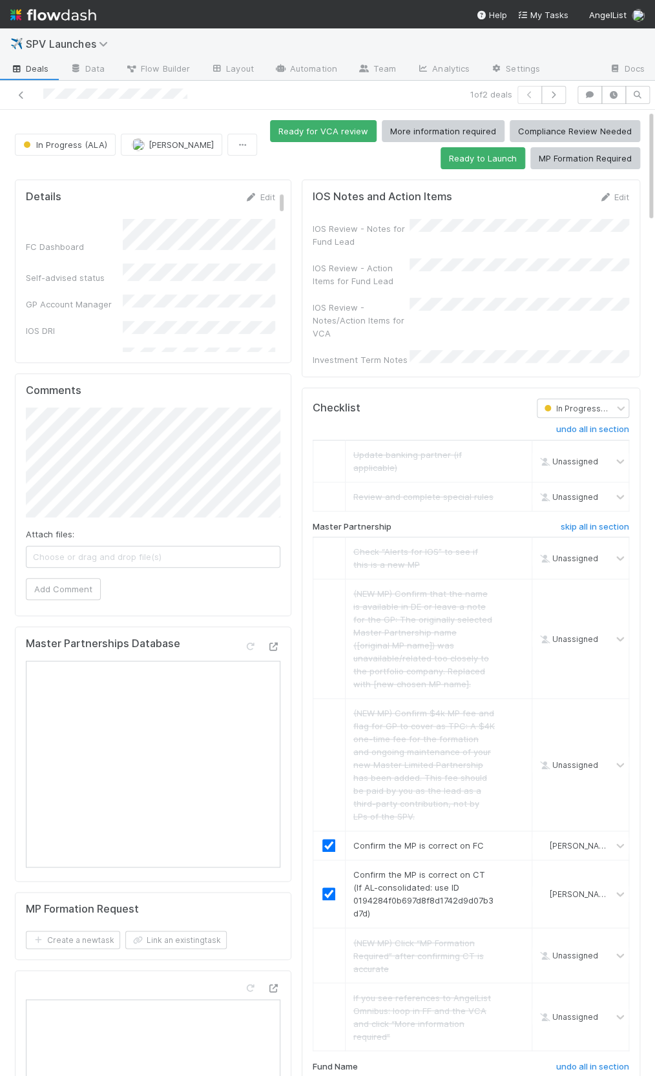
click at [613, 205] on form "IOS Notes and Action Items Edit IOS Review - Notes for Fund Lead IOS Review - A…" at bounding box center [471, 279] width 316 height 176
click at [613, 196] on link "Edit" at bounding box center [614, 197] width 30 height 10
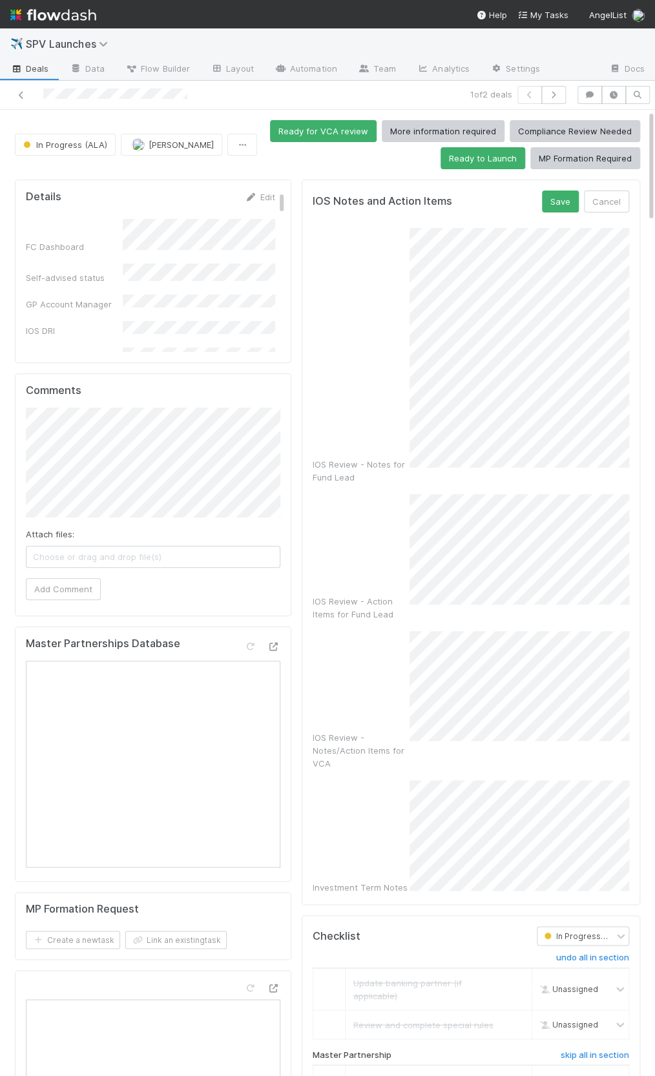
click at [407, 427] on div "IOS Review - Notes for Fund Lead" at bounding box center [471, 356] width 316 height 256
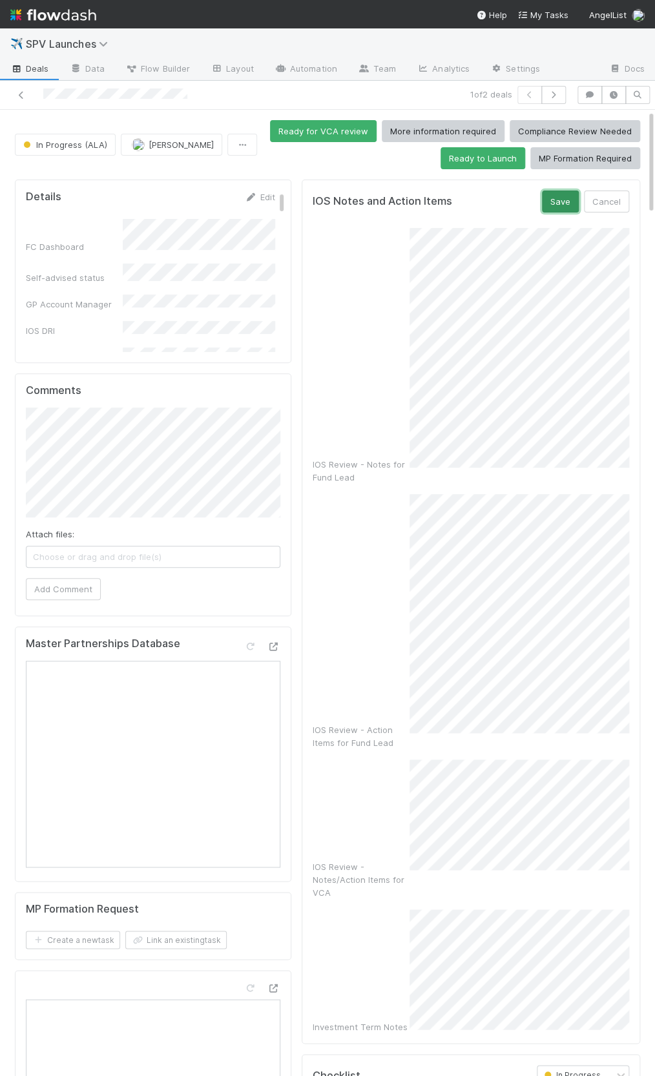
click at [553, 208] on button "Save" at bounding box center [560, 202] width 37 height 22
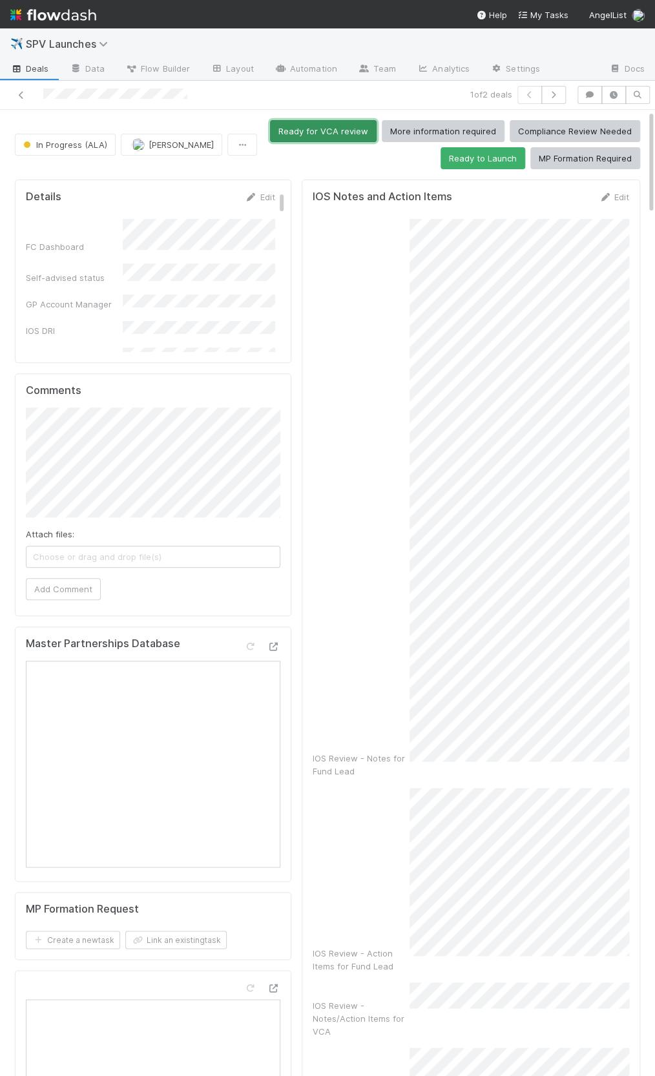
click at [340, 129] on button "Ready for VCA review" at bounding box center [323, 131] width 107 height 22
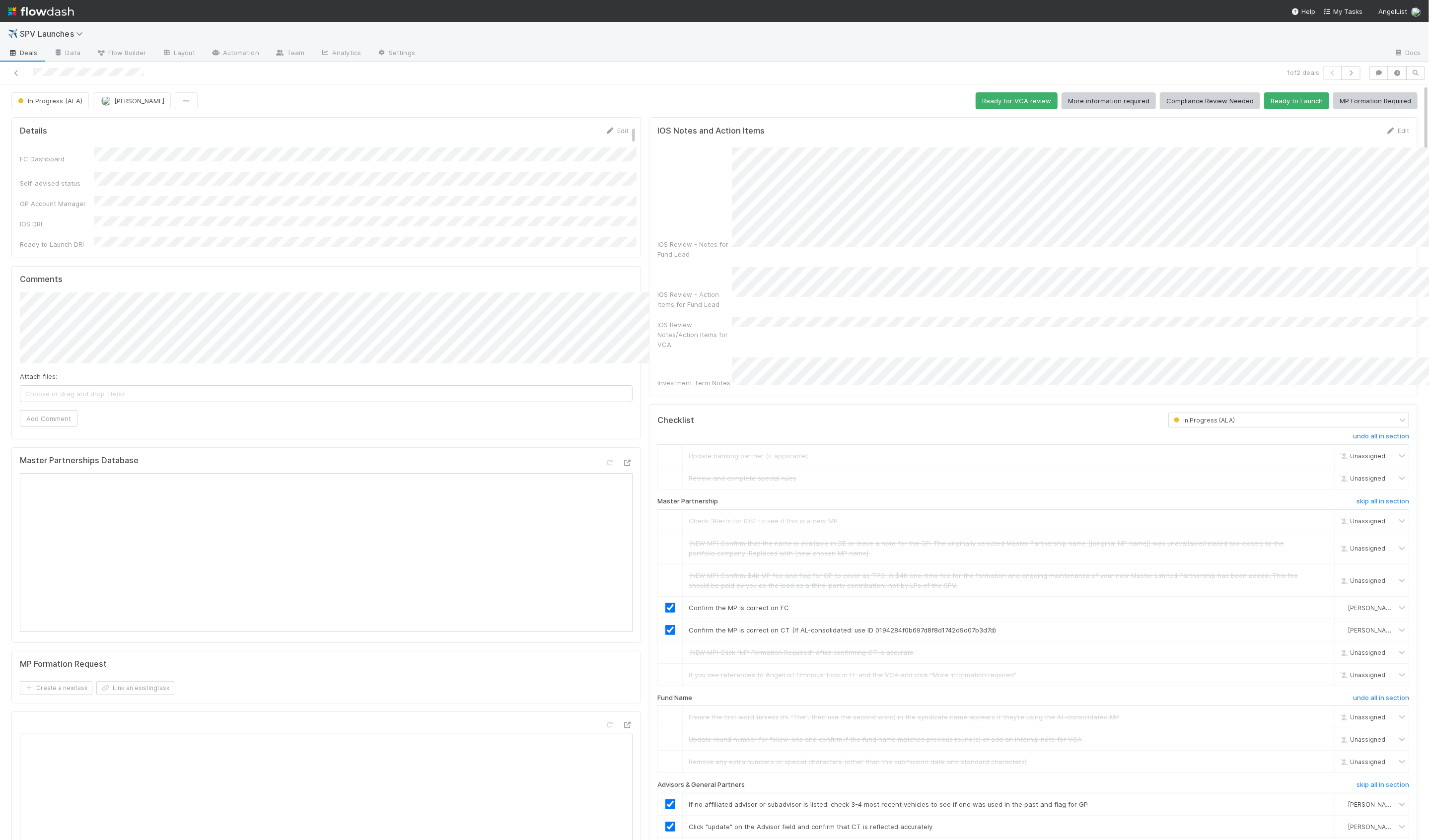
scroll to position [134, 0]
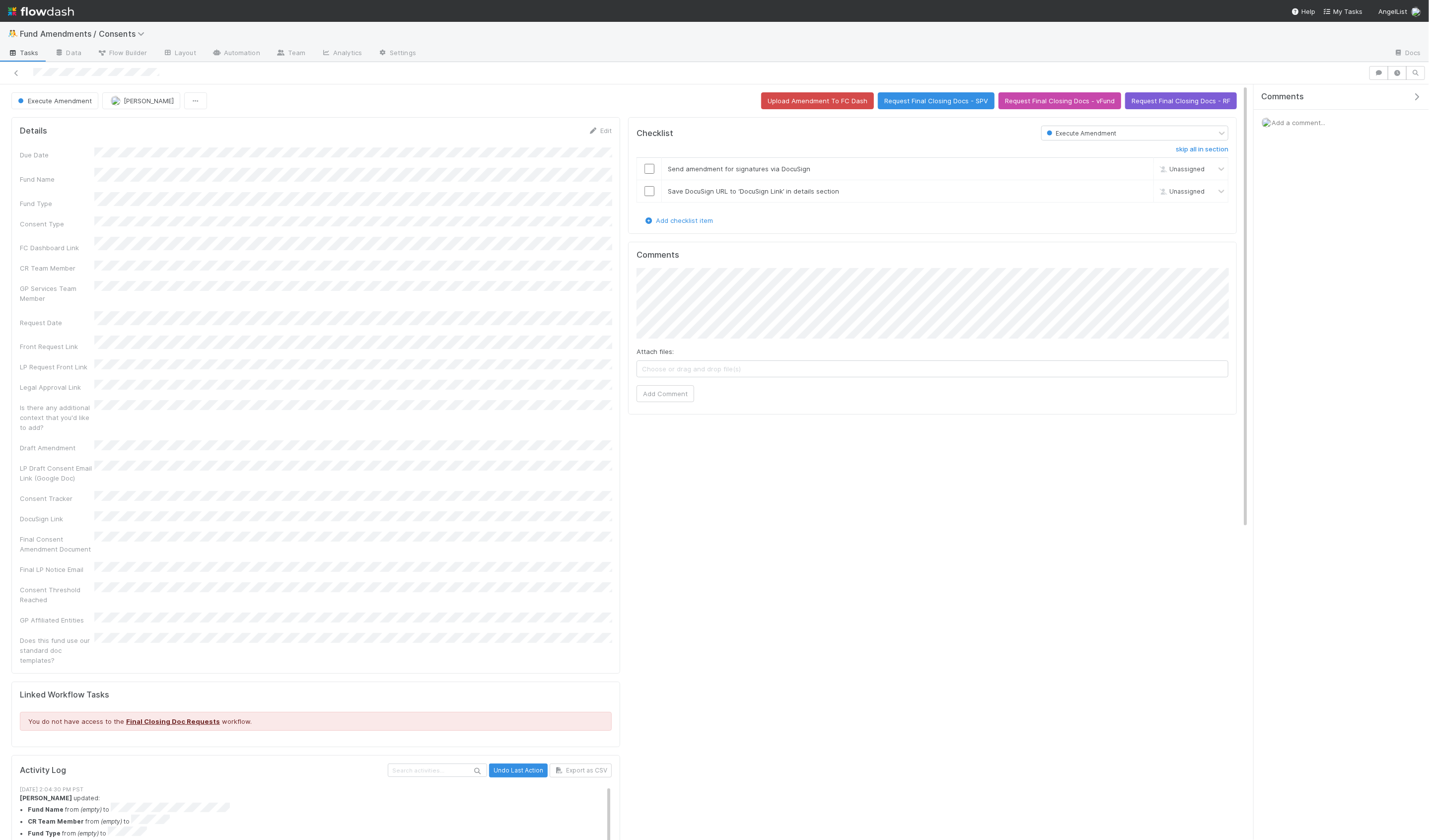
scroll to position [5, 0]
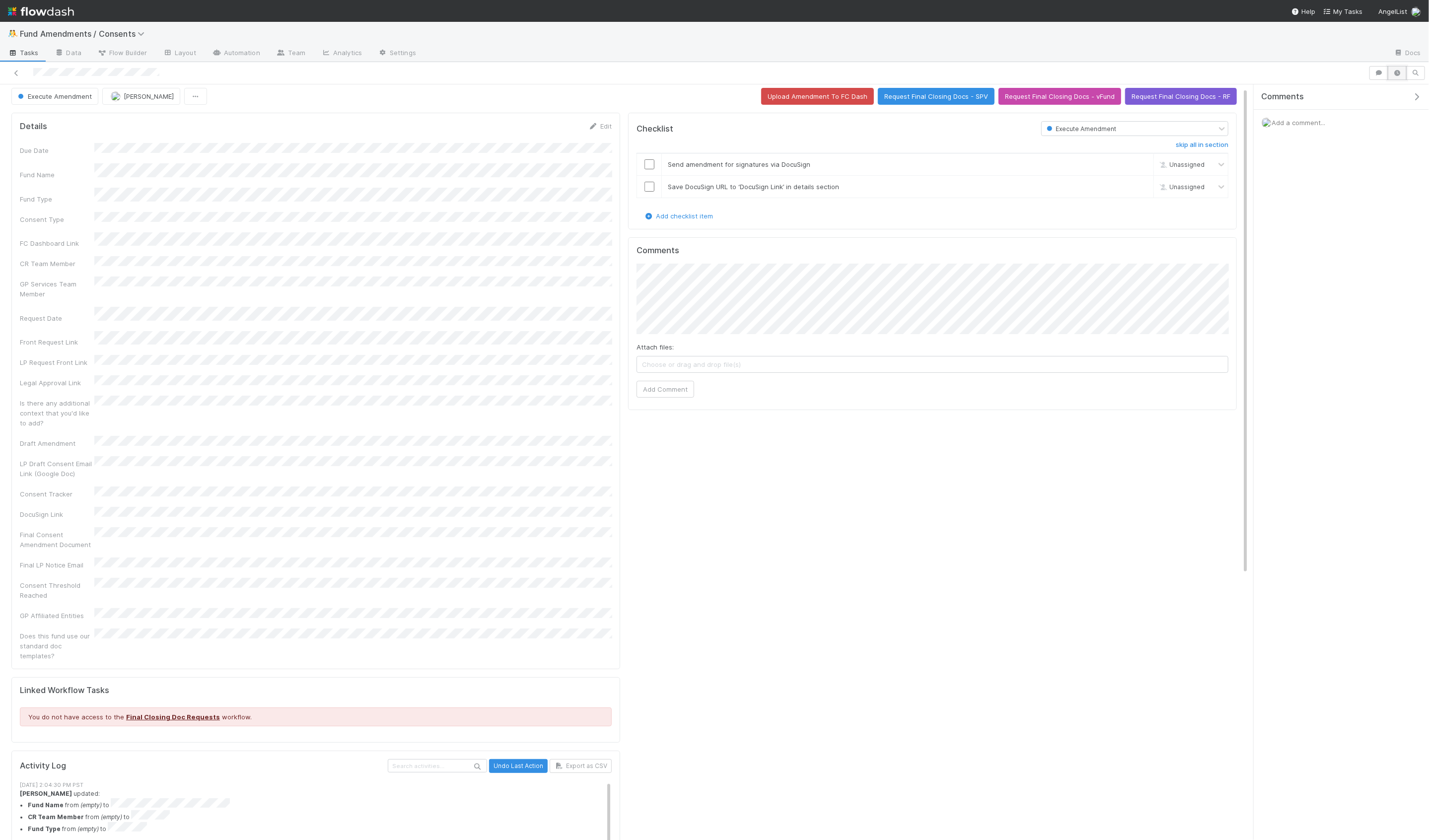
click at [1391, 73] on button "button" at bounding box center [1397, 73] width 19 height 14
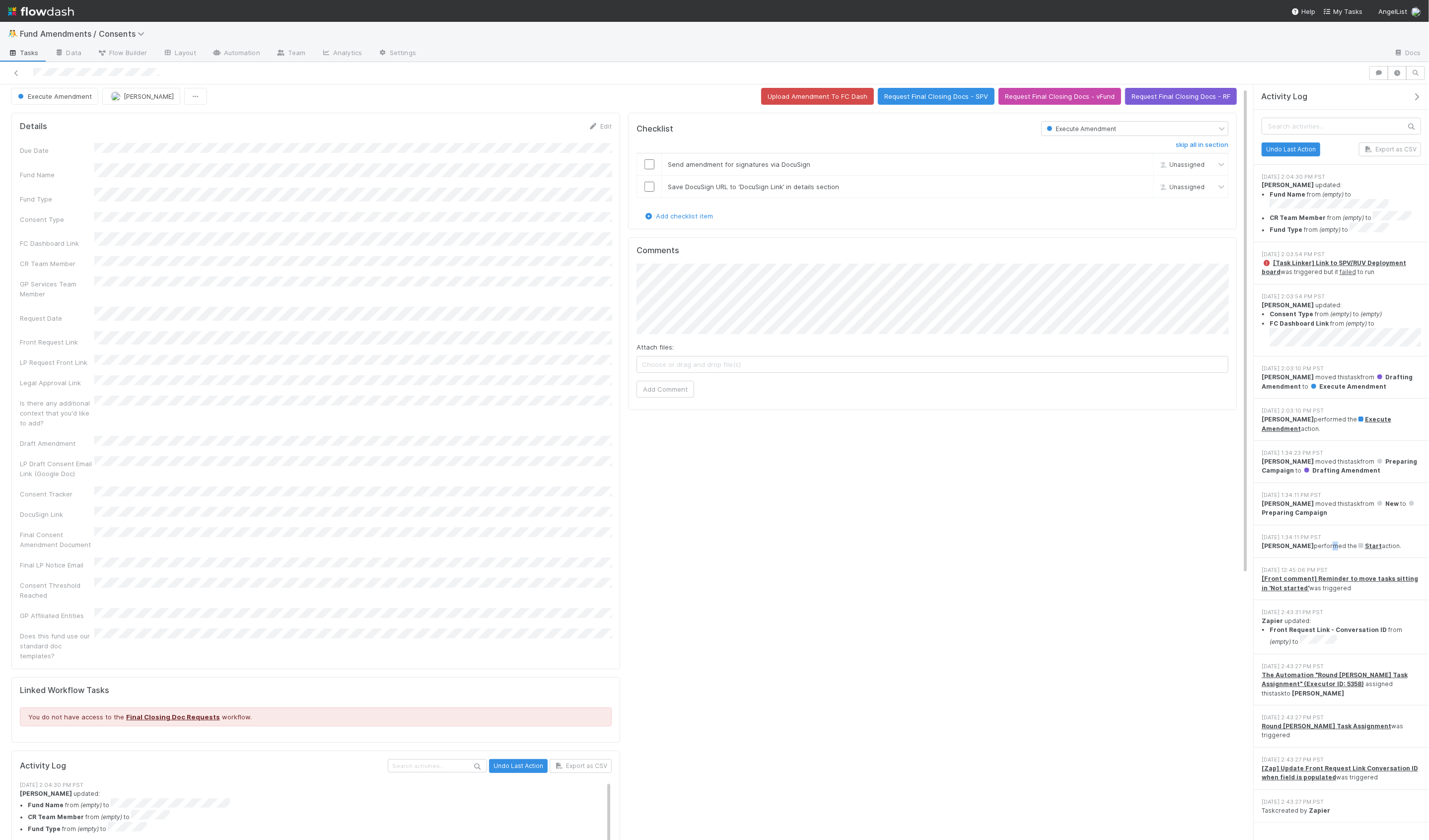
click at [1333, 542] on div "[PERSON_NAME] performed the Start action." at bounding box center [1341, 546] width 159 height 9
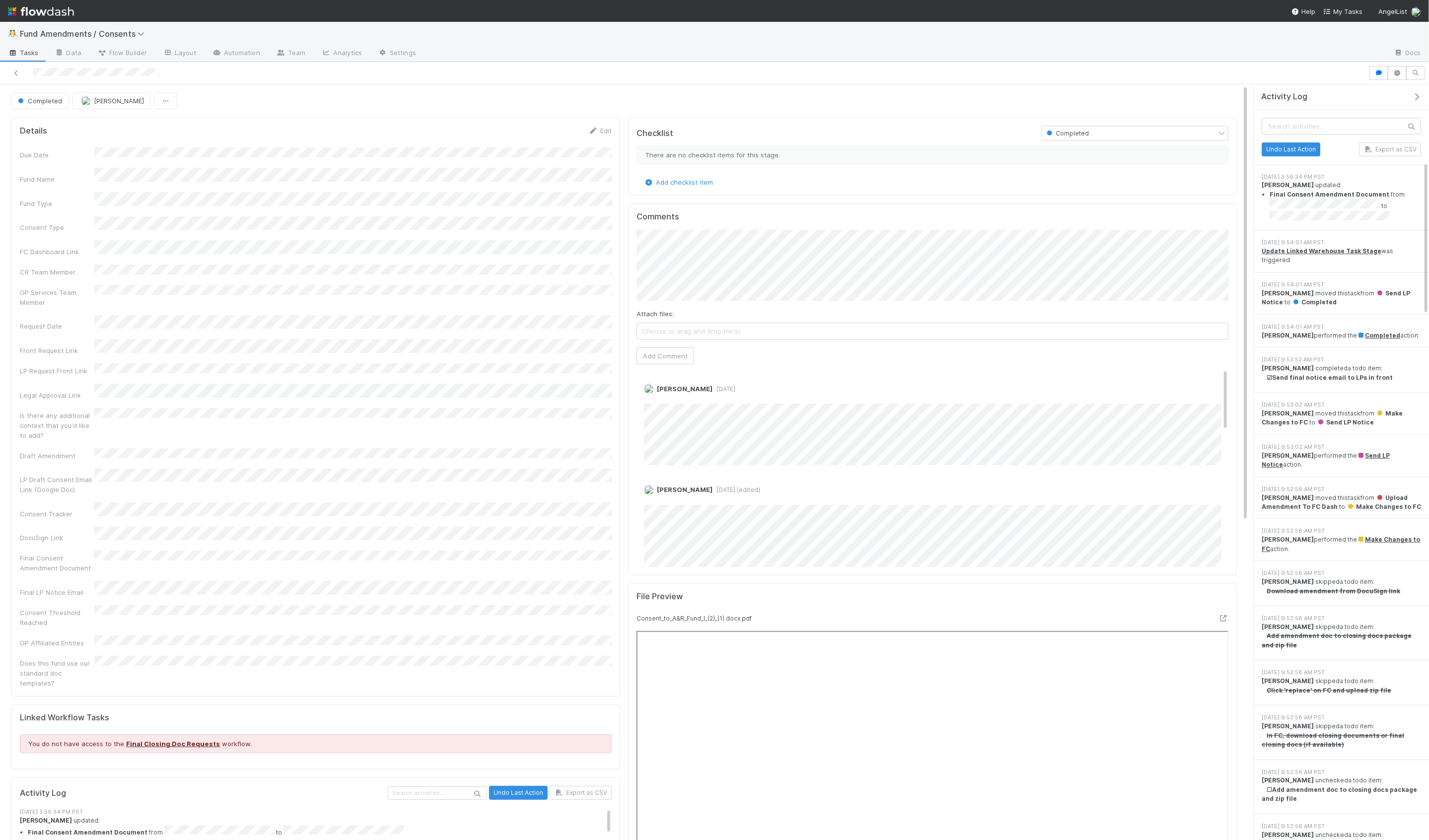
click at [764, 598] on div "File Preview" at bounding box center [932, 603] width 606 height 22
click at [716, 536] on div "Hanin Almoallim 8 months ago Edit Delete Hanin Almoallim 8 months ago (edited) …" at bounding box center [932, 586] width 592 height 629
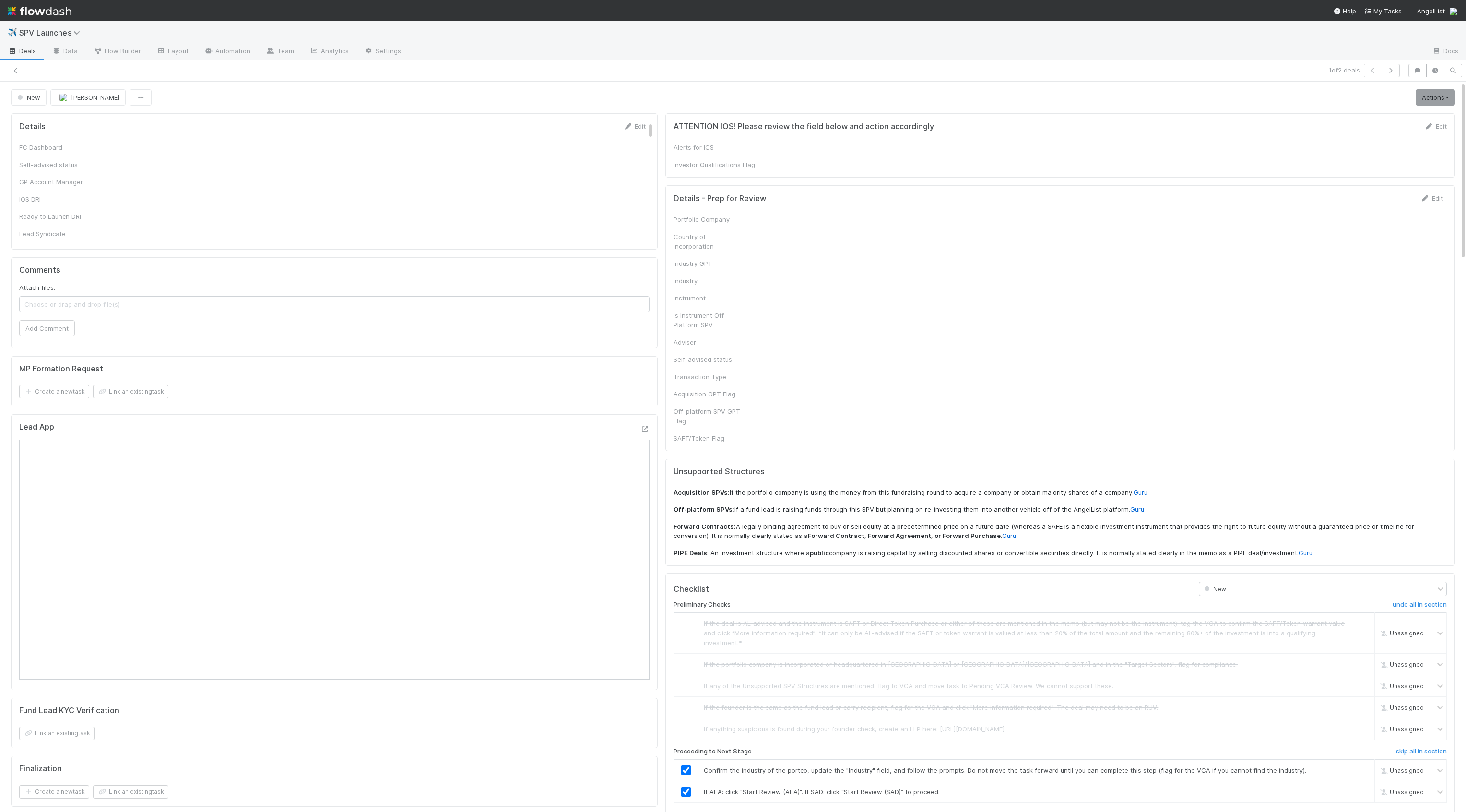
checkbox input "true"
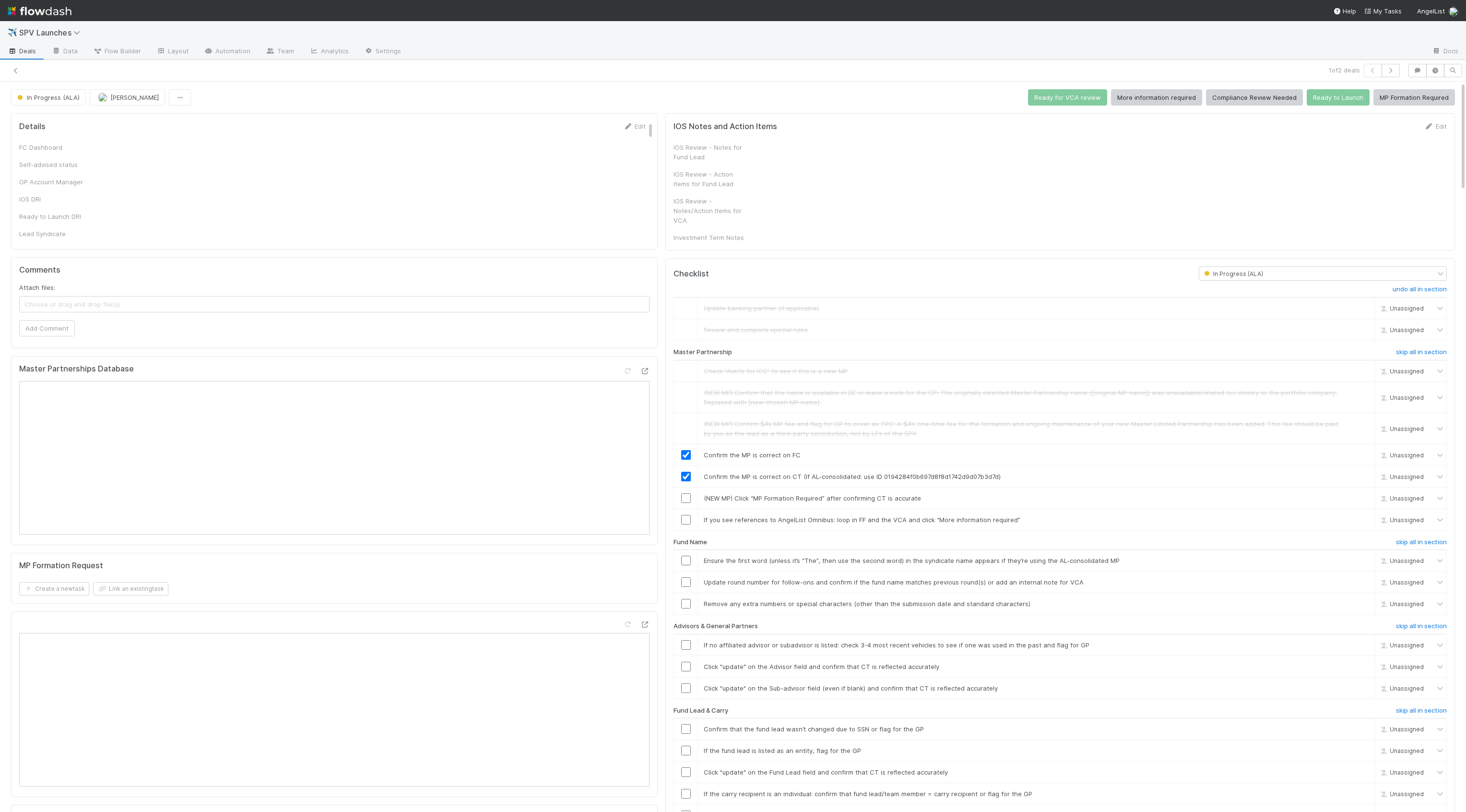
checkbox input "true"
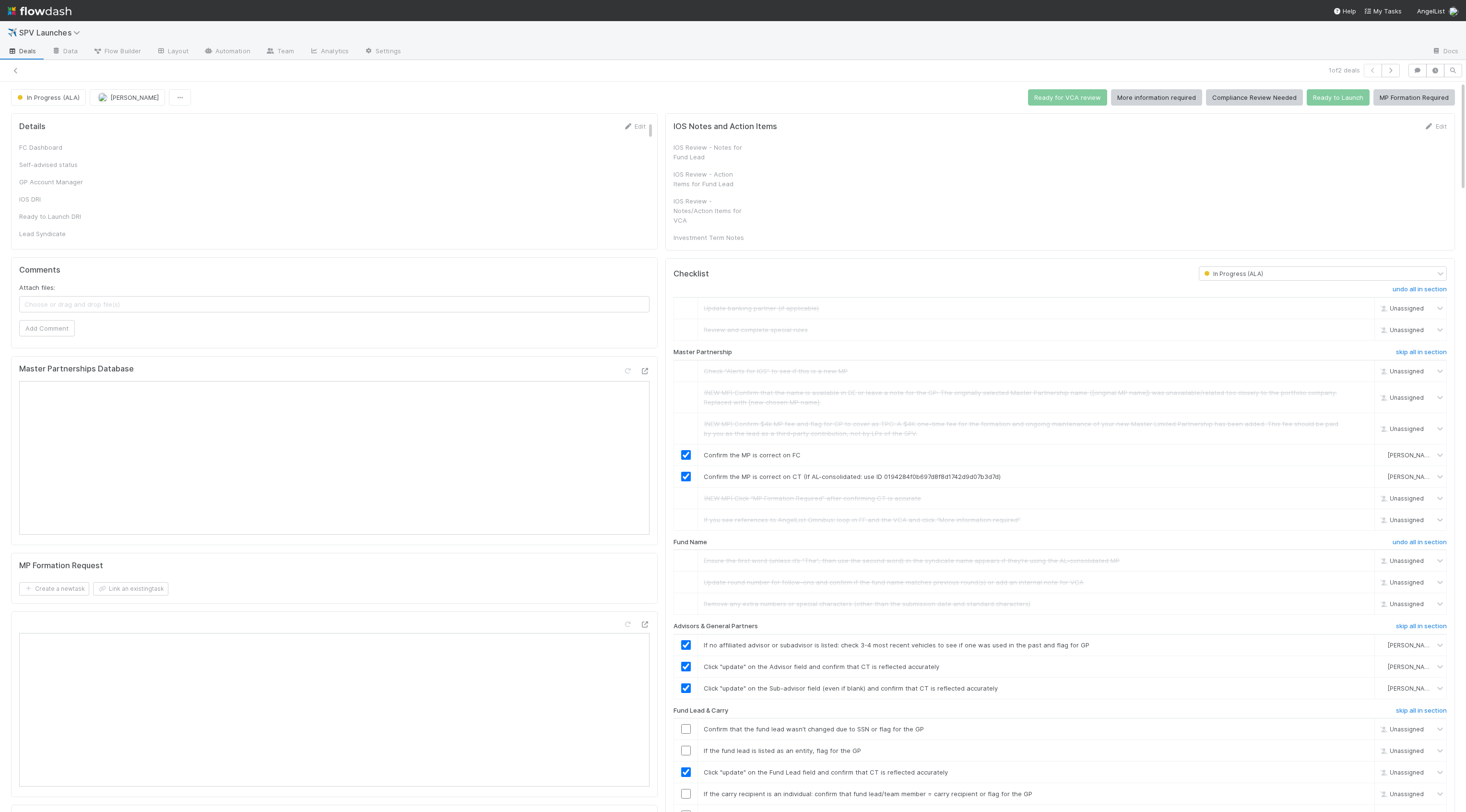
checkbox input "true"
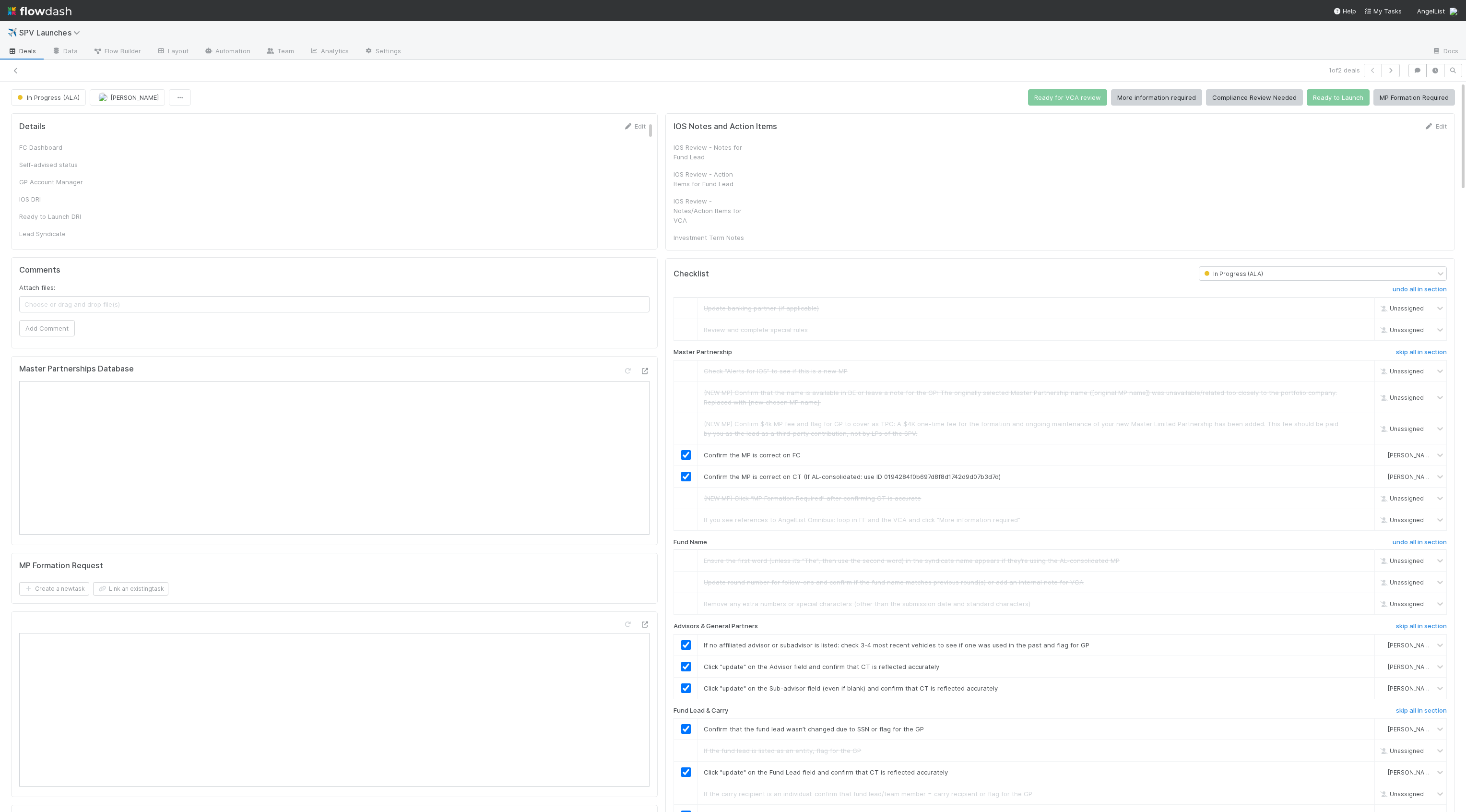
checkbox input "true"
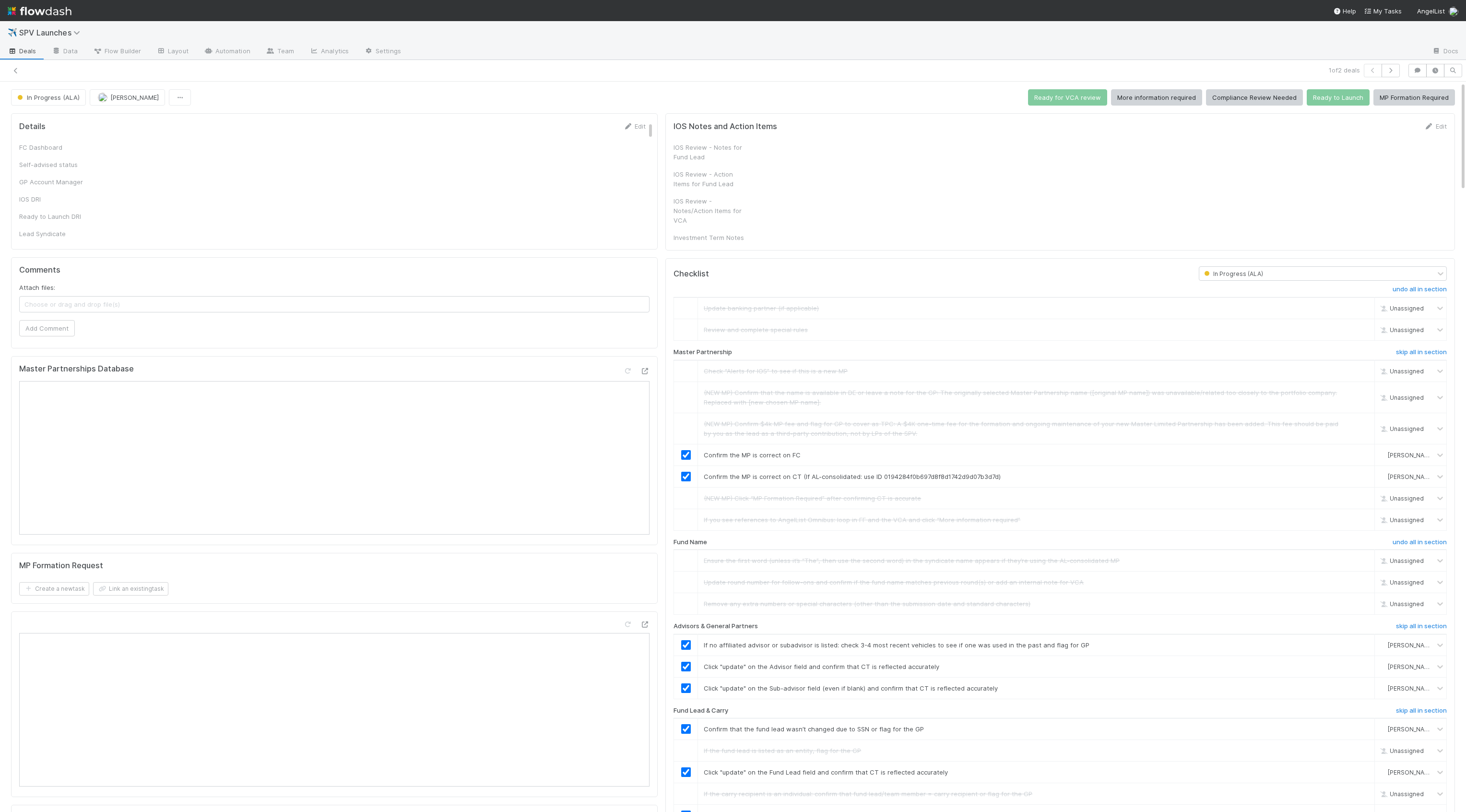
checkbox input "true"
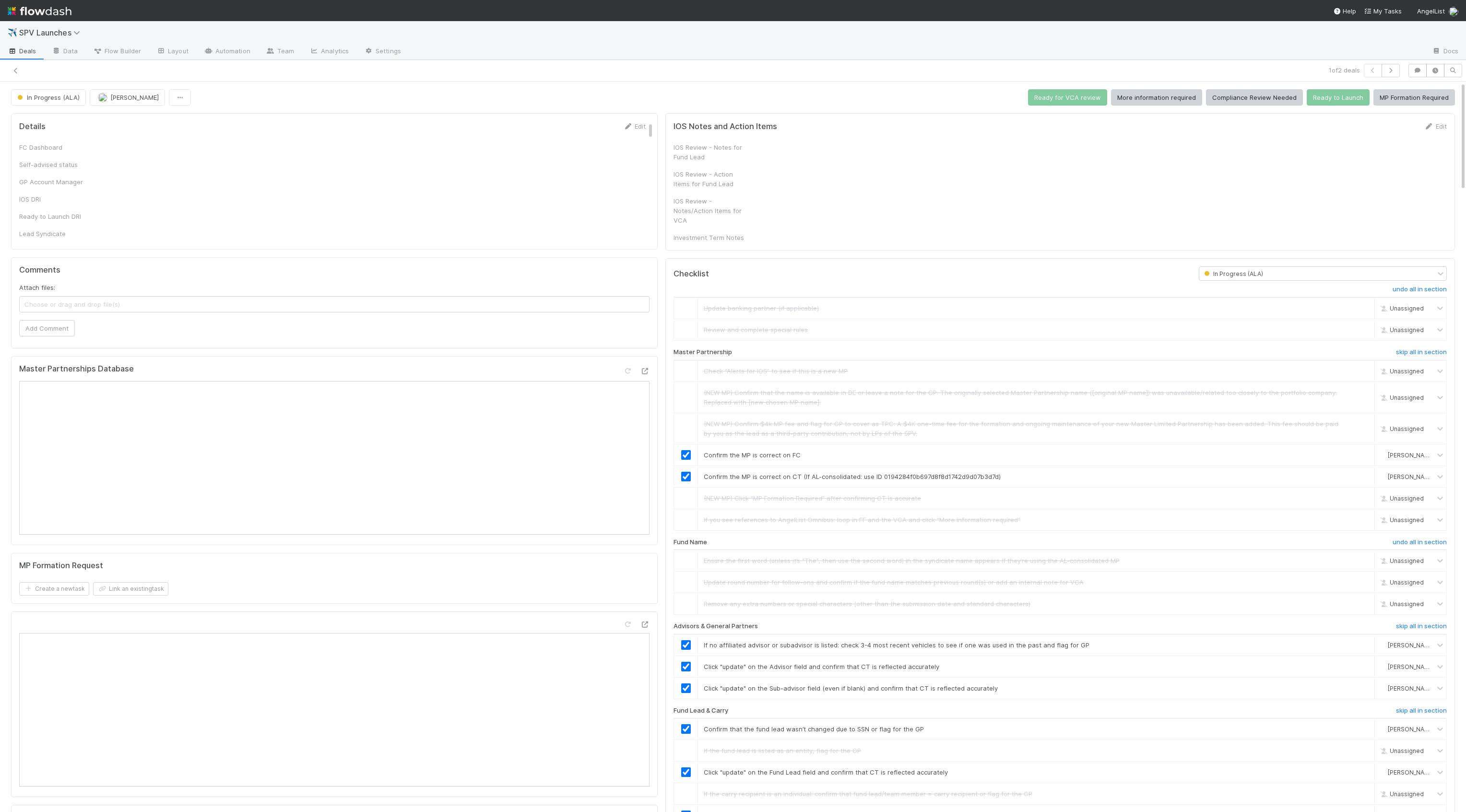
checkbox input "true"
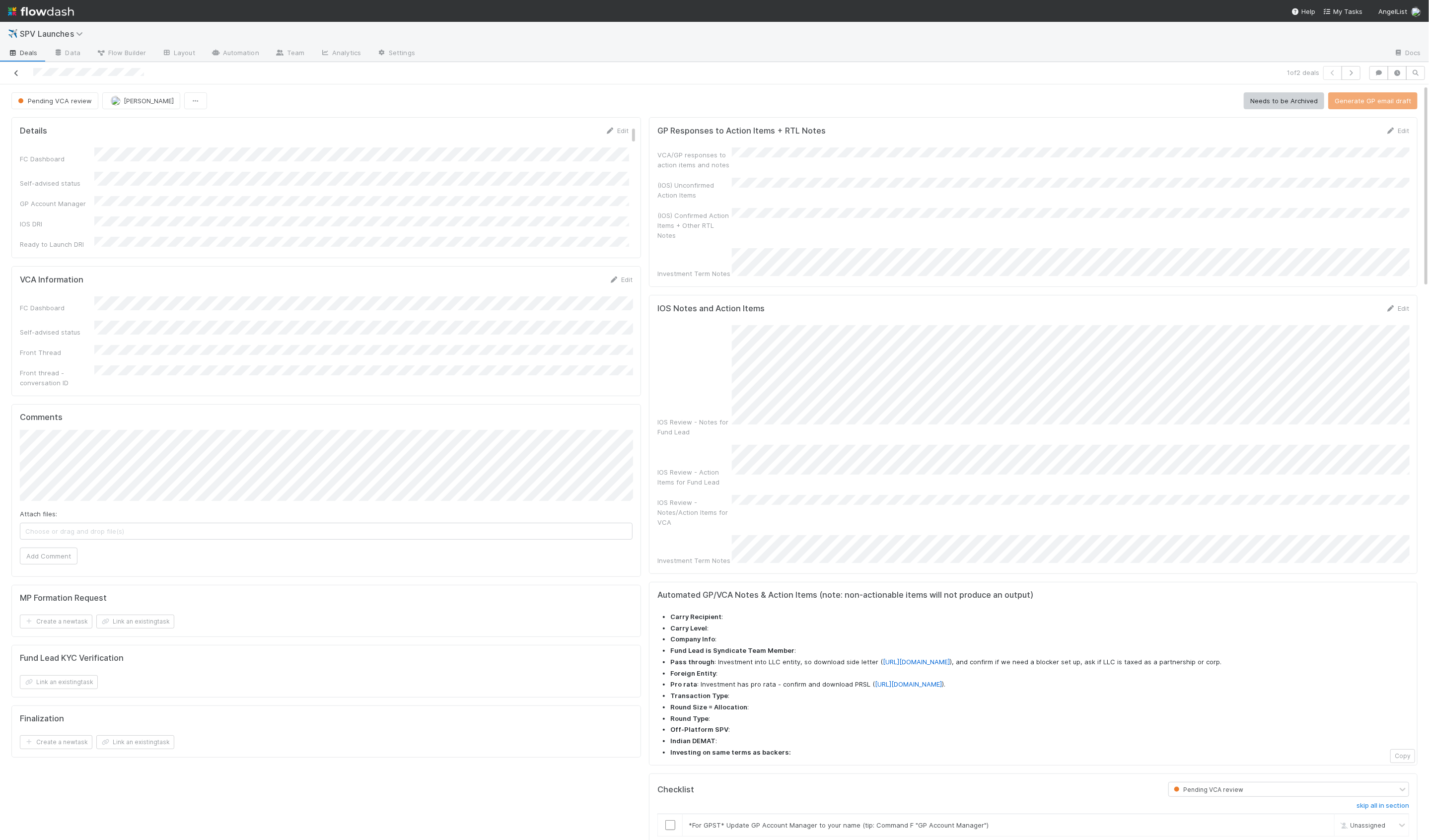
click at [18, 71] on icon at bounding box center [16, 73] width 10 height 6
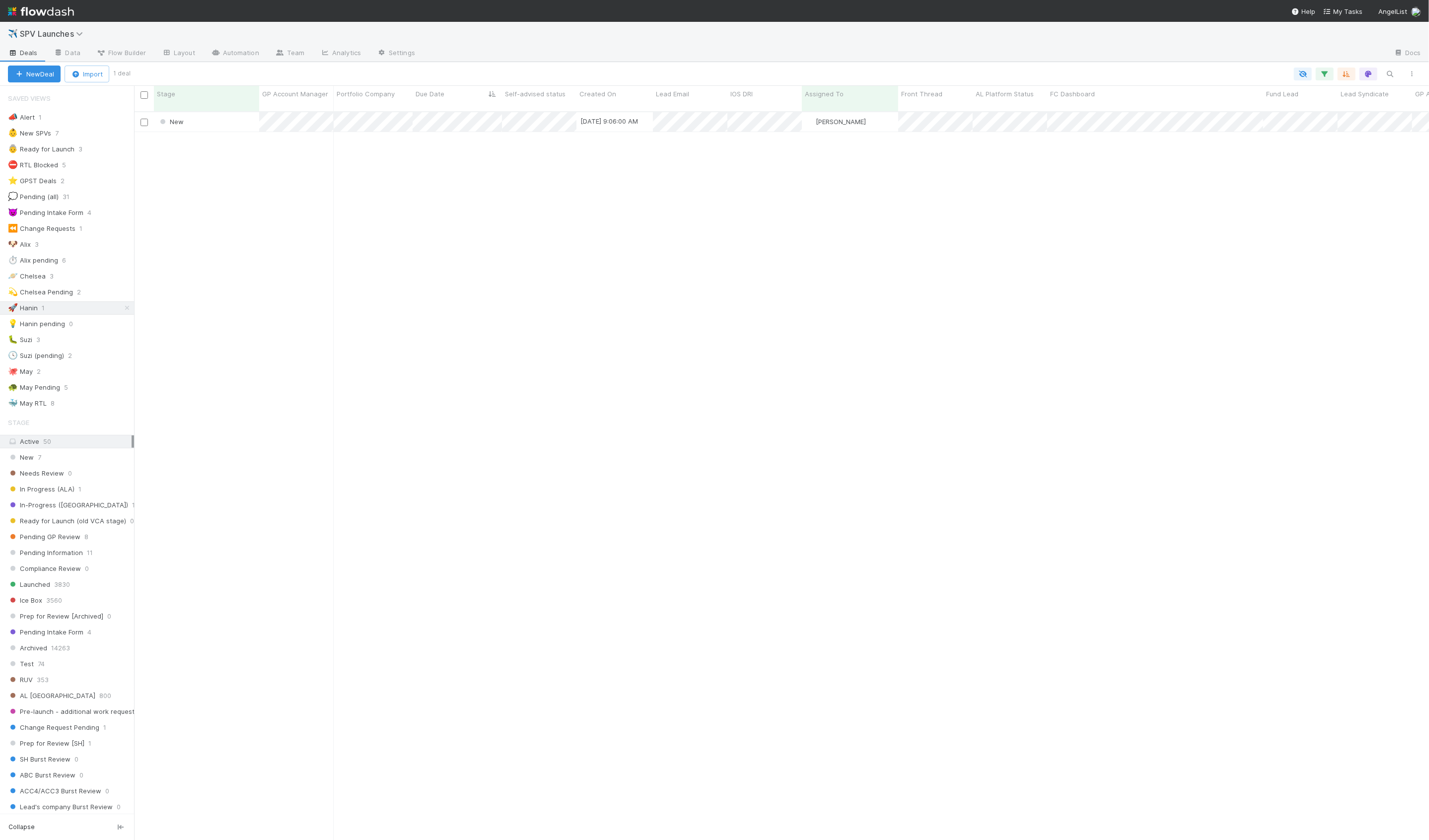
click at [202, 191] on div "New [DATE] 9:06:00 AM [PERSON_NAME] 0 0 0 0 0 0 0 0 1 0 0 0" at bounding box center [781, 480] width 1294 height 736
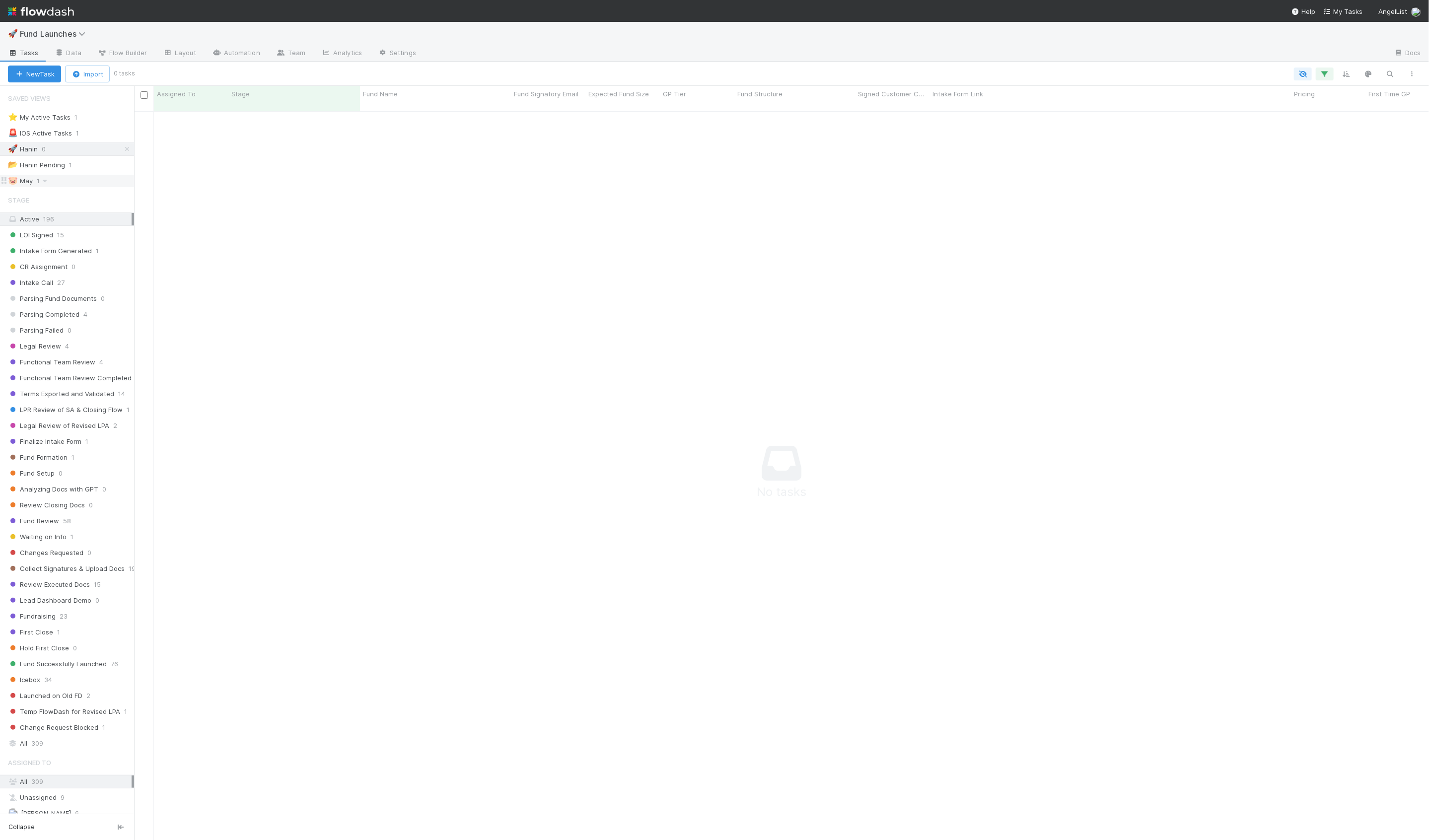
scroll to position [736, 1294]
click at [91, 178] on div "🐷 [DATE]" at bounding box center [71, 181] width 126 height 12
click at [332, 119] on div "Change Request Blocked" at bounding box center [294, 121] width 131 height 19
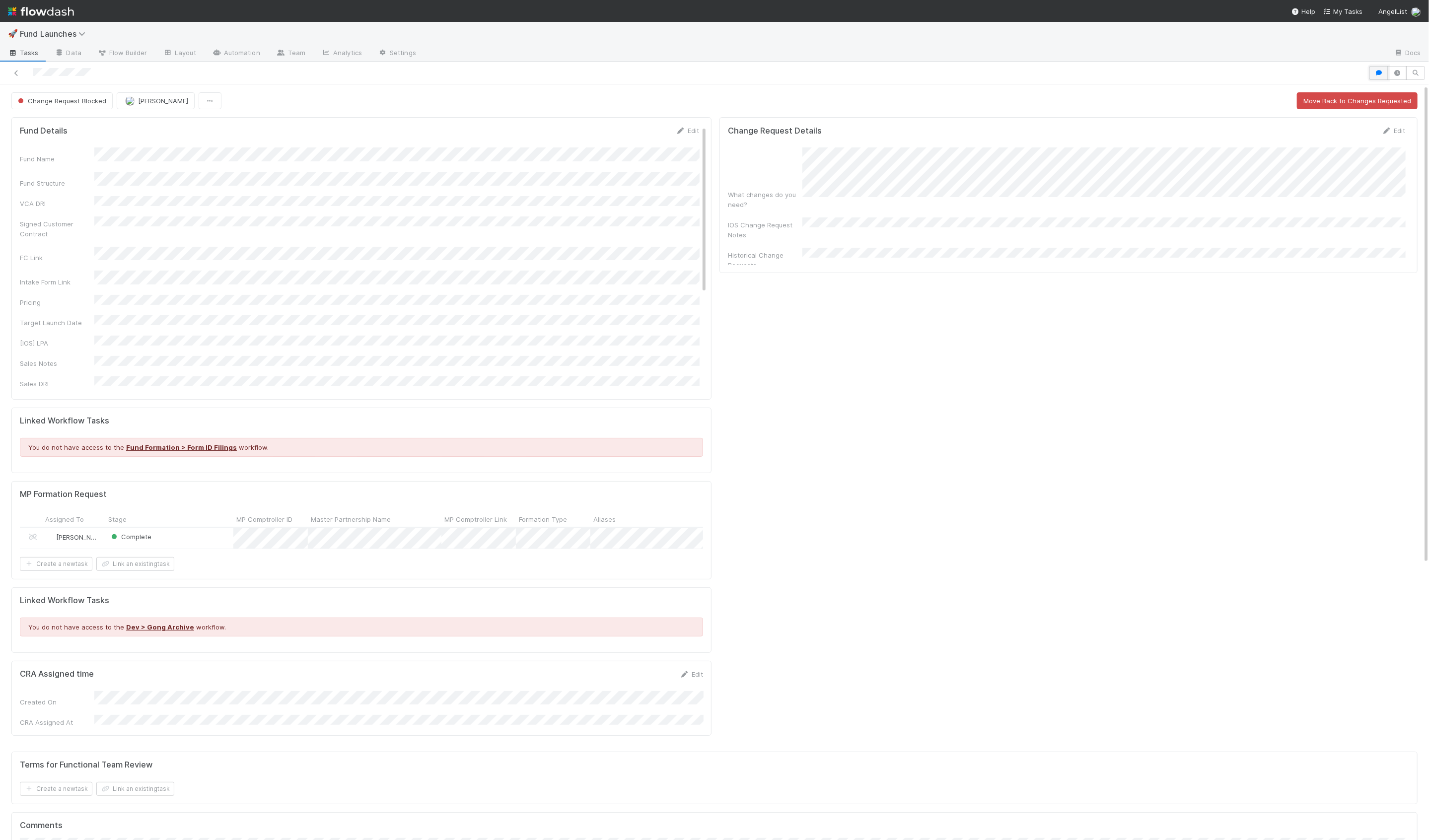
click at [1376, 68] on button "button" at bounding box center [1378, 73] width 19 height 14
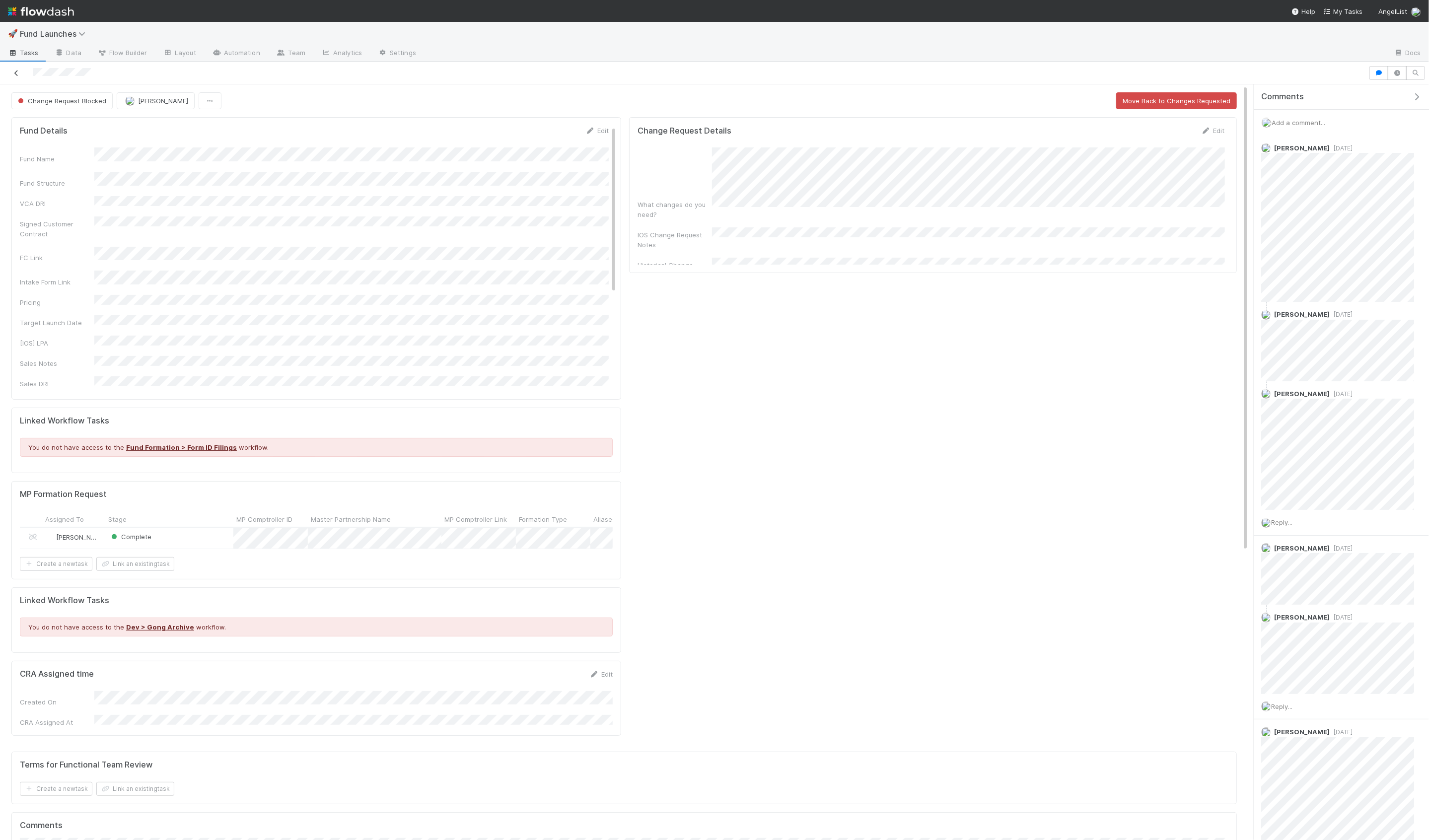
click at [14, 73] on icon at bounding box center [16, 73] width 10 height 6
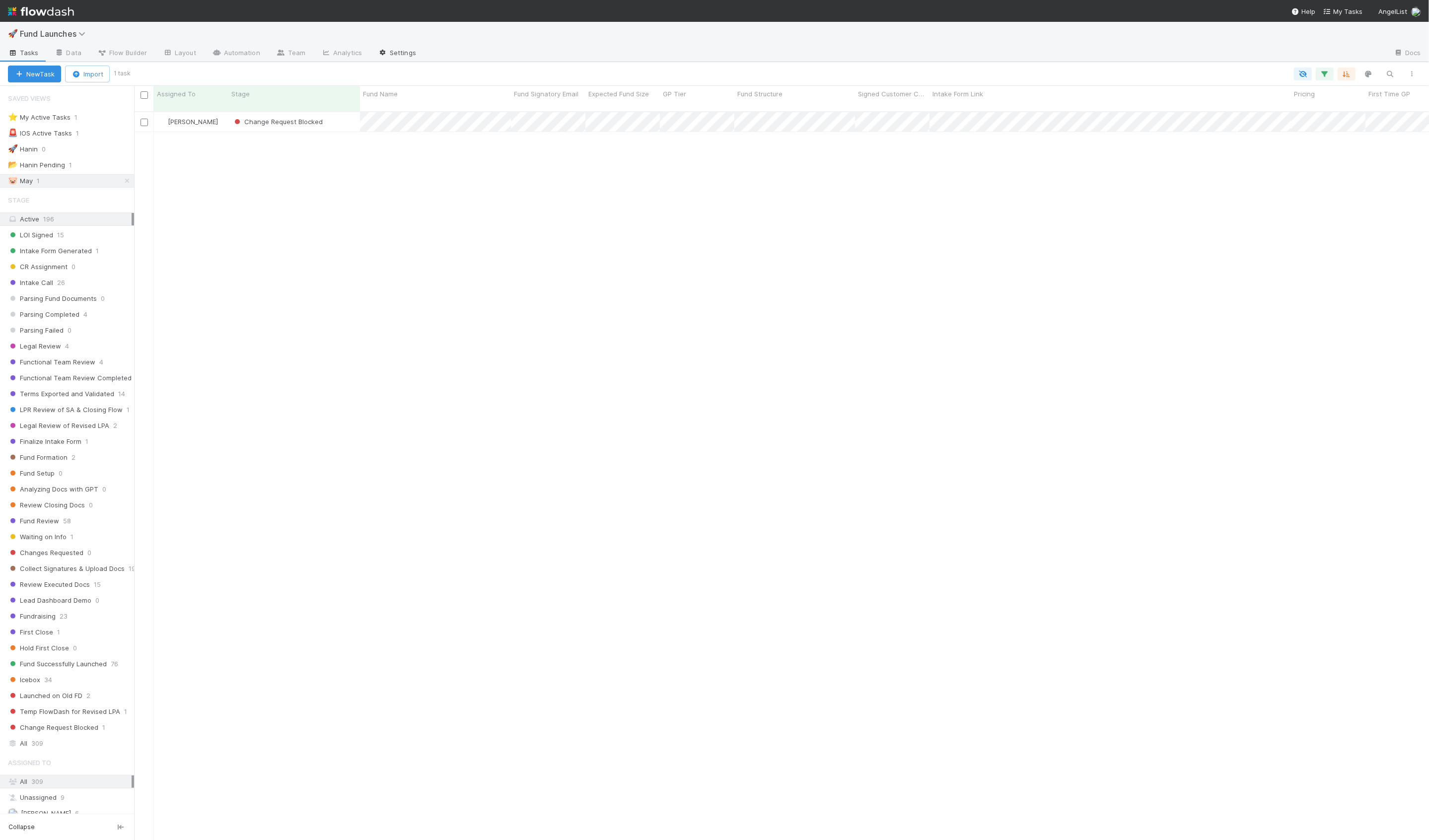
click at [396, 51] on link "Settings" at bounding box center [397, 53] width 54 height 16
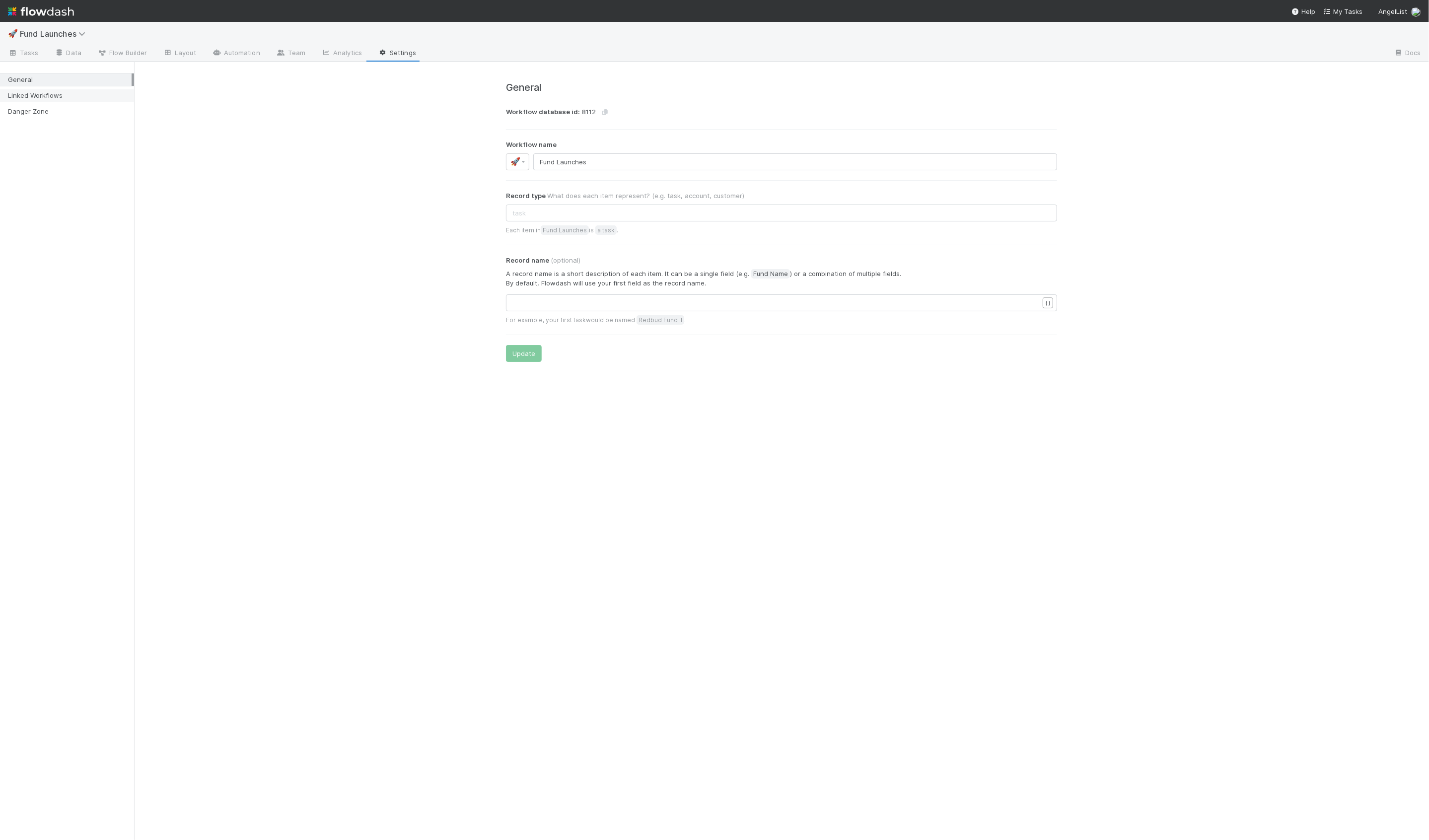
click at [82, 98] on div "Linked Workflows" at bounding box center [69, 95] width 124 height 12
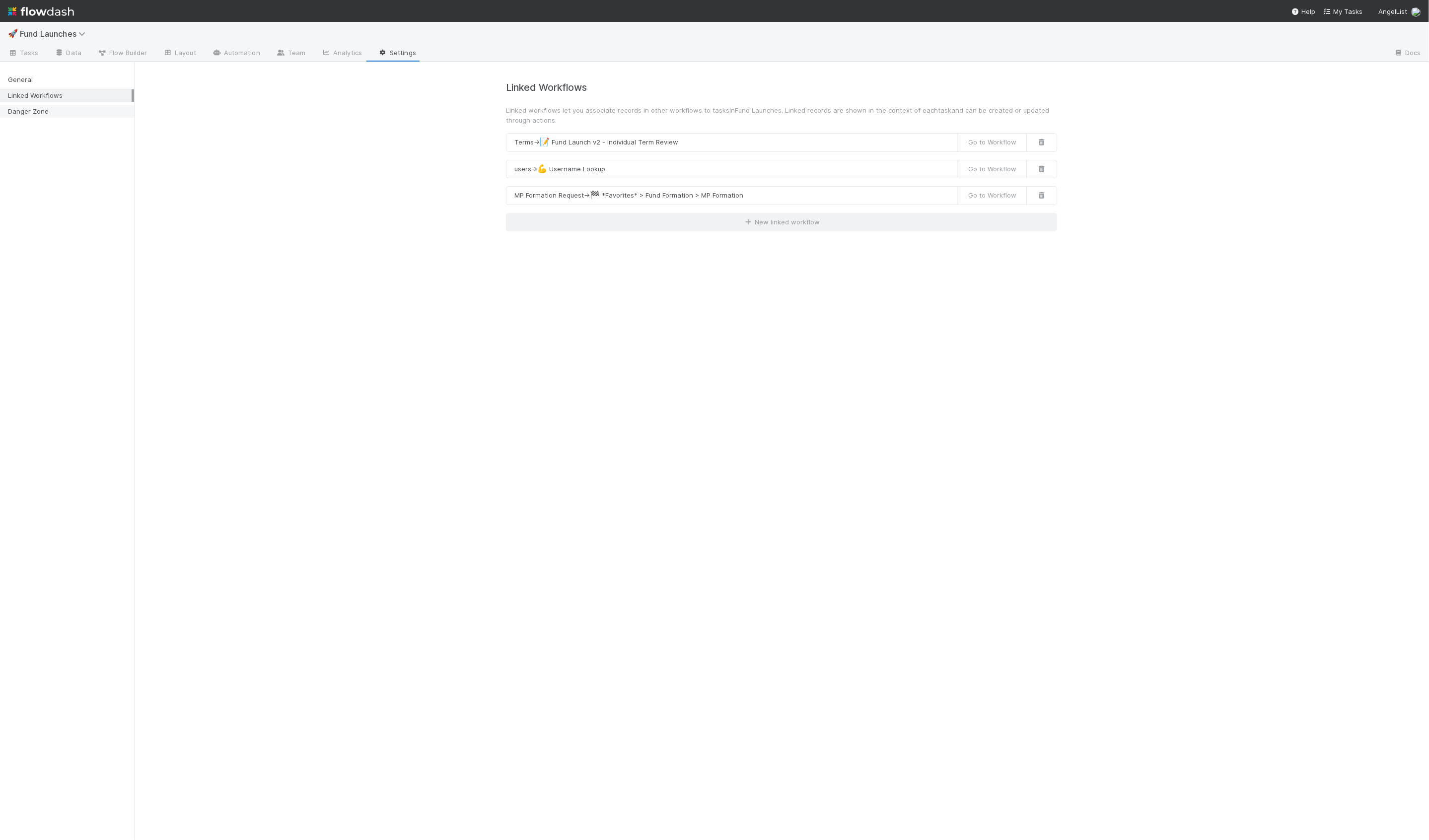
click at [85, 112] on div "Danger Zone" at bounding box center [69, 111] width 124 height 12
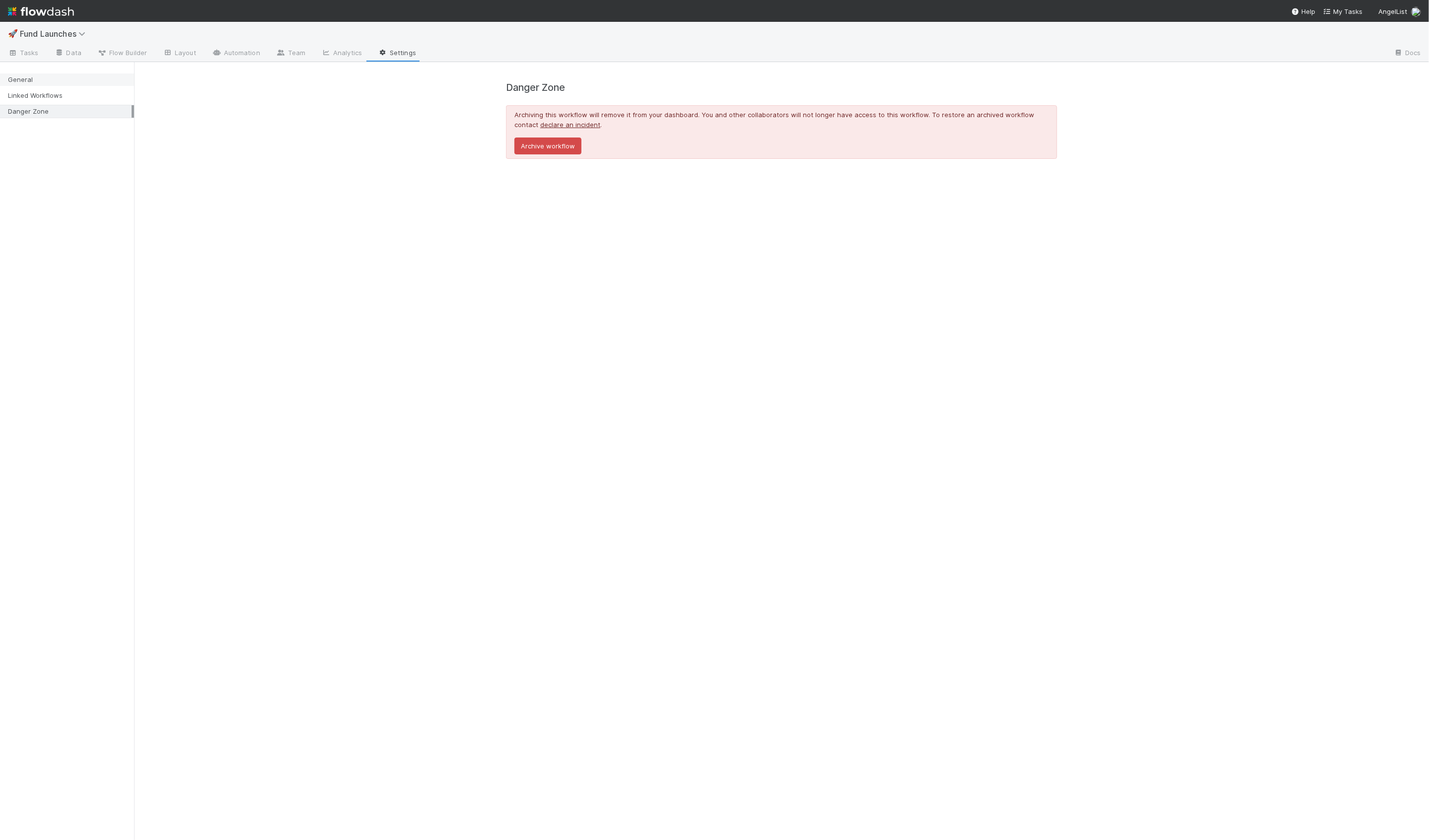
click at [74, 81] on div "General" at bounding box center [69, 80] width 124 height 12
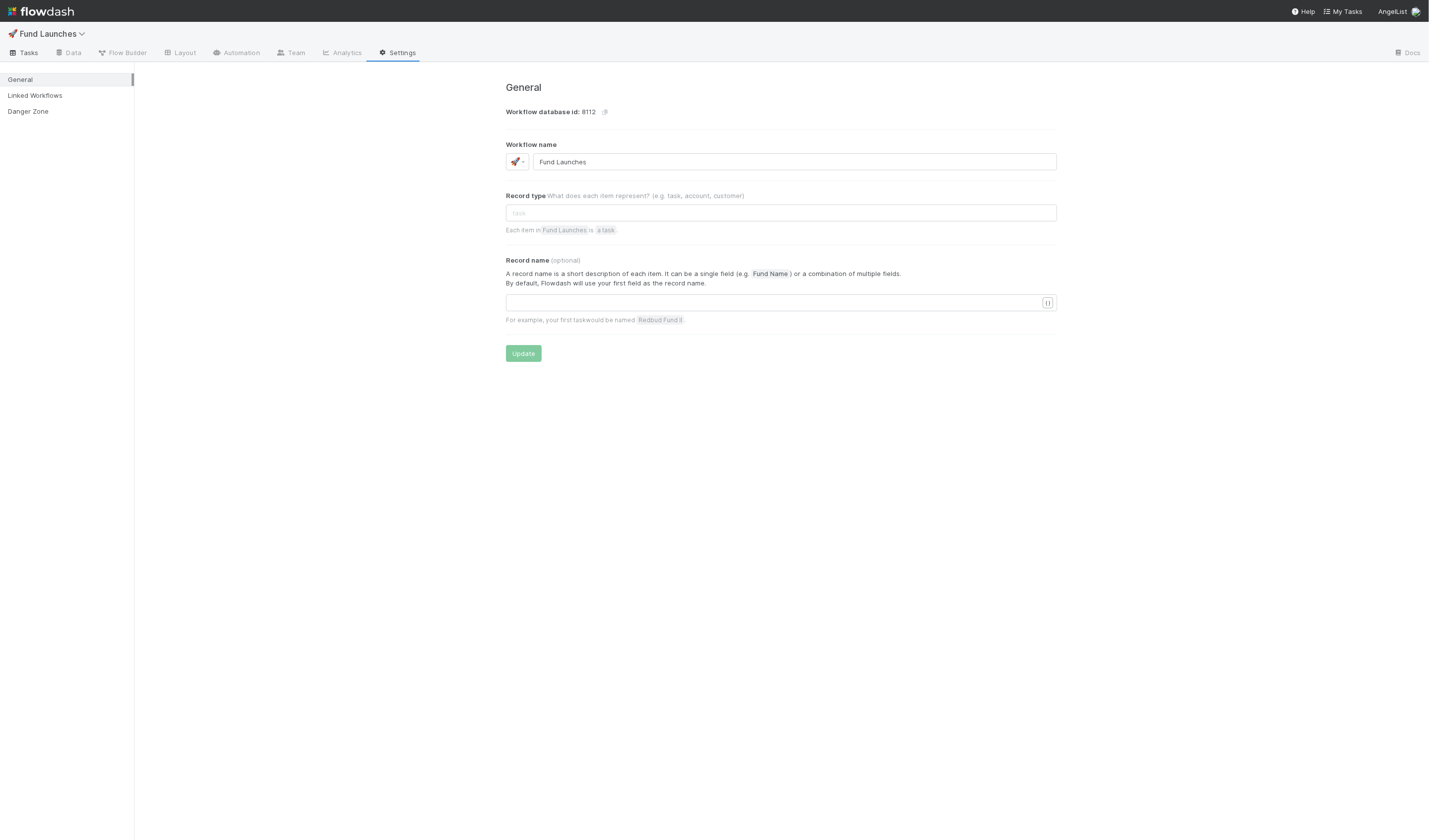
click at [21, 48] on span "Tasks" at bounding box center [23, 52] width 31 height 10
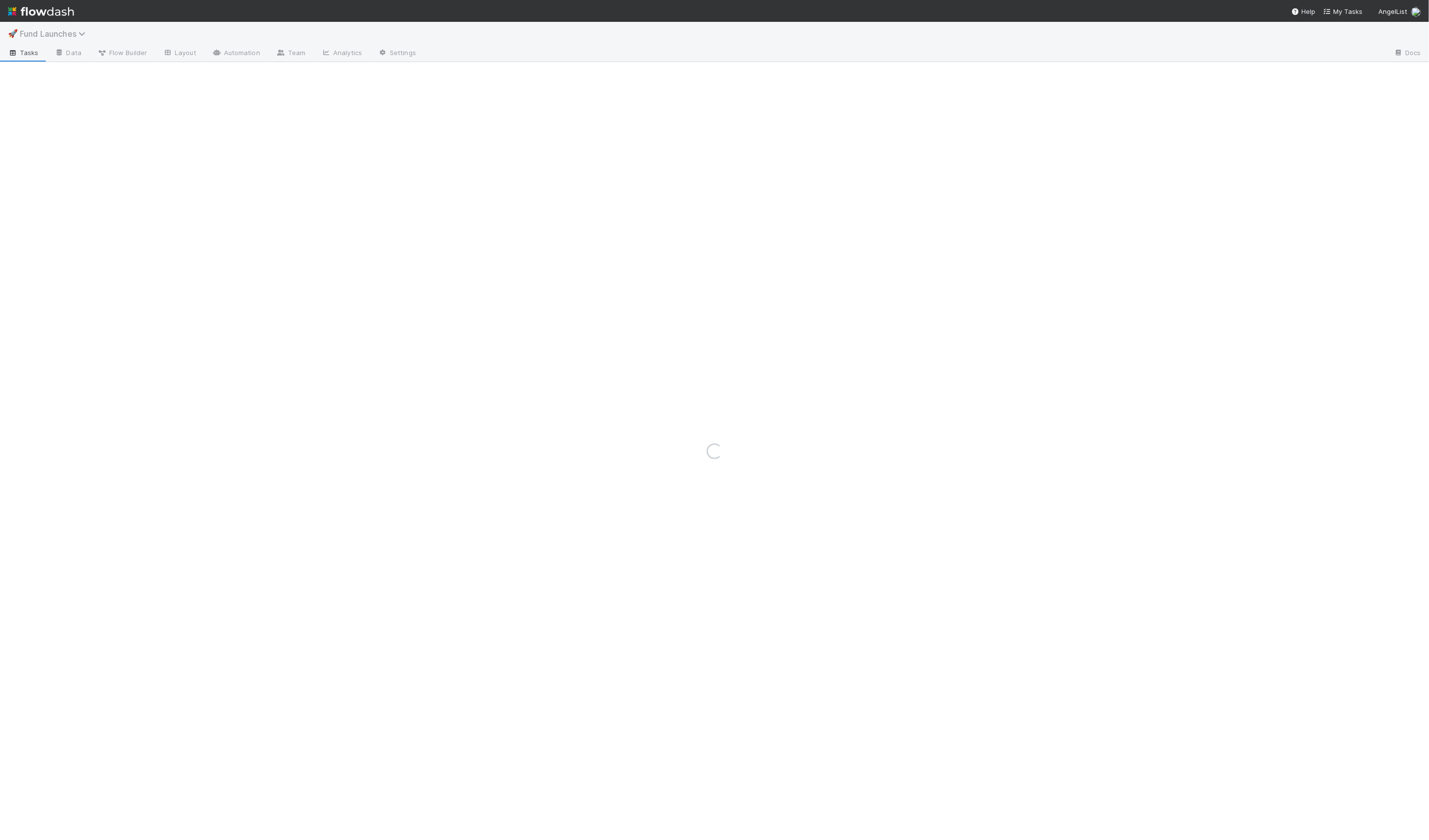
click at [83, 35] on icon at bounding box center [83, 34] width 10 height 8
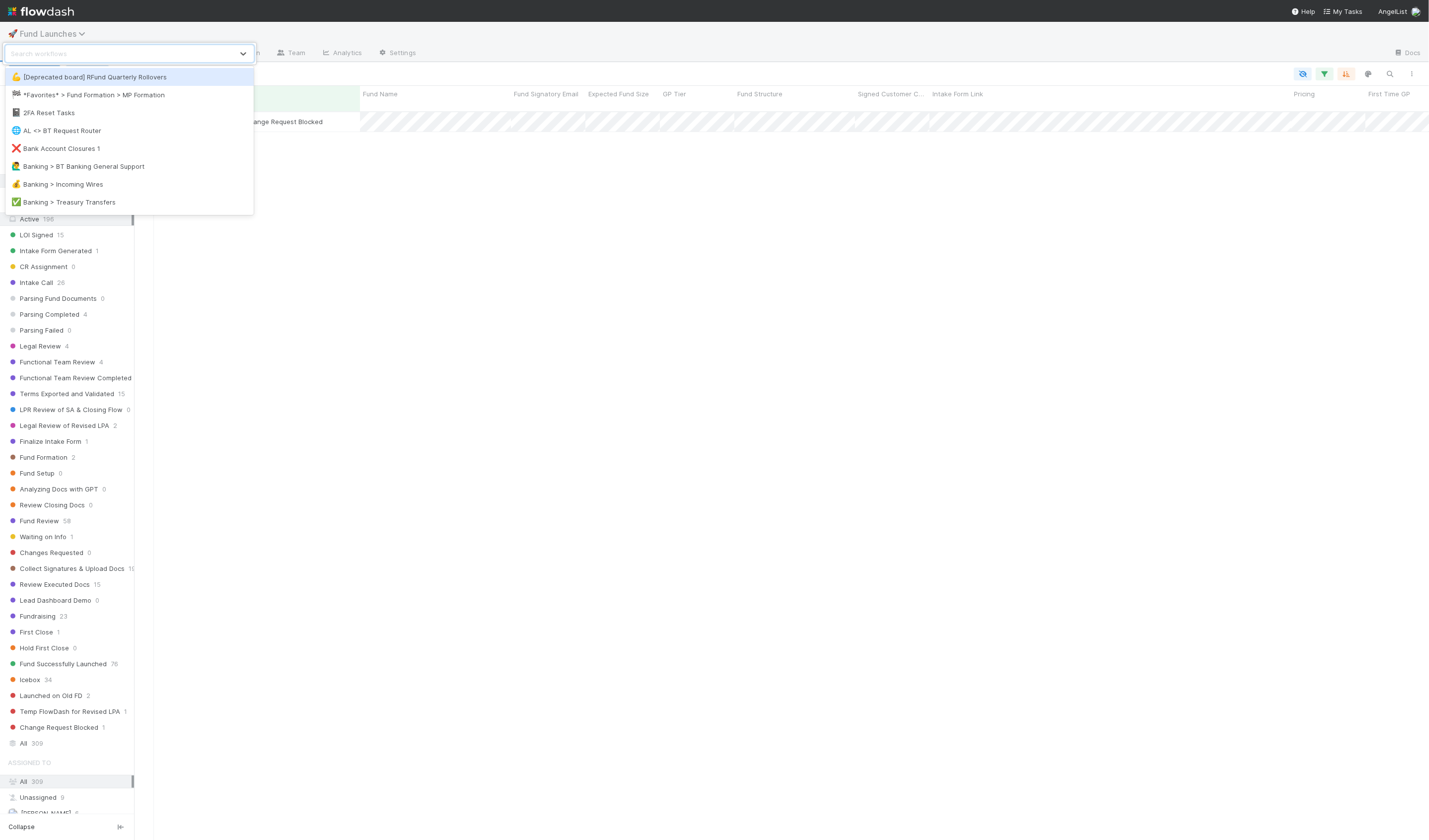
scroll to position [736, 1294]
click at [367, 202] on div "Search workflows" at bounding box center [714, 420] width 1429 height 840
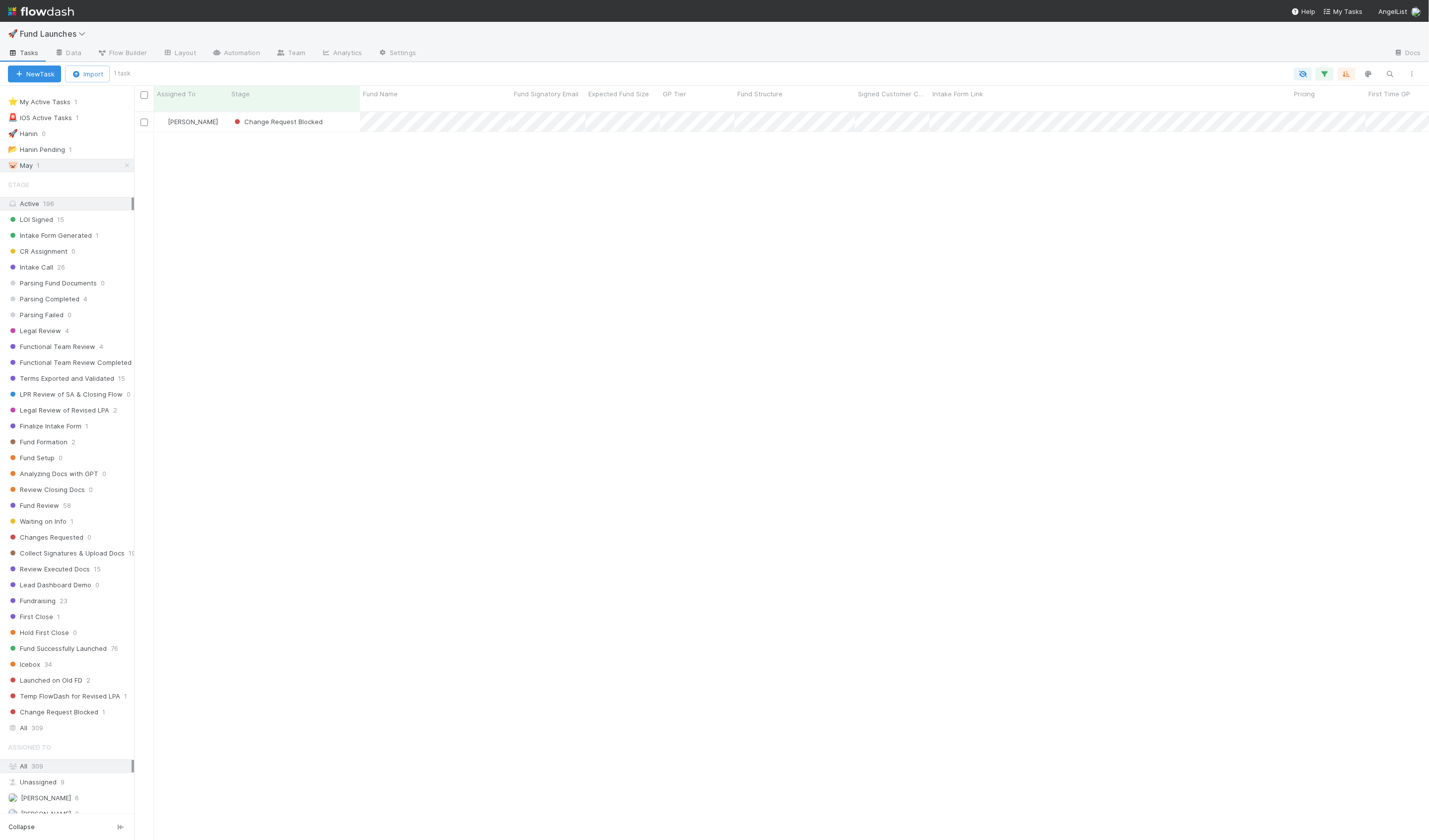
scroll to position [0, 0]
click at [1410, 75] on icon "button" at bounding box center [1411, 74] width 10 height 6
click at [1181, 71] on div "View as list Comments Export view to CSV" at bounding box center [714, 420] width 1429 height 840
click at [14, 13] on img at bounding box center [41, 12] width 66 height 17
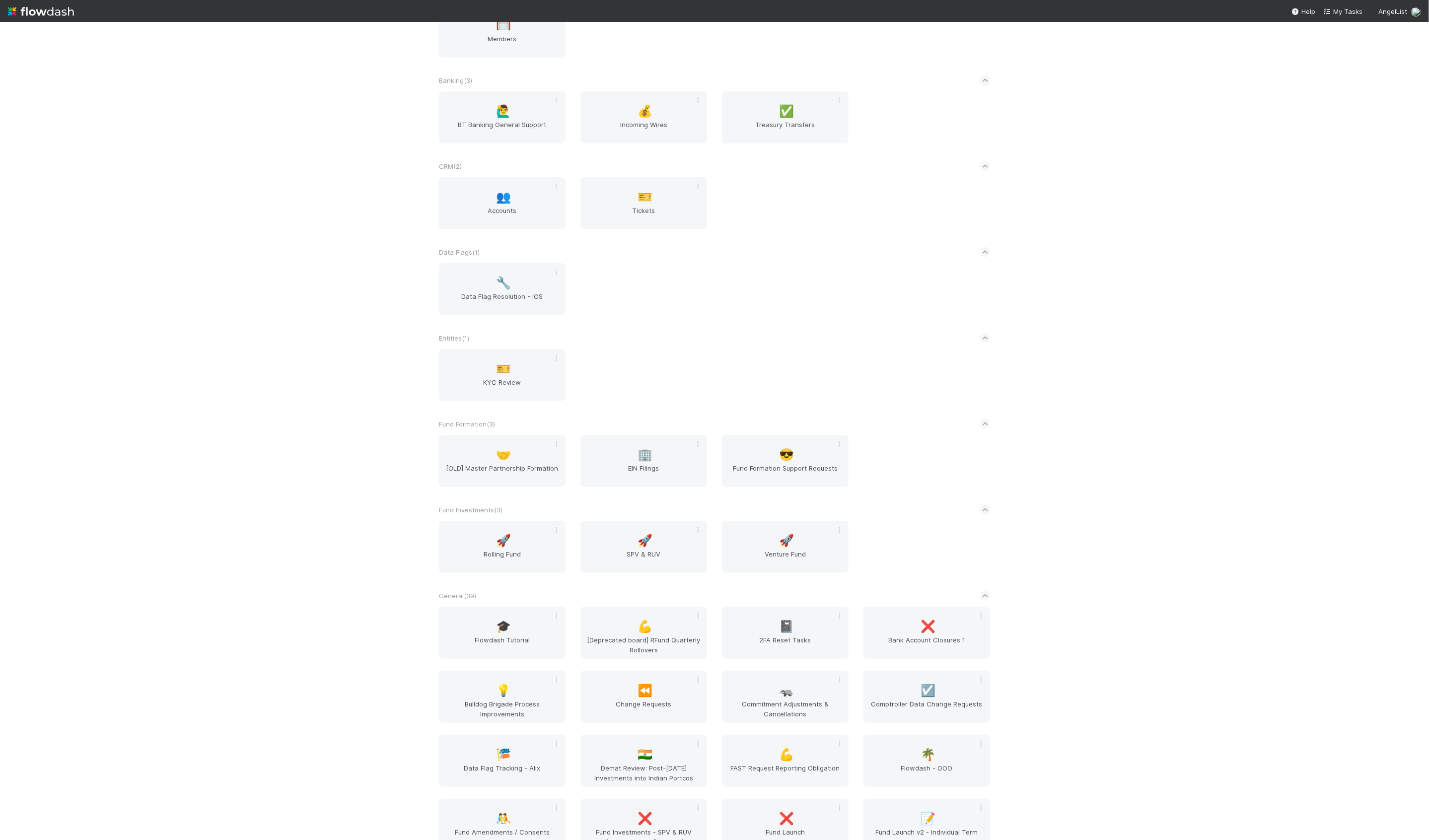
scroll to position [814, 0]
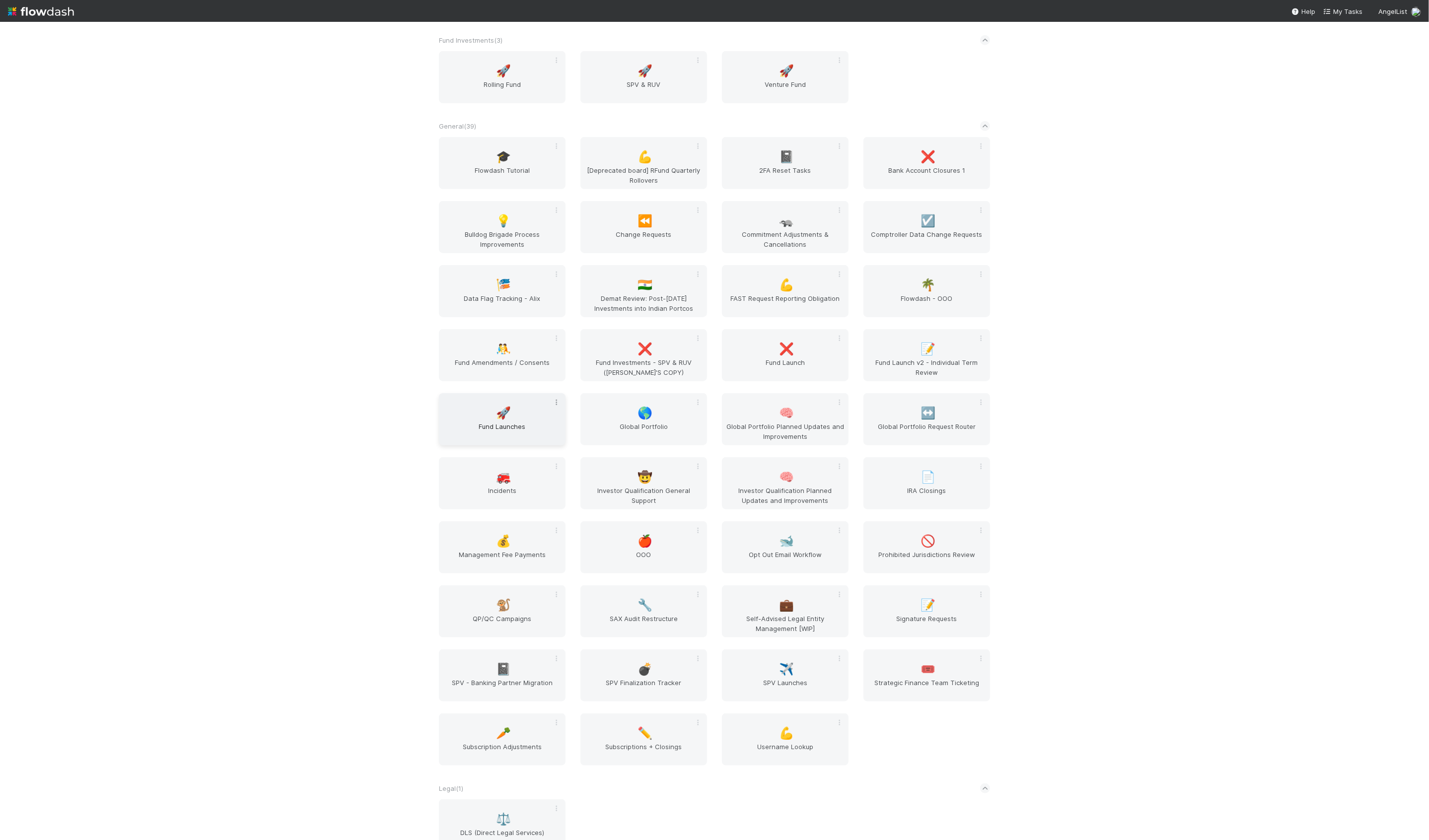
click at [557, 407] on div at bounding box center [556, 402] width 10 height 10
click at [531, 451] on div "Clone" at bounding box center [522, 452] width 78 height 15
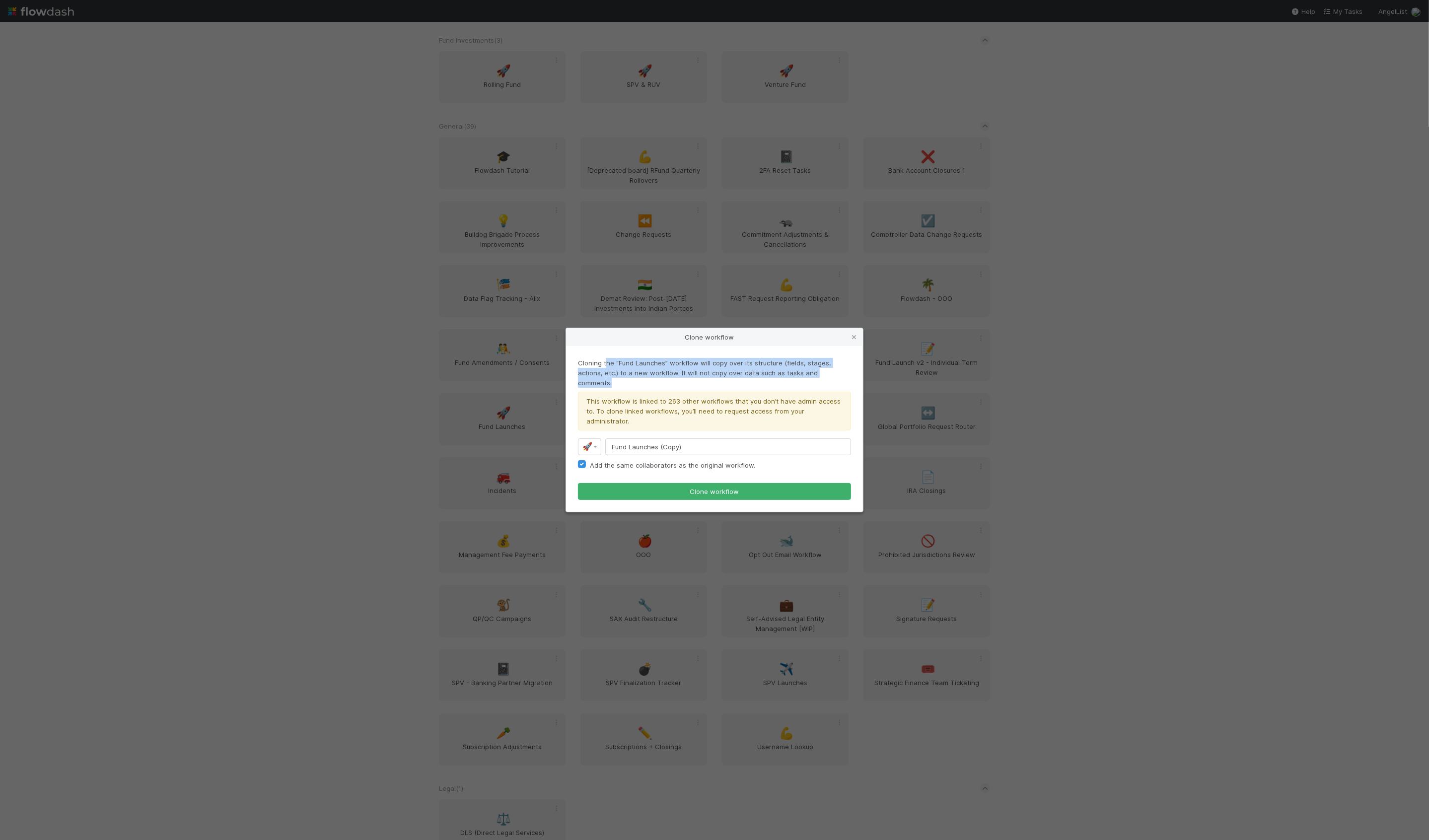
drag, startPoint x: 605, startPoint y: 373, endPoint x: 823, endPoint y: 383, distance: 218.2
click at [823, 383] on div "Cloning the “ Fund Launches ” workflow will copy over its structure (fields, st…" at bounding box center [714, 373] width 273 height 30
click at [590, 459] on label "Add the same collaborators as the original workflow." at bounding box center [672, 464] width 165 height 12
click at [580, 459] on input "Add the same collaborators as the original workflow." at bounding box center [582, 463] width 8 height 9
checkbox input "false"
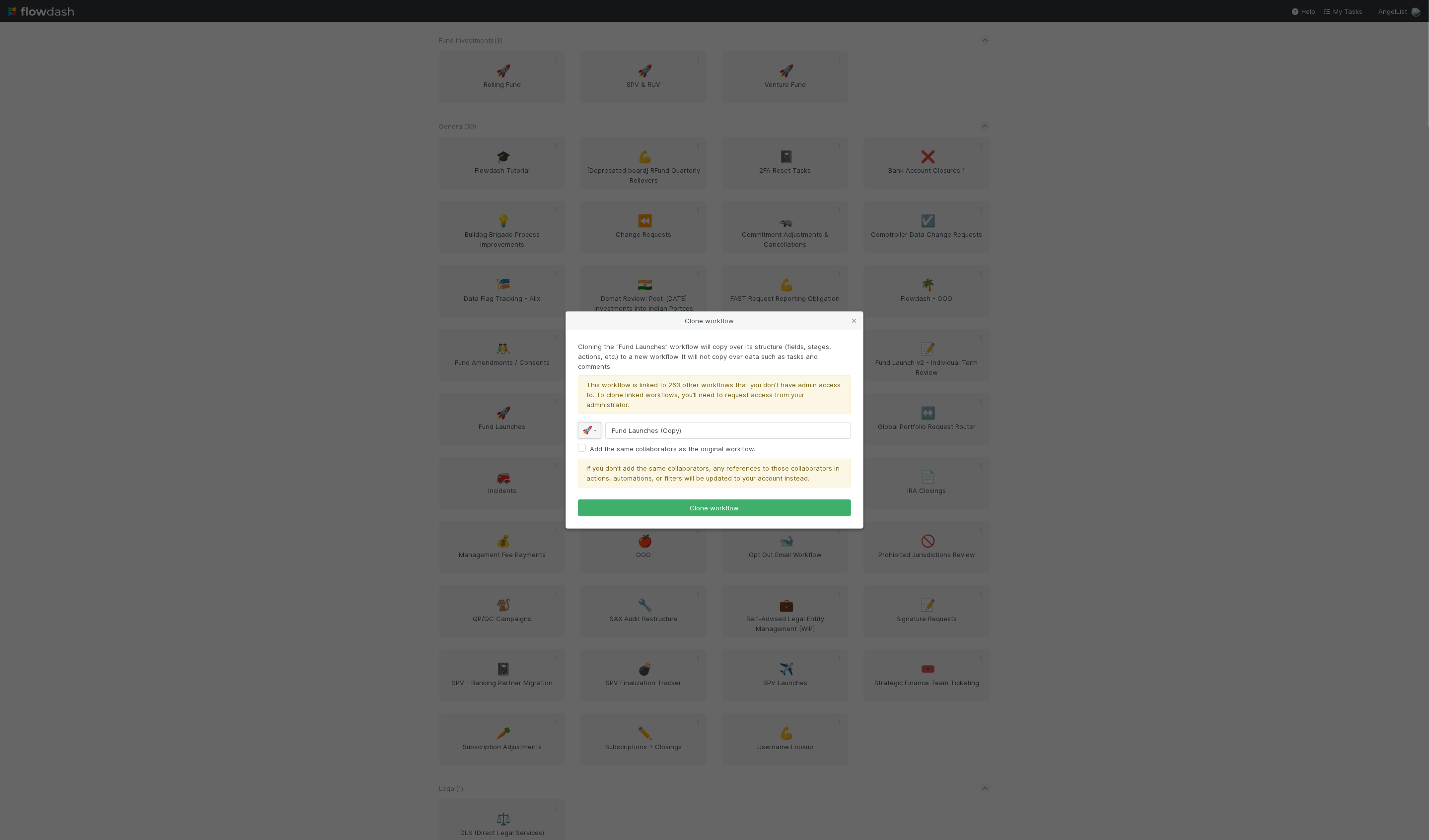
click at [588, 426] on span "🚀" at bounding box center [587, 430] width 10 height 8
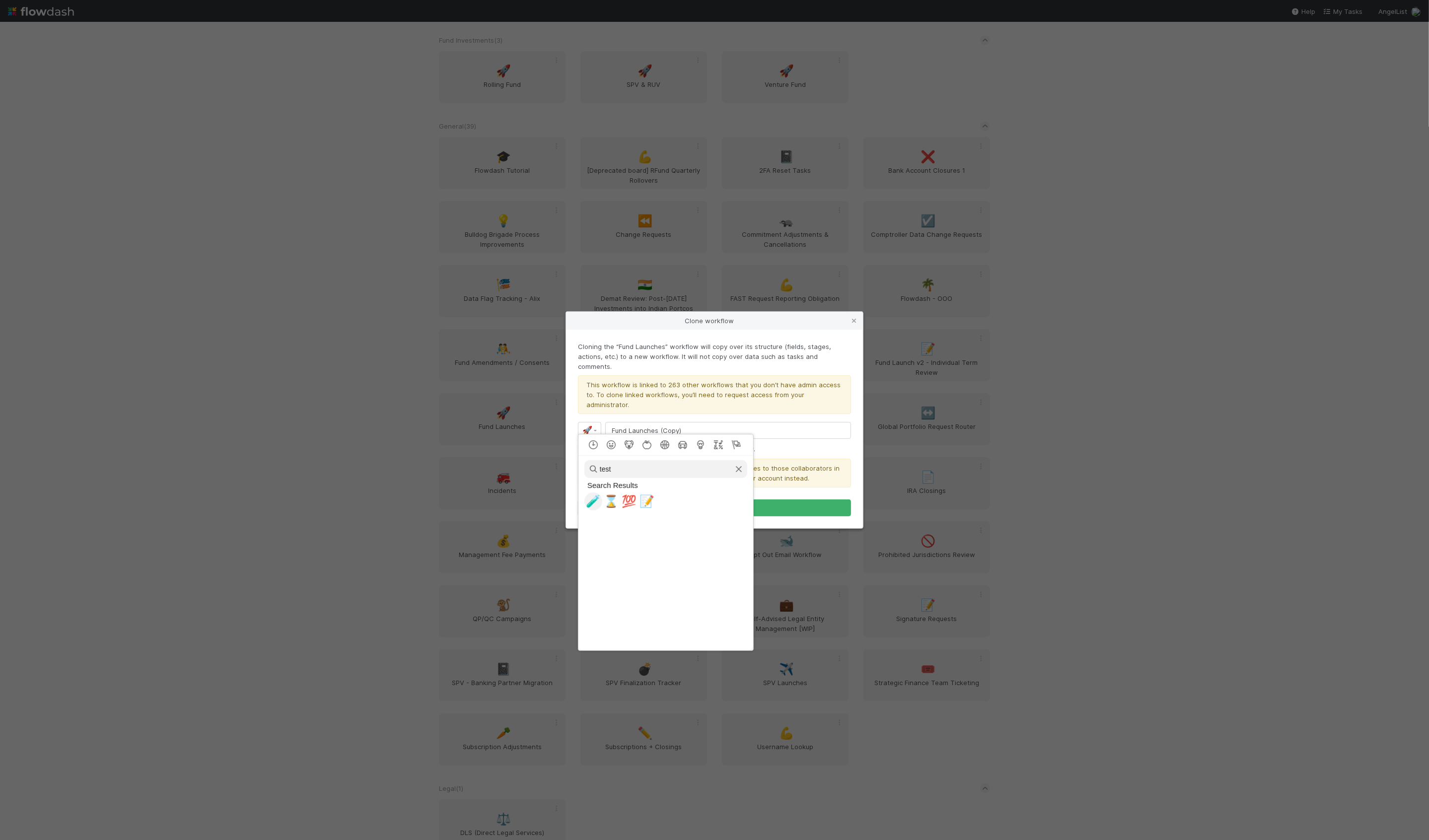
type input "test"
click at [590, 494] on span "🧪" at bounding box center [593, 501] width 15 height 14
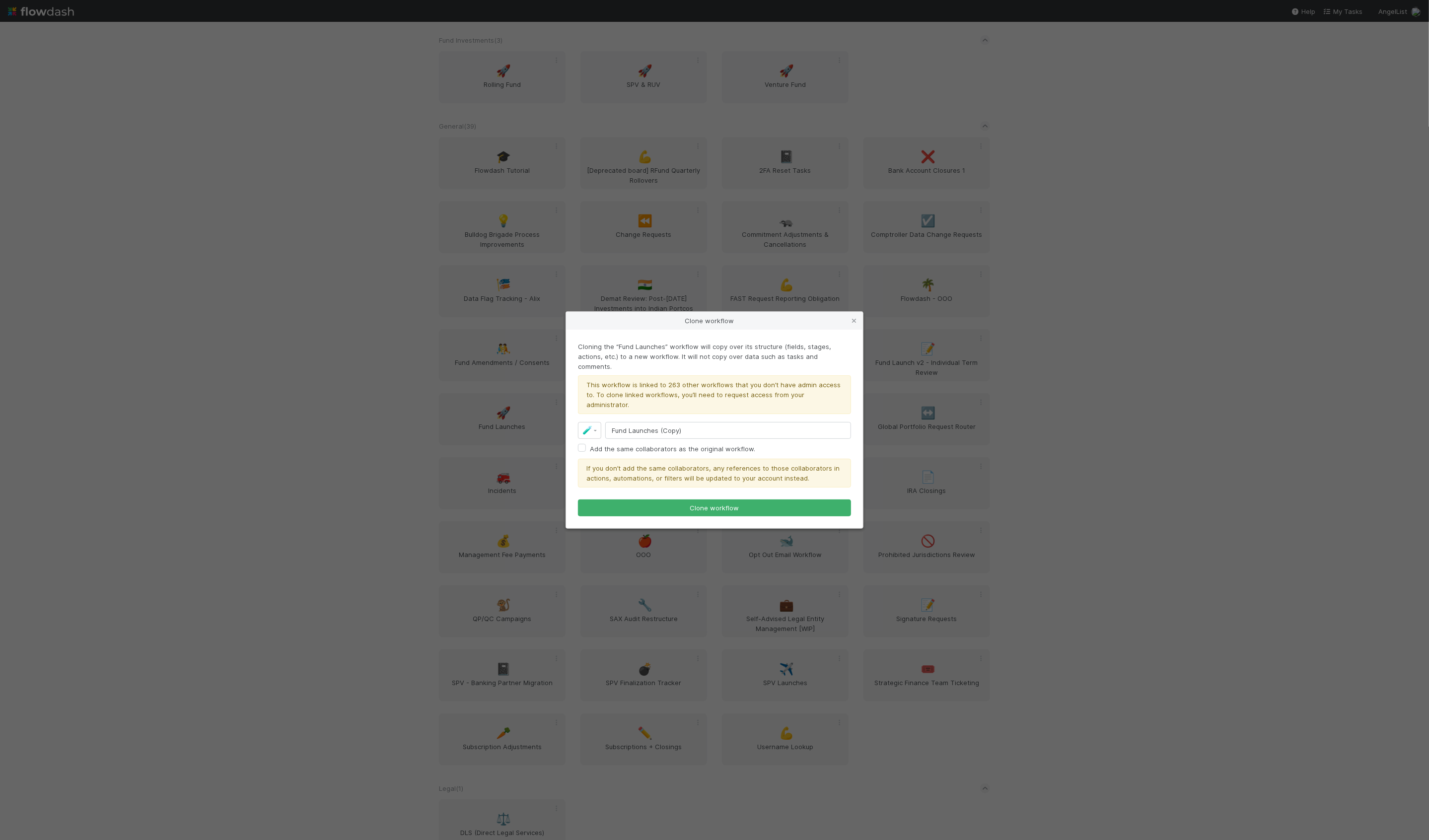
click at [650, 393] on div "This workflow is linked to 263 other workflows that you don’t have admin access…" at bounding box center [714, 394] width 273 height 38
drag, startPoint x: 677, startPoint y: 356, endPoint x: 595, endPoint y: 359, distance: 82.1
click at [595, 359] on div "Cloning the “ Fund Launches ” workflow will copy over its structure (fields, st…" at bounding box center [714, 356] width 273 height 30
drag, startPoint x: 600, startPoint y: 365, endPoint x: 631, endPoint y: 365, distance: 31.0
click at [630, 365] on div "Cloning the “ Fund Launches ” workflow will copy over its structure (fields, st…" at bounding box center [714, 356] width 273 height 30
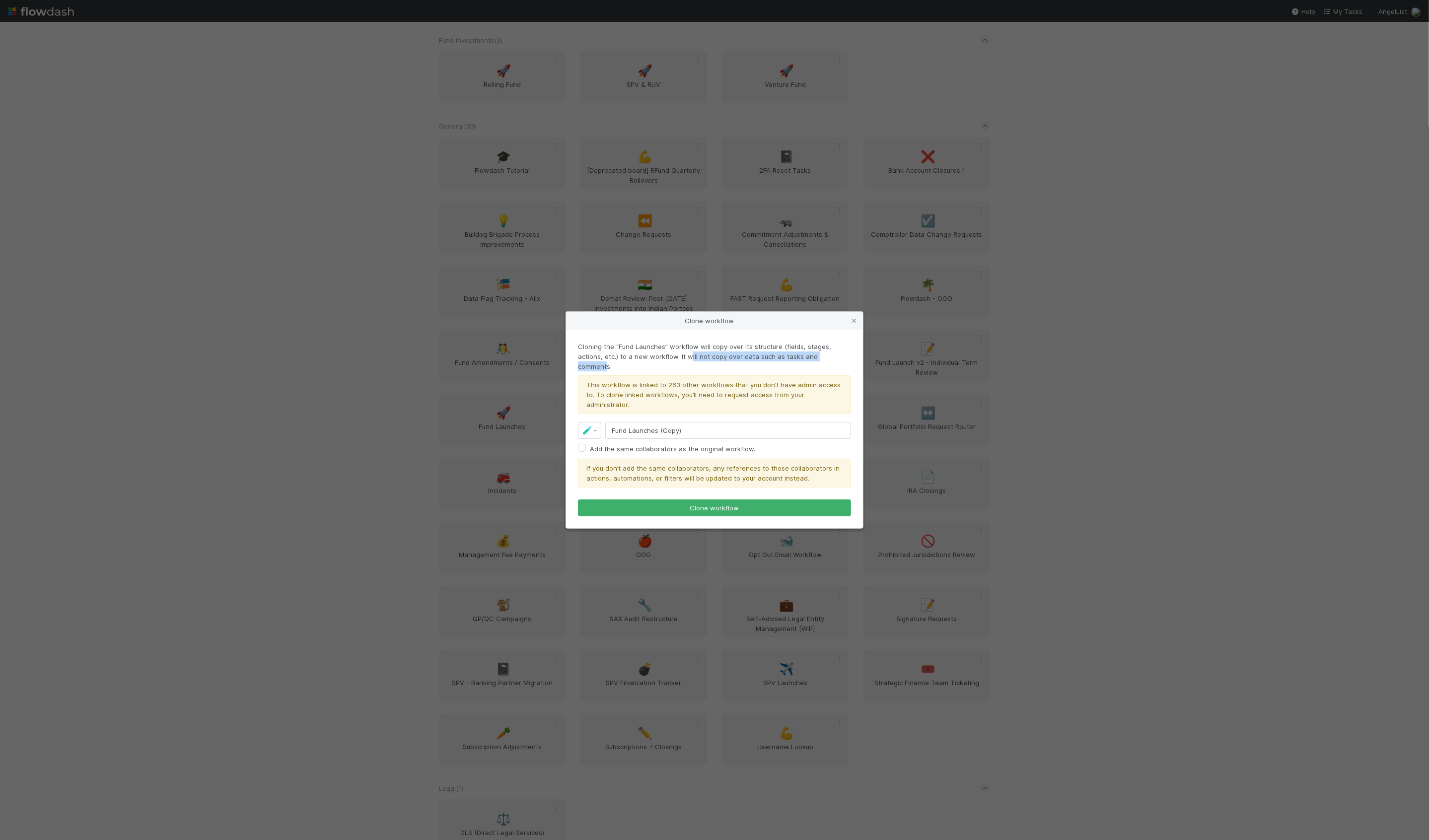
drag, startPoint x: 661, startPoint y: 366, endPoint x: 814, endPoint y: 369, distance: 153.0
click at [814, 369] on div "Cloning the “ Fund Launches ” workflow will copy over its structure (fields, st…" at bounding box center [714, 356] width 273 height 30
drag, startPoint x: 617, startPoint y: 376, endPoint x: 685, endPoint y: 388, distance: 69.1
click at [685, 388] on div "This workflow is linked to 263 other workflows that you don’t have admin access…" at bounding box center [714, 394] width 273 height 38
click at [718, 390] on div "This workflow is linked to 263 other workflows that you don’t have admin access…" at bounding box center [714, 394] width 273 height 38
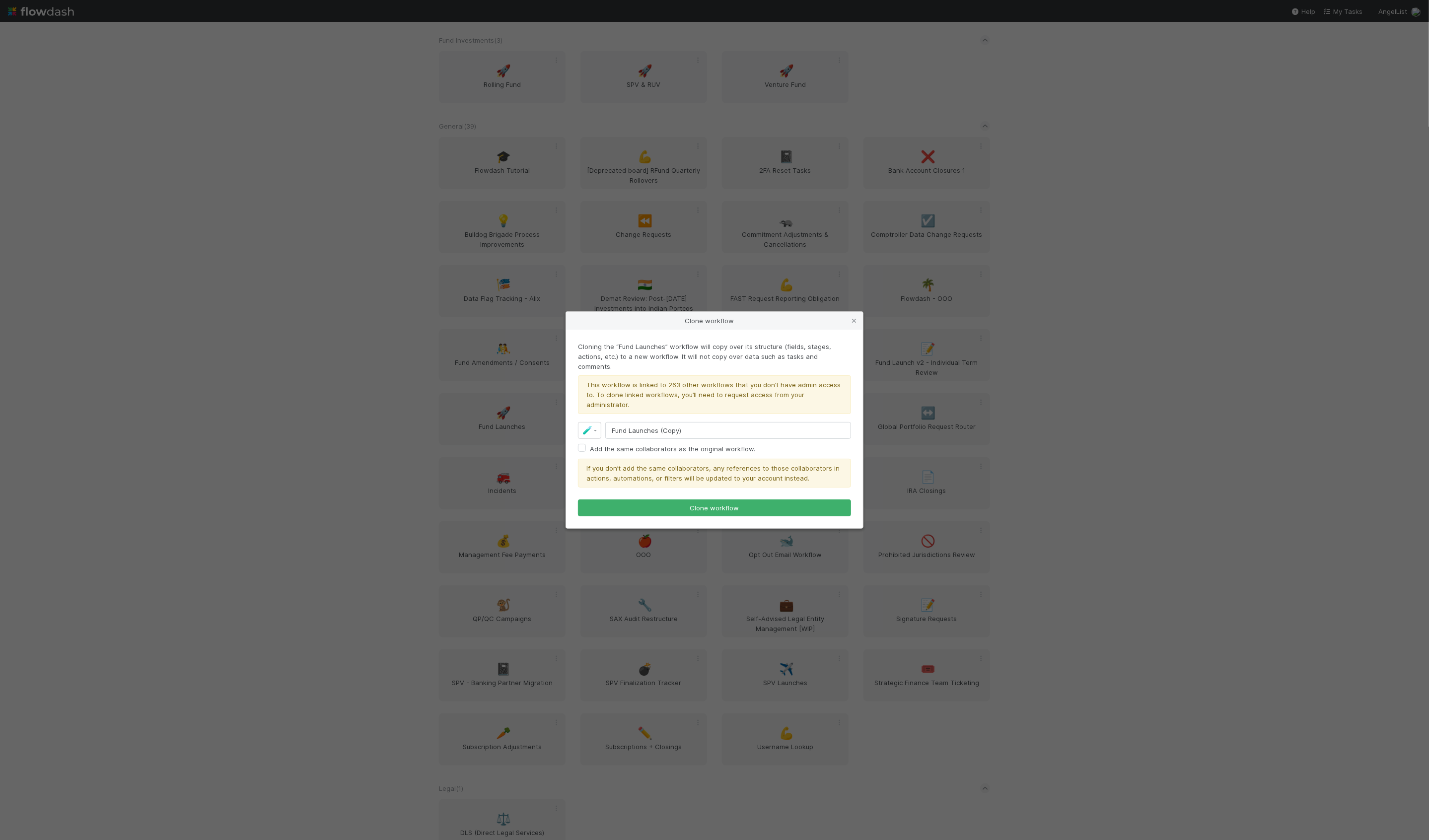
drag, startPoint x: 749, startPoint y: 458, endPoint x: 789, endPoint y: 463, distance: 40.3
click at [789, 463] on div "If you don’t add the same collaborators, any references to those collaborators …" at bounding box center [714, 473] width 273 height 28
drag, startPoint x: 787, startPoint y: 458, endPoint x: 808, endPoint y: 468, distance: 23.3
click at [808, 468] on div "If you don’t add the same collaborators, any references to those collaborators …" at bounding box center [714, 473] width 273 height 28
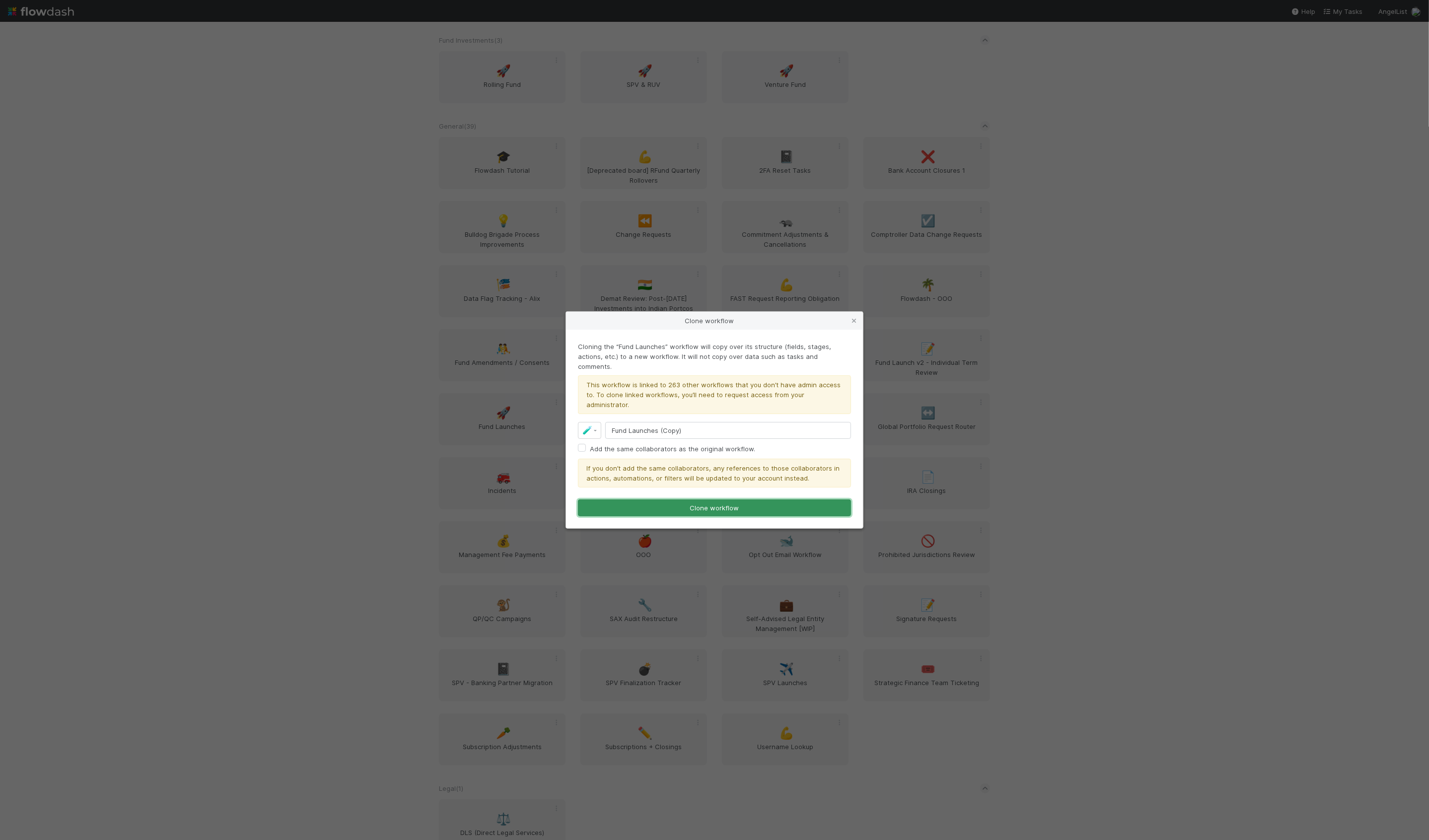
click at [743, 500] on button "Clone workflow" at bounding box center [714, 508] width 273 height 17
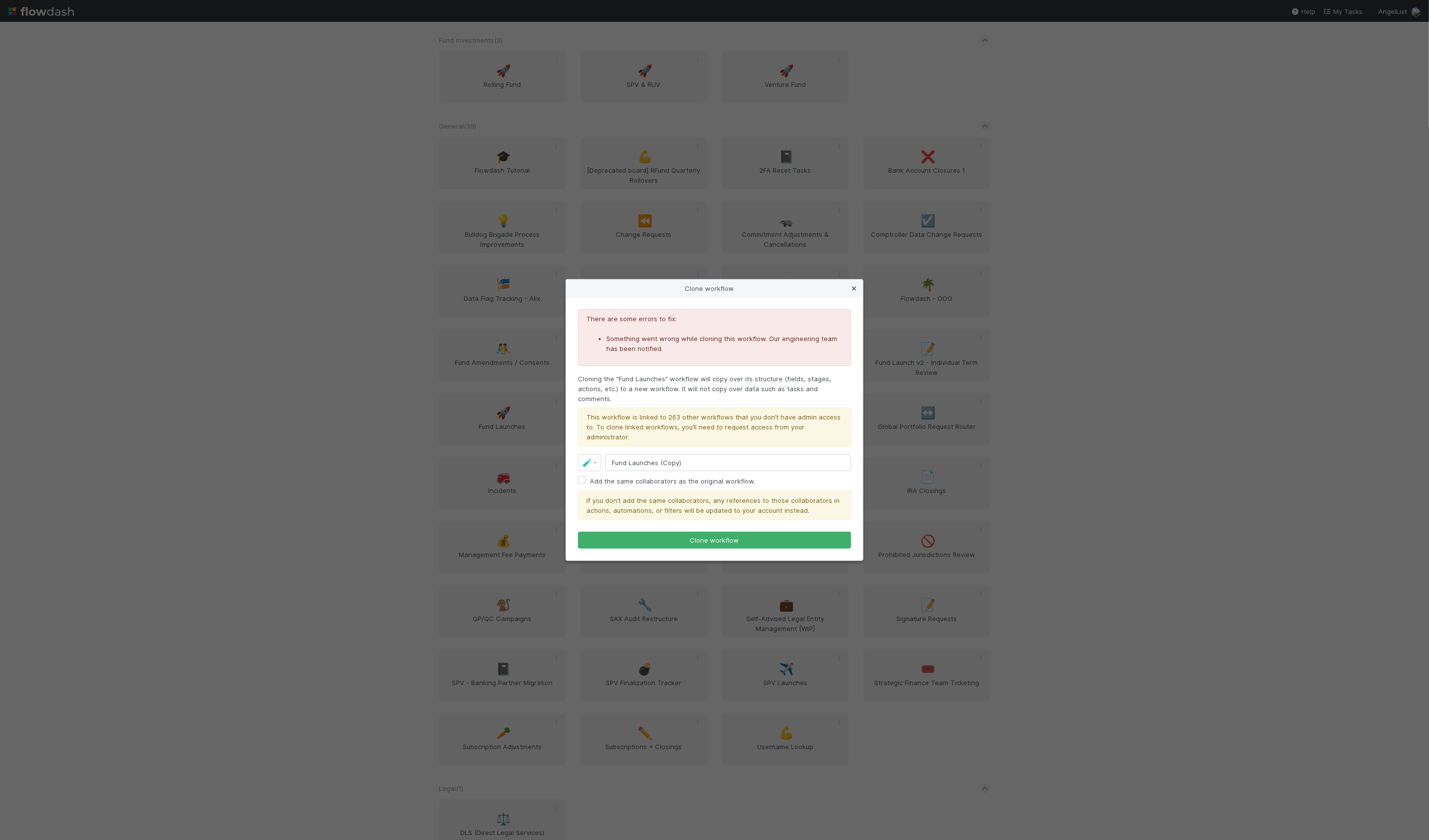
click at [852, 292] on icon at bounding box center [853, 288] width 10 height 6
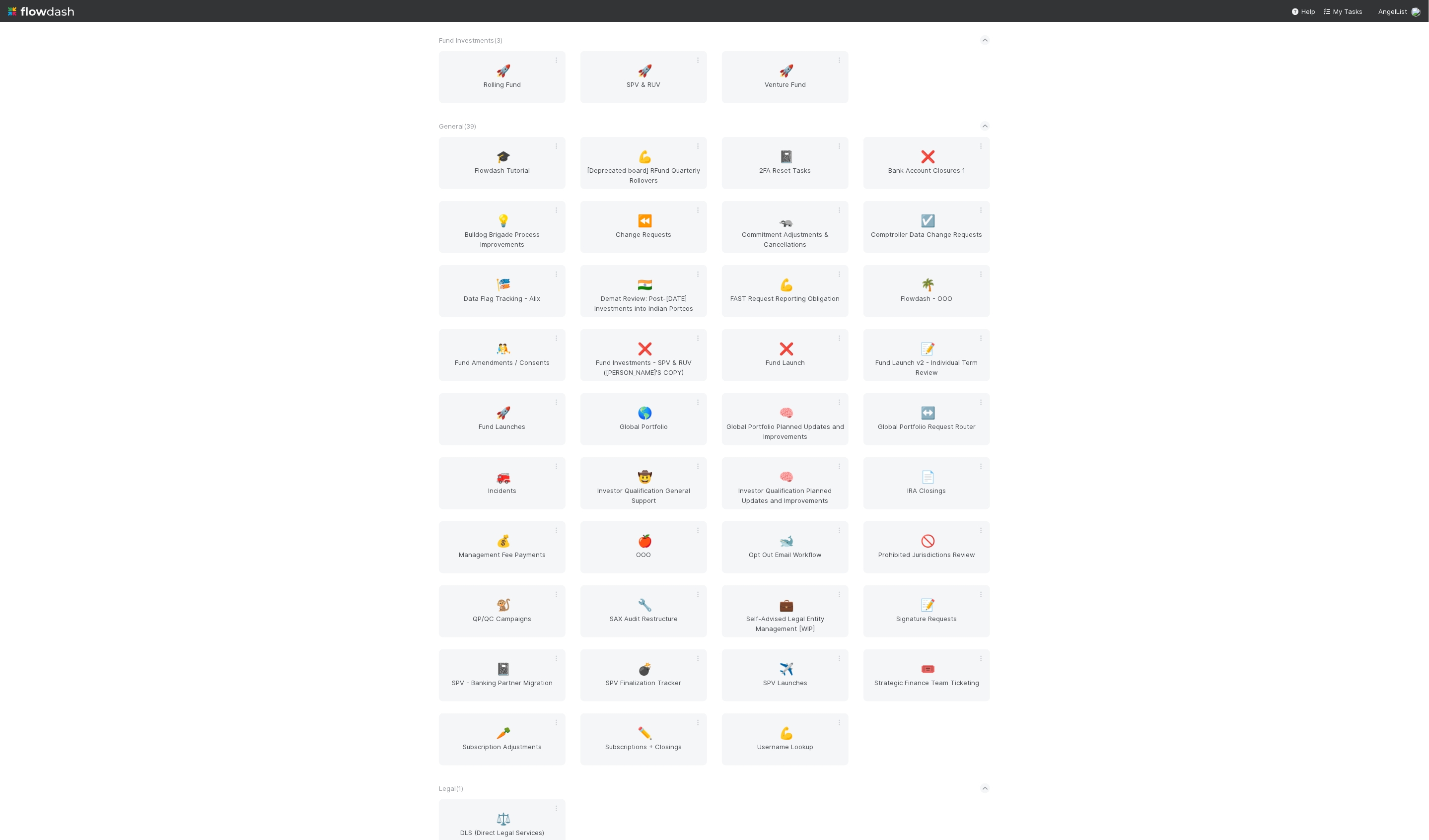
click at [355, 406] on div "AngelList New workflow *Favorites* ( 1 ) 🏁 MP Formation AL < ( 1 ) 🌐 BT Request…" at bounding box center [714, 430] width 1429 height 818
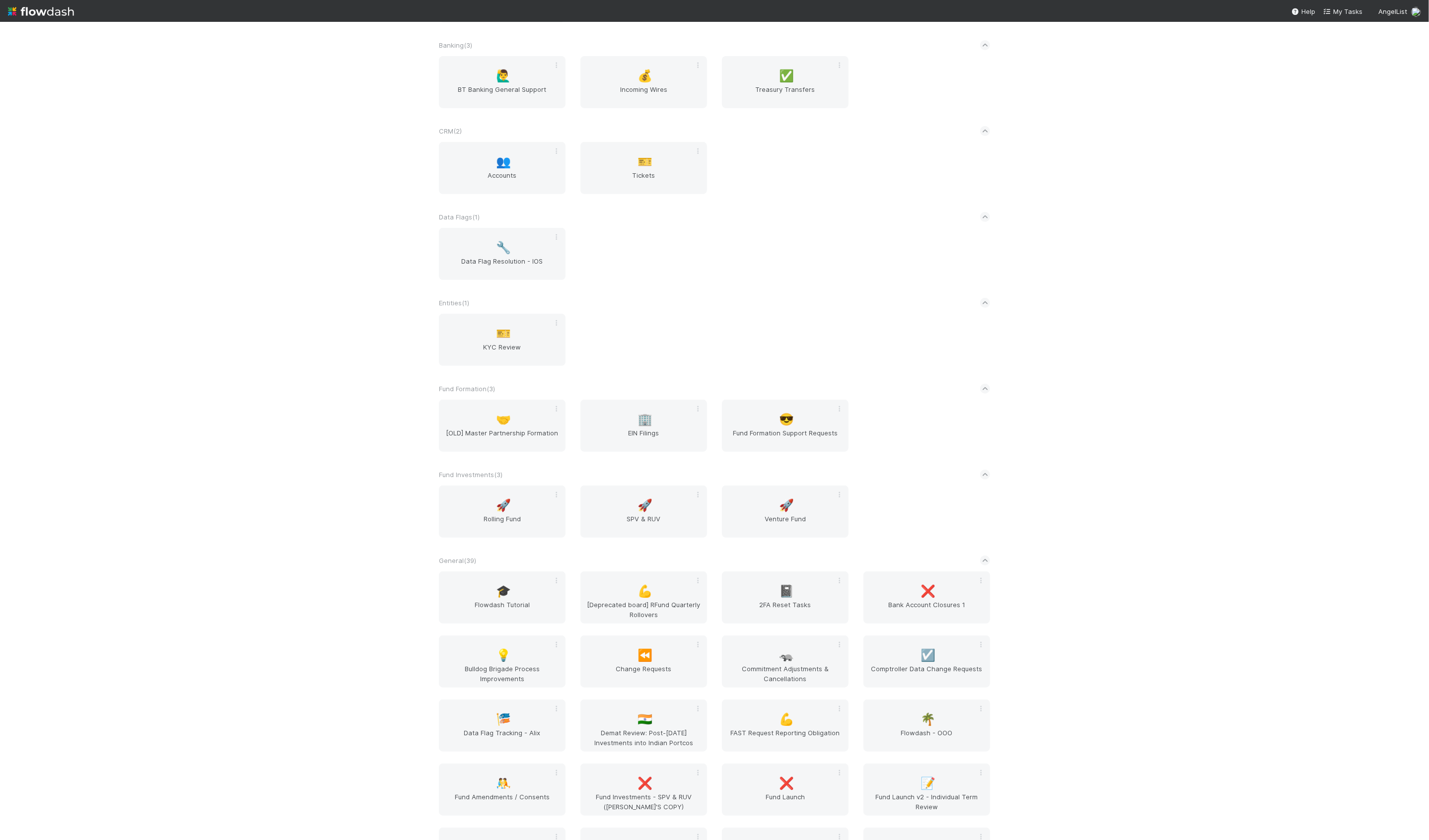
scroll to position [0, 0]
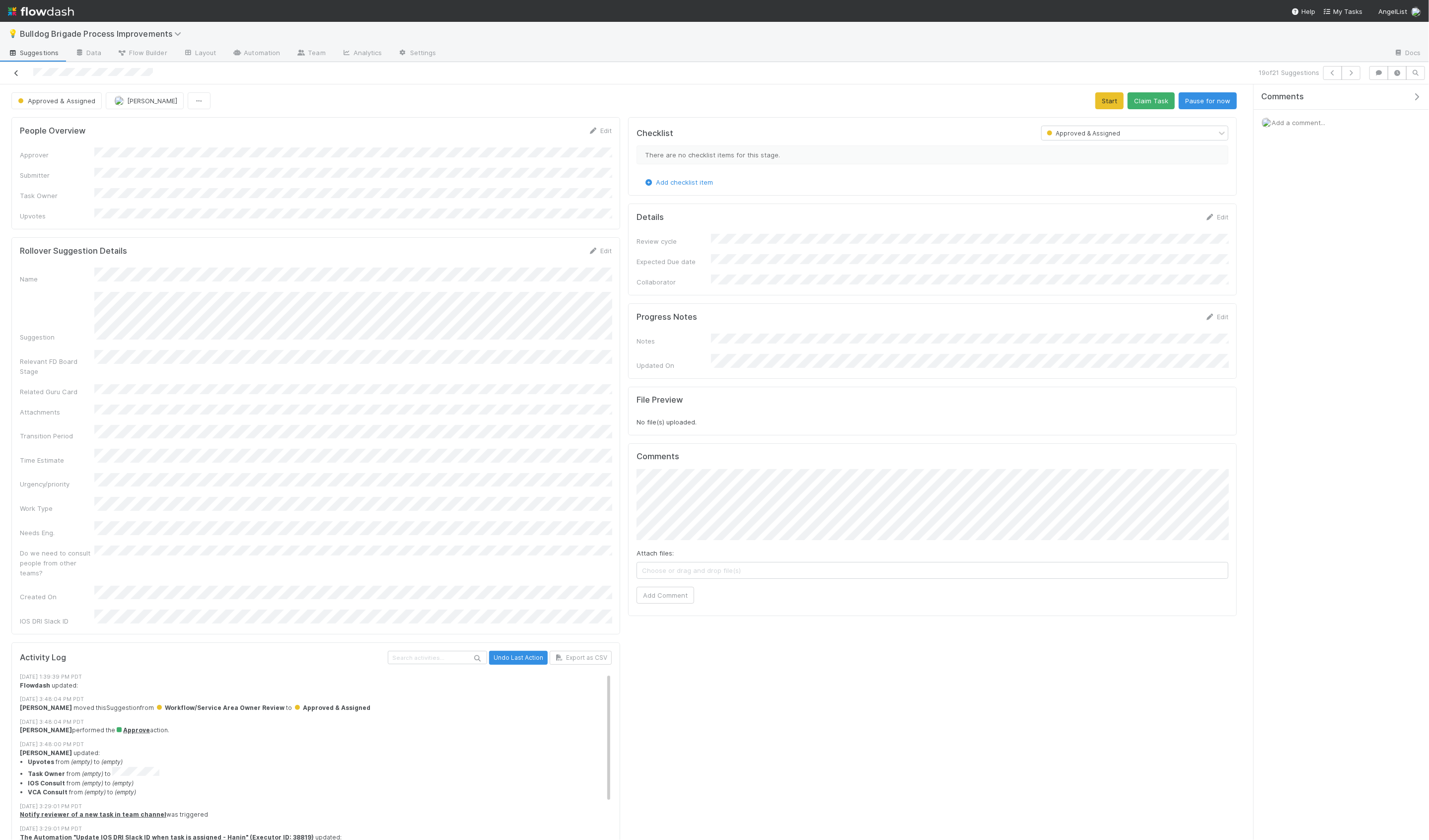
click at [18, 75] on icon at bounding box center [16, 73] width 10 height 6
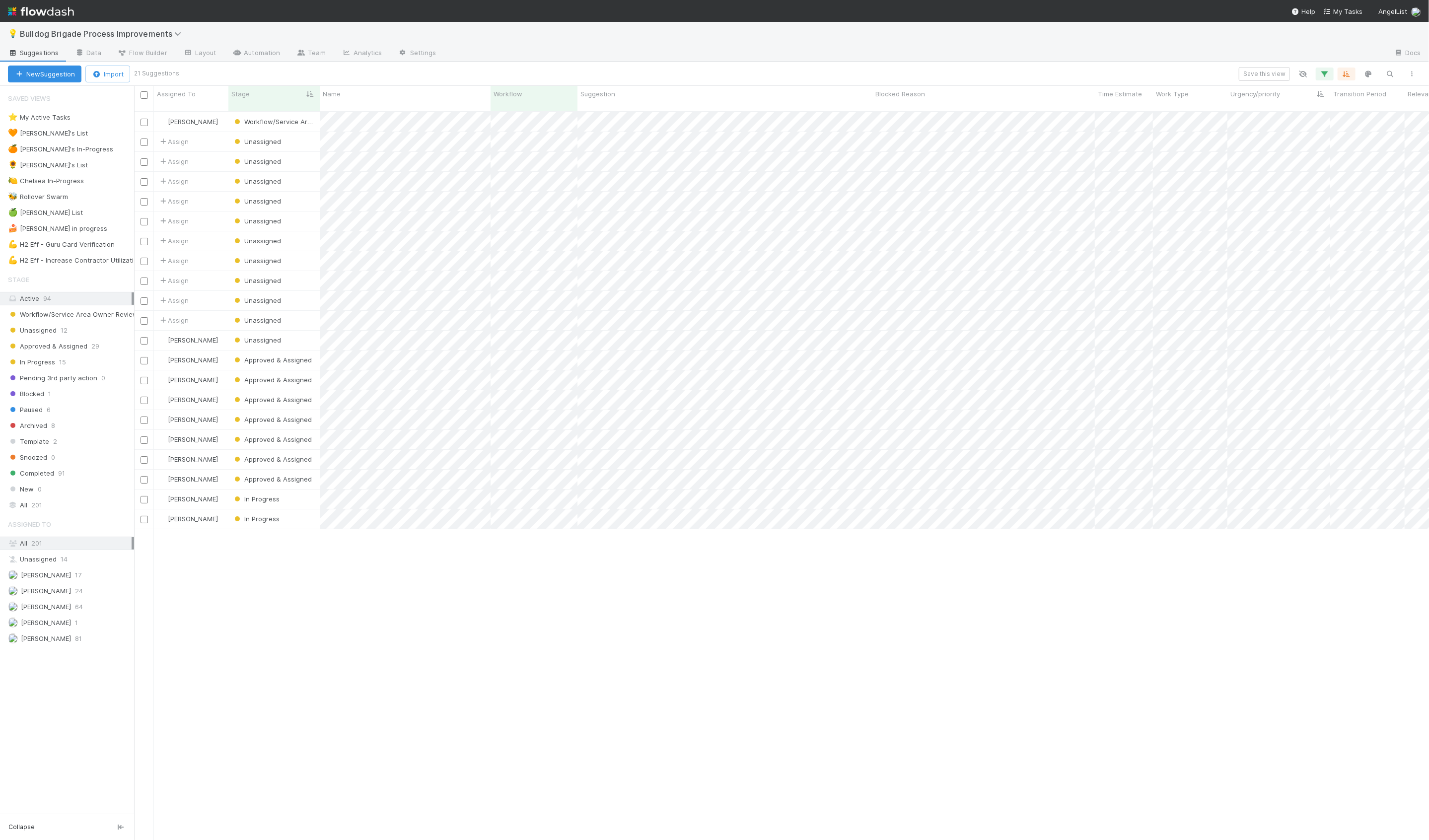
scroll to position [736, 1294]
click at [72, 257] on div "💪 H2 Eff - Increase Contractor Utilization" at bounding box center [75, 261] width 134 height 12
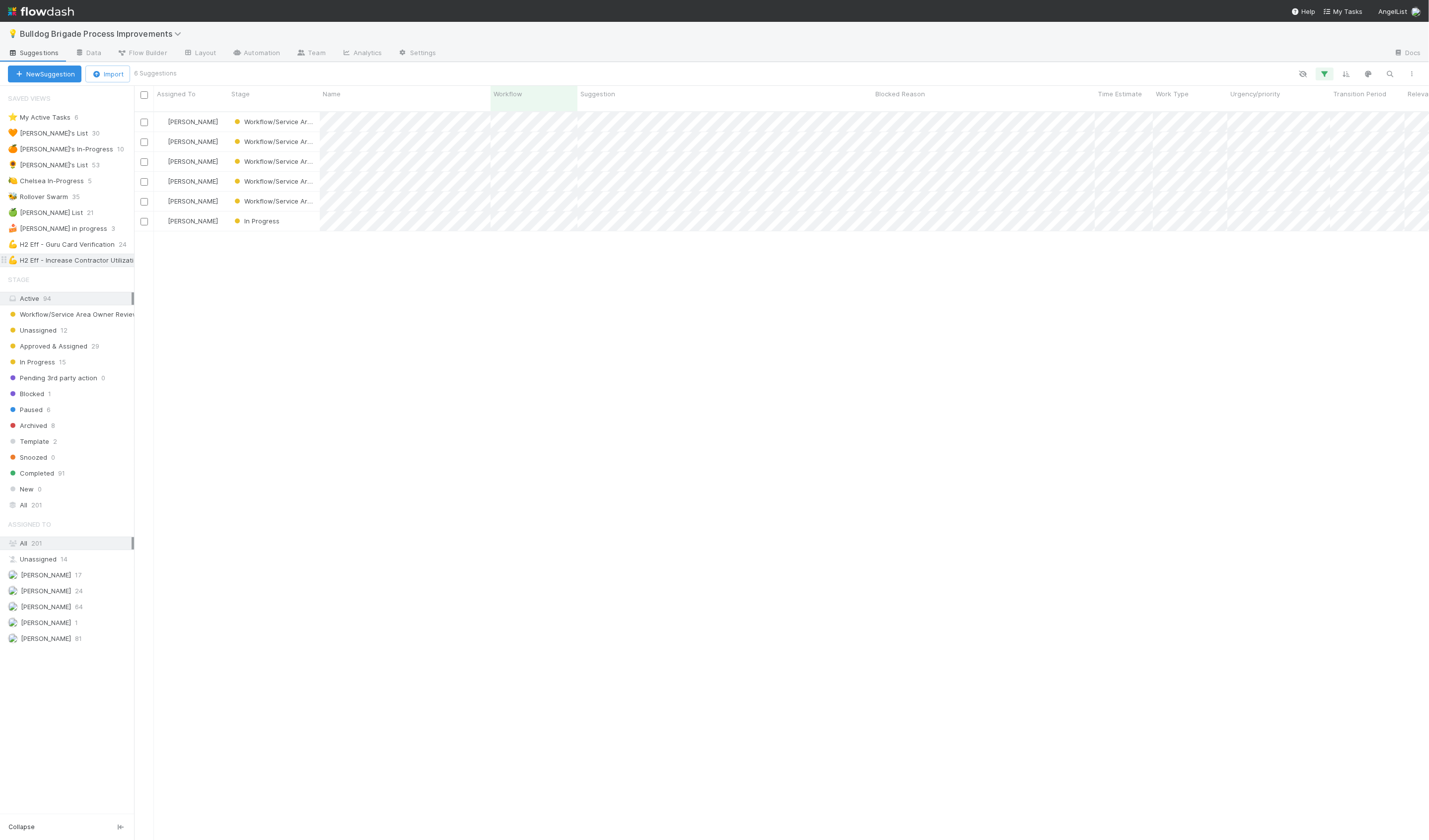
scroll to position [736, 1294]
click at [68, 227] on div "🍰 [PERSON_NAME] in progress" at bounding box center [57, 228] width 99 height 12
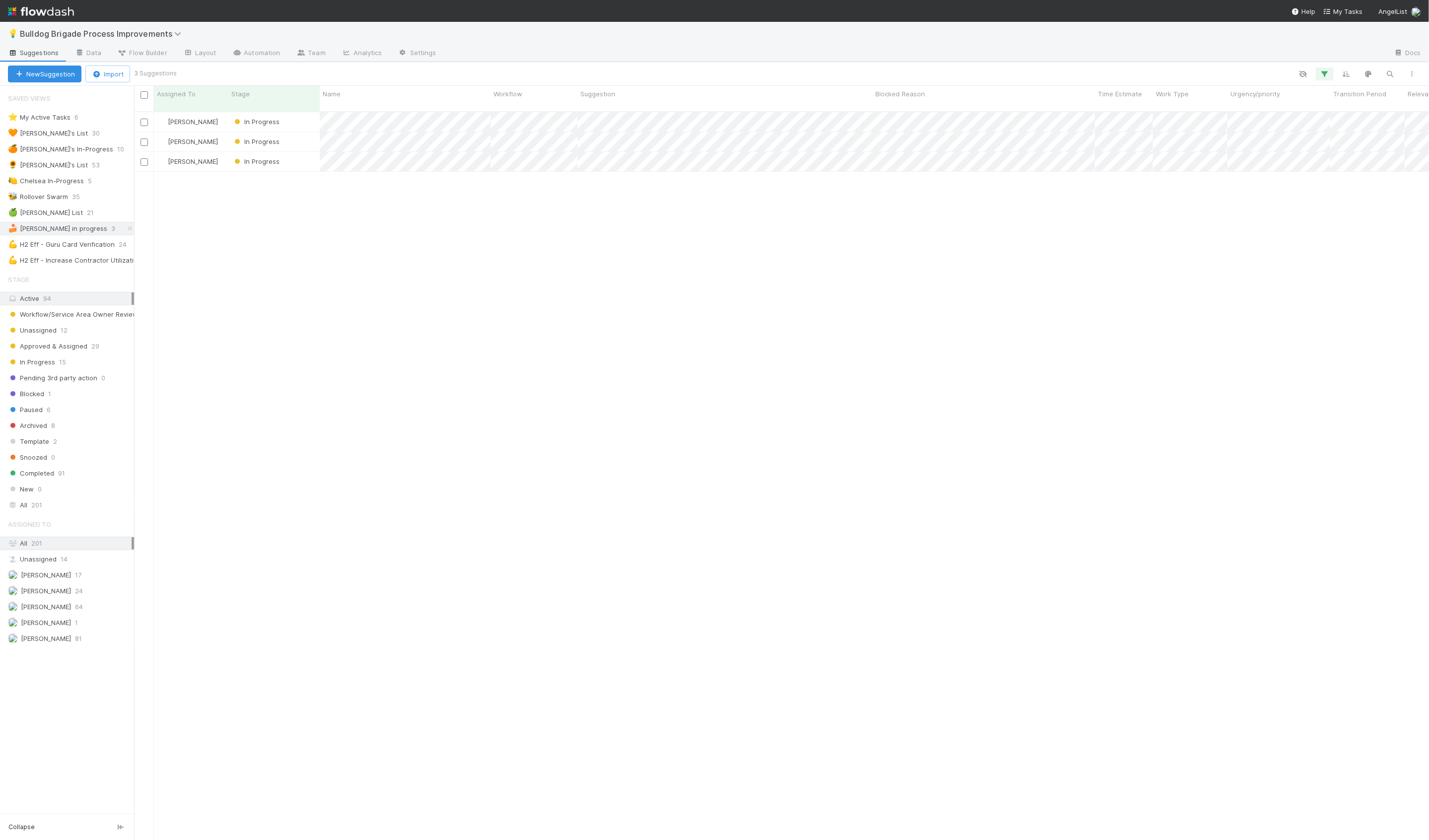
scroll to position [736, 1294]
click at [307, 159] on div "In Progress" at bounding box center [274, 161] width 91 height 19
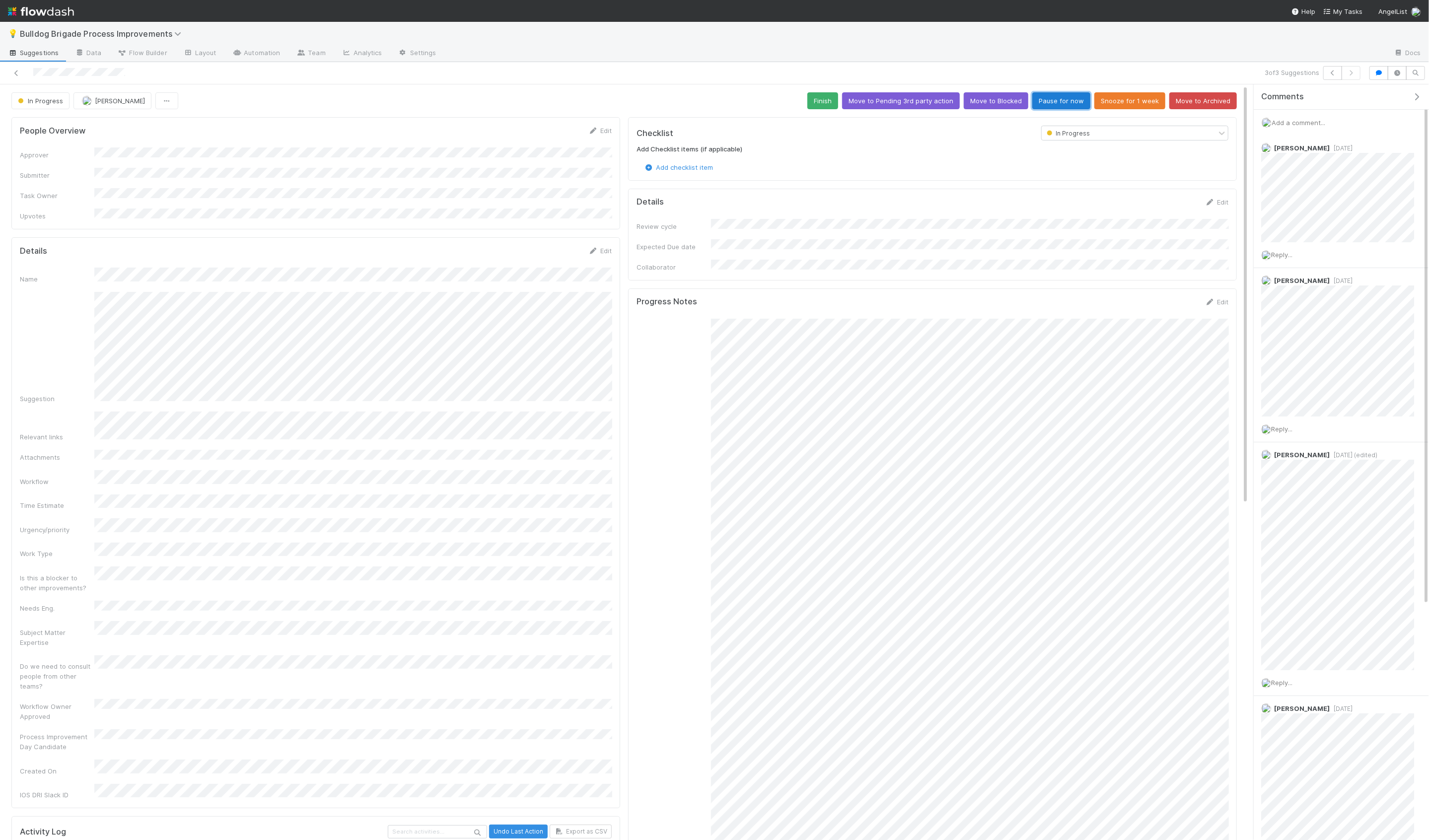
click at [1068, 99] on button "Pause for now" at bounding box center [1062, 101] width 58 height 17
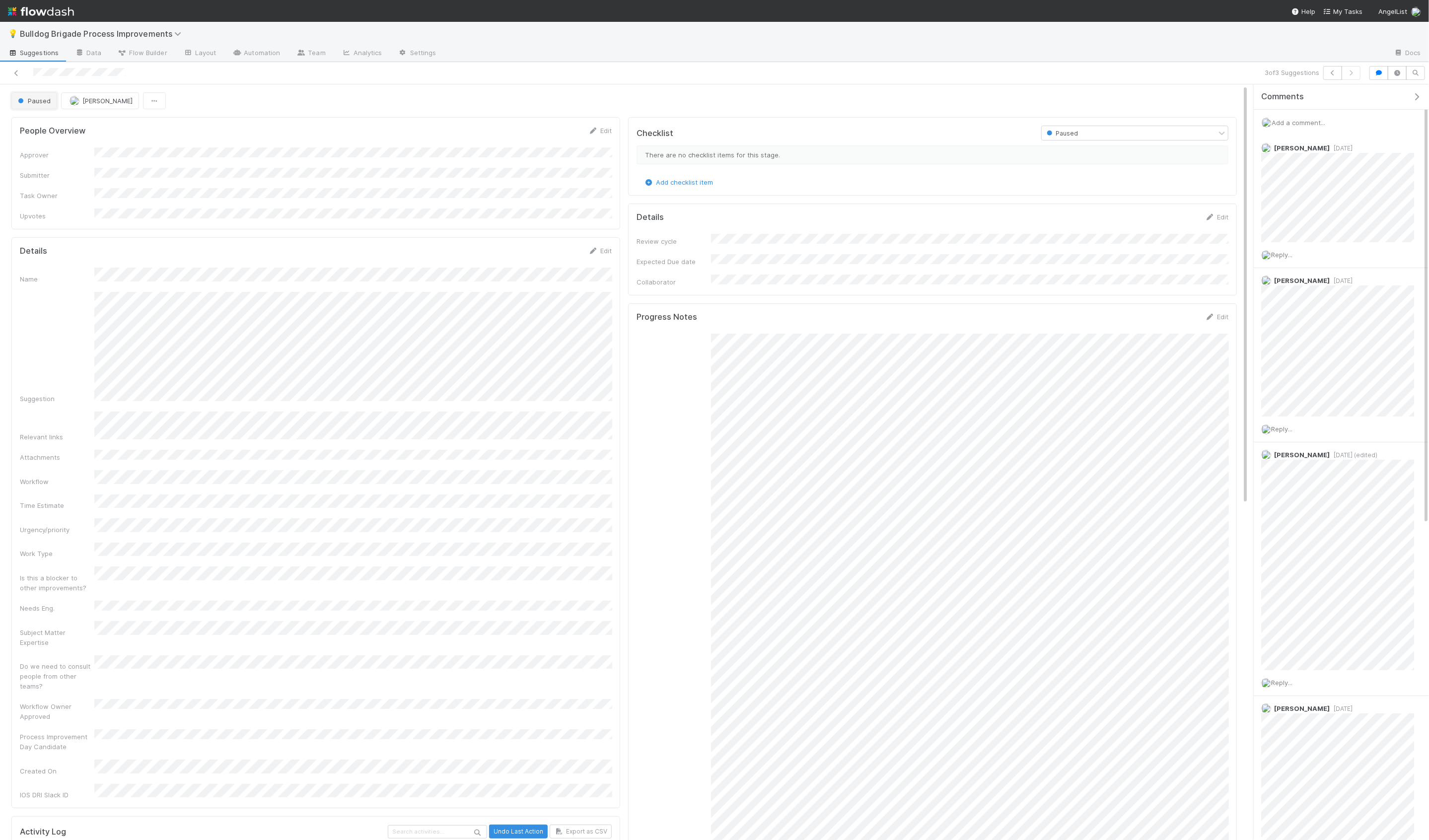
click at [26, 100] on span "Paused" at bounding box center [33, 101] width 35 height 8
click at [52, 215] on div "Blocked" at bounding box center [78, 224] width 140 height 18
click at [1214, 131] on icon at bounding box center [1209, 131] width 10 height 6
click at [1168, 135] on button "Save" at bounding box center [1175, 134] width 28 height 17
click at [18, 72] on icon at bounding box center [16, 73] width 10 height 6
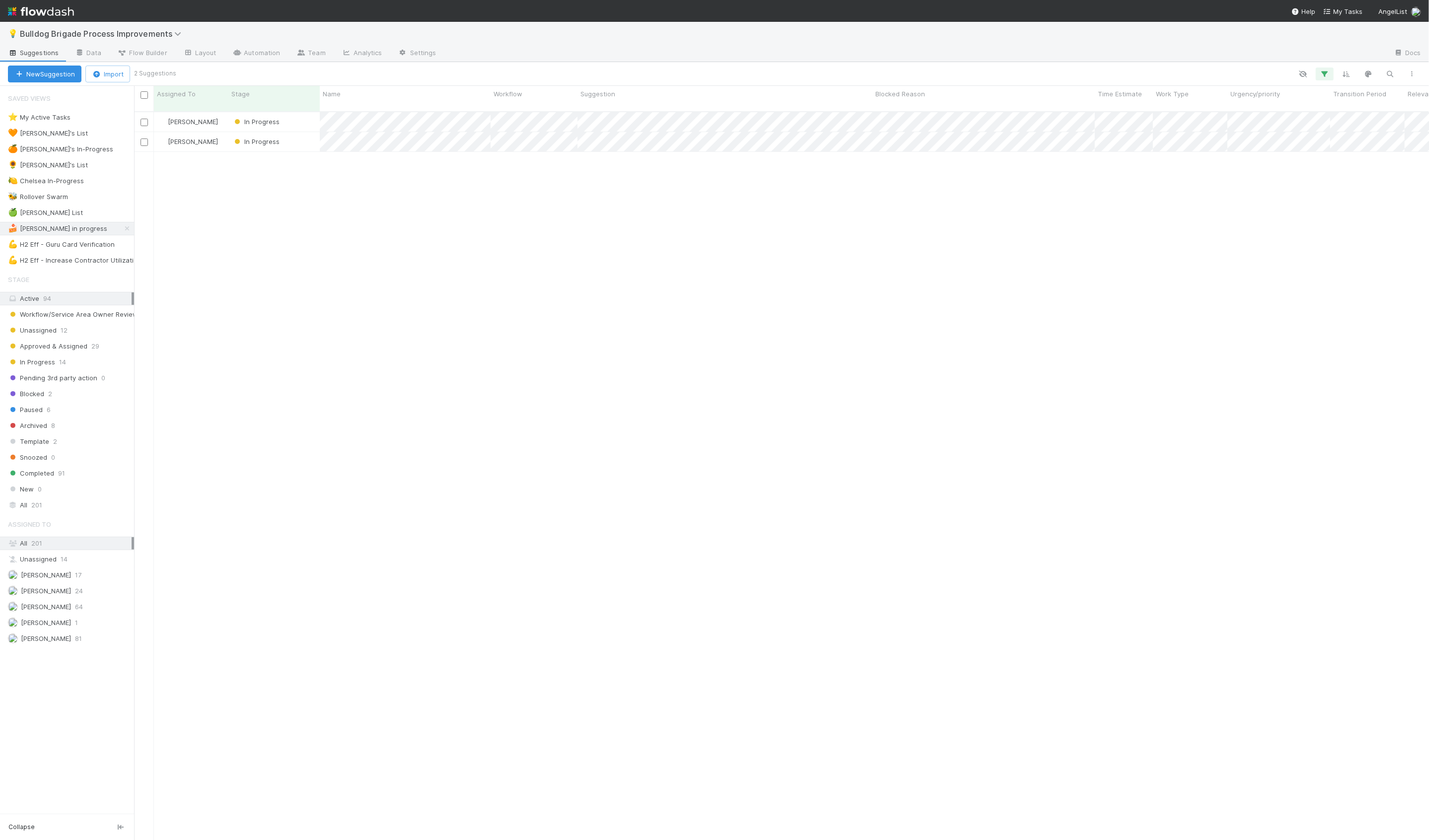
scroll to position [736, 1294]
click at [303, 138] on div "In Progress" at bounding box center [274, 141] width 91 height 19
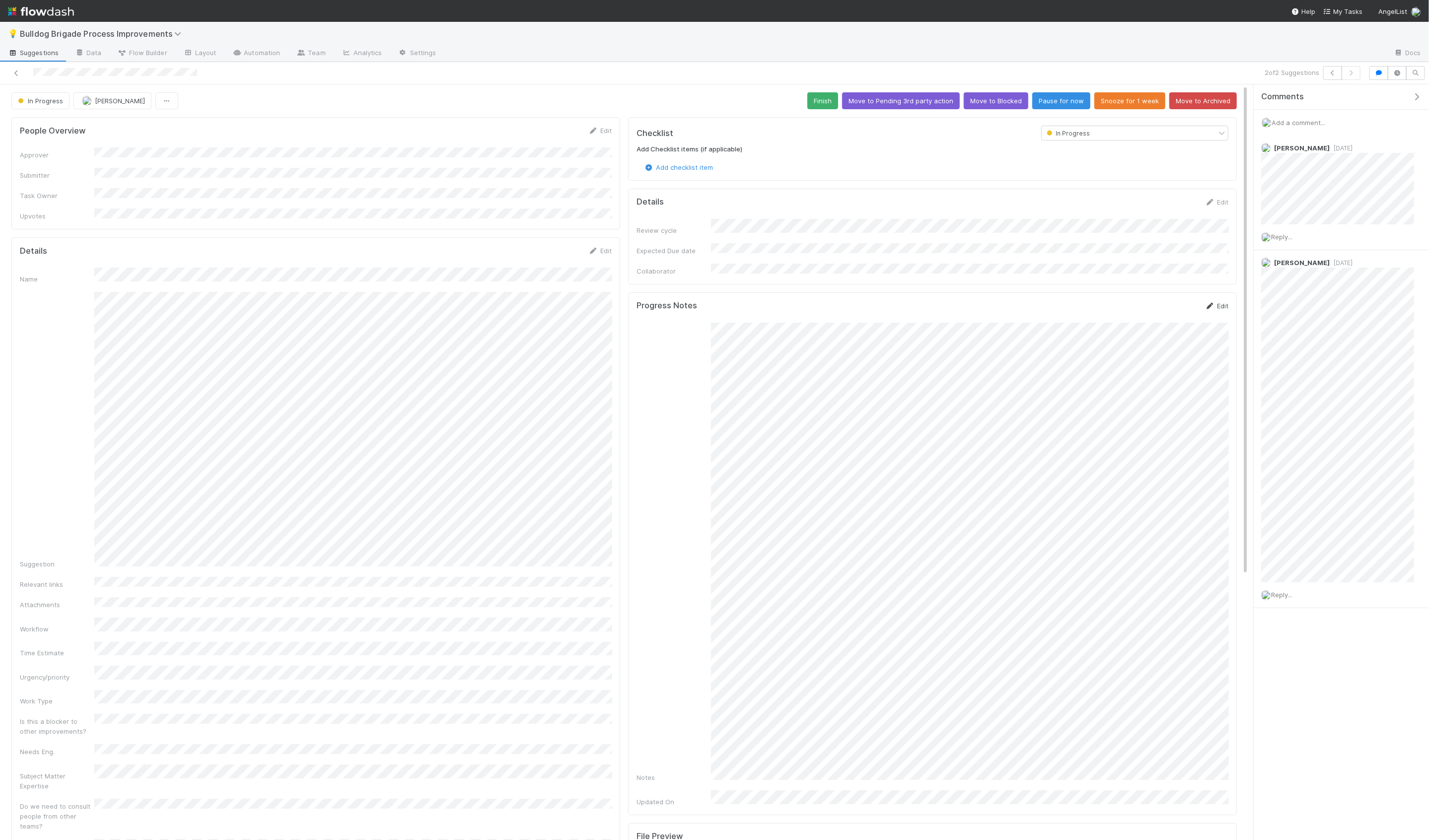
click at [1218, 302] on link "Edit" at bounding box center [1216, 306] width 23 height 8
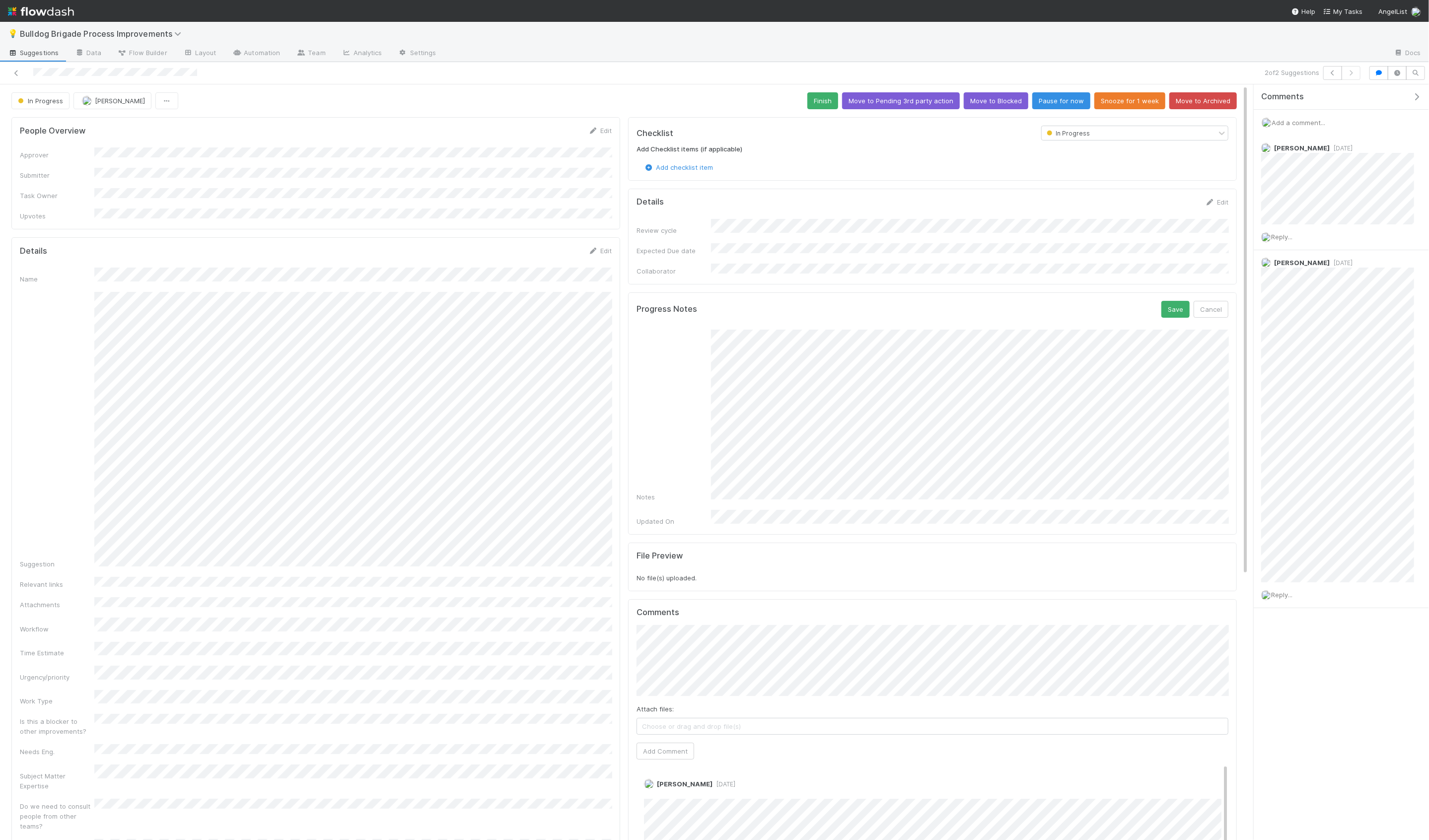
click at [701, 420] on div "Notes" at bounding box center [932, 416] width 592 height 173
click at [707, 392] on div "Notes" at bounding box center [932, 416] width 592 height 173
click at [719, 418] on div "People Overview Edit Approver Submitter Task Owner Upvotes Details Edit Name Su…" at bounding box center [623, 657] width 1248 height 1088
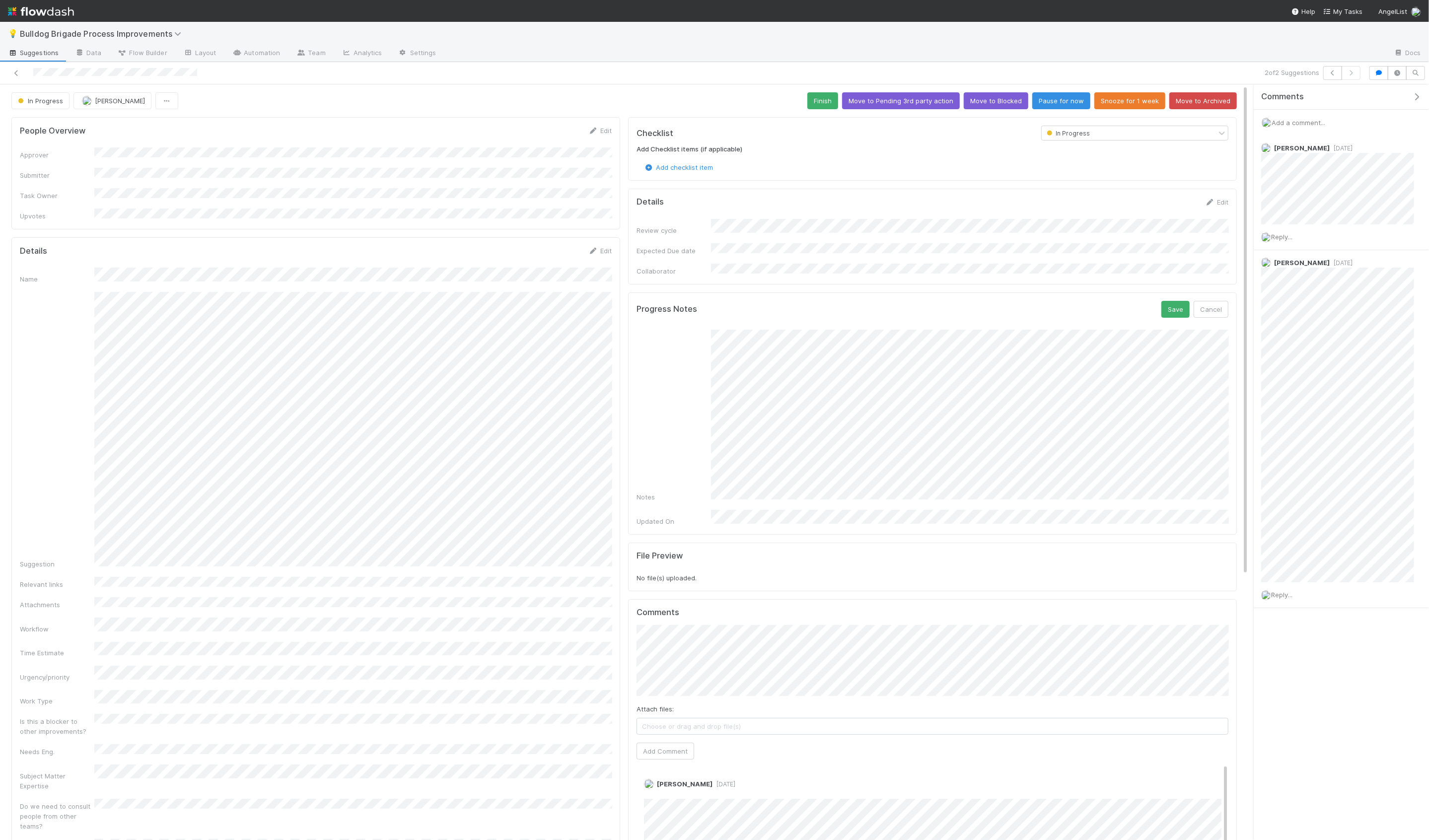
scroll to position [307, 0]
click at [688, 403] on div "Notes" at bounding box center [932, 416] width 592 height 173
click at [1171, 304] on button "Save" at bounding box center [1175, 309] width 28 height 17
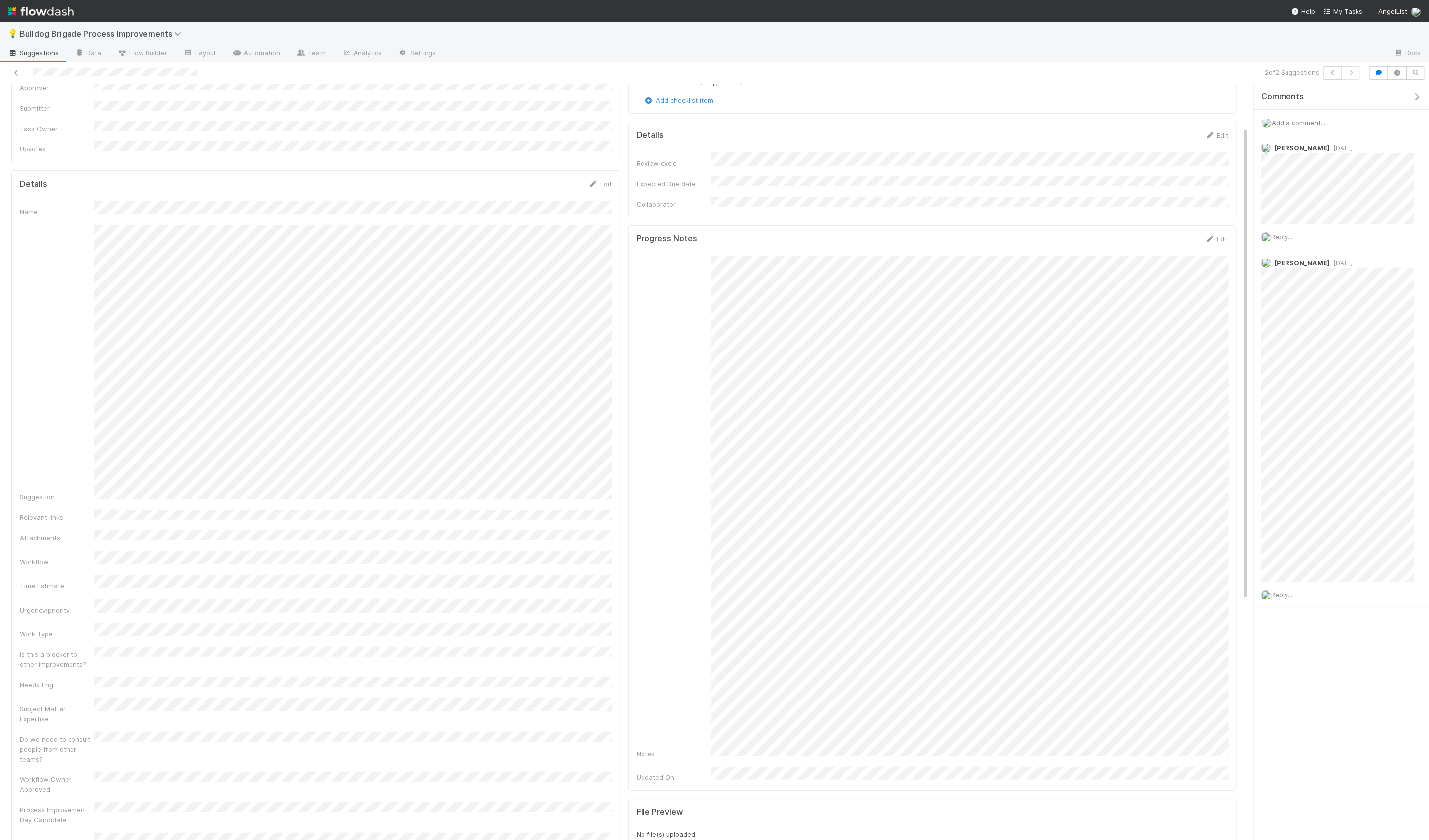
scroll to position [0, 0]
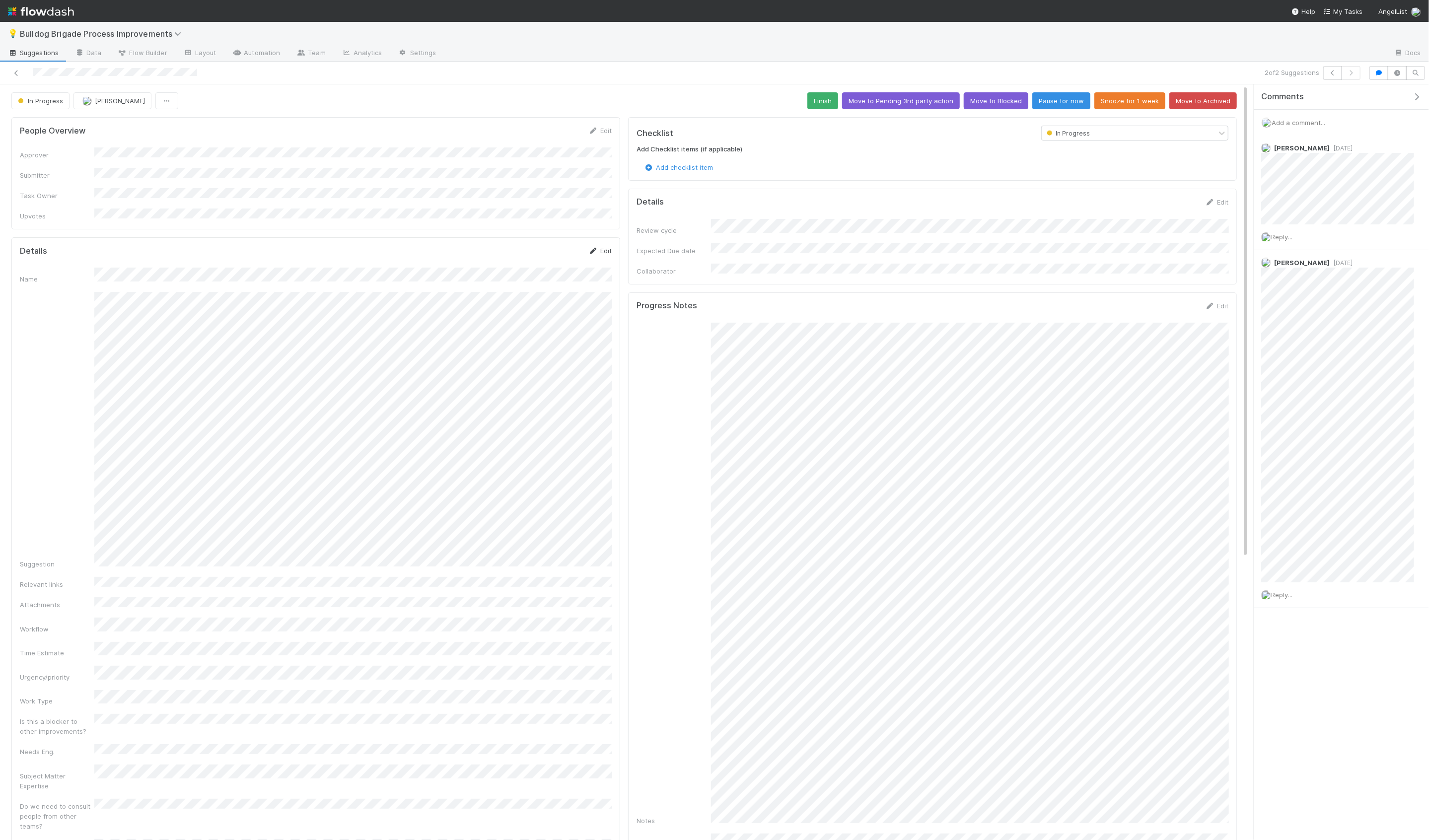
click at [607, 247] on link "Edit" at bounding box center [600, 251] width 23 height 8
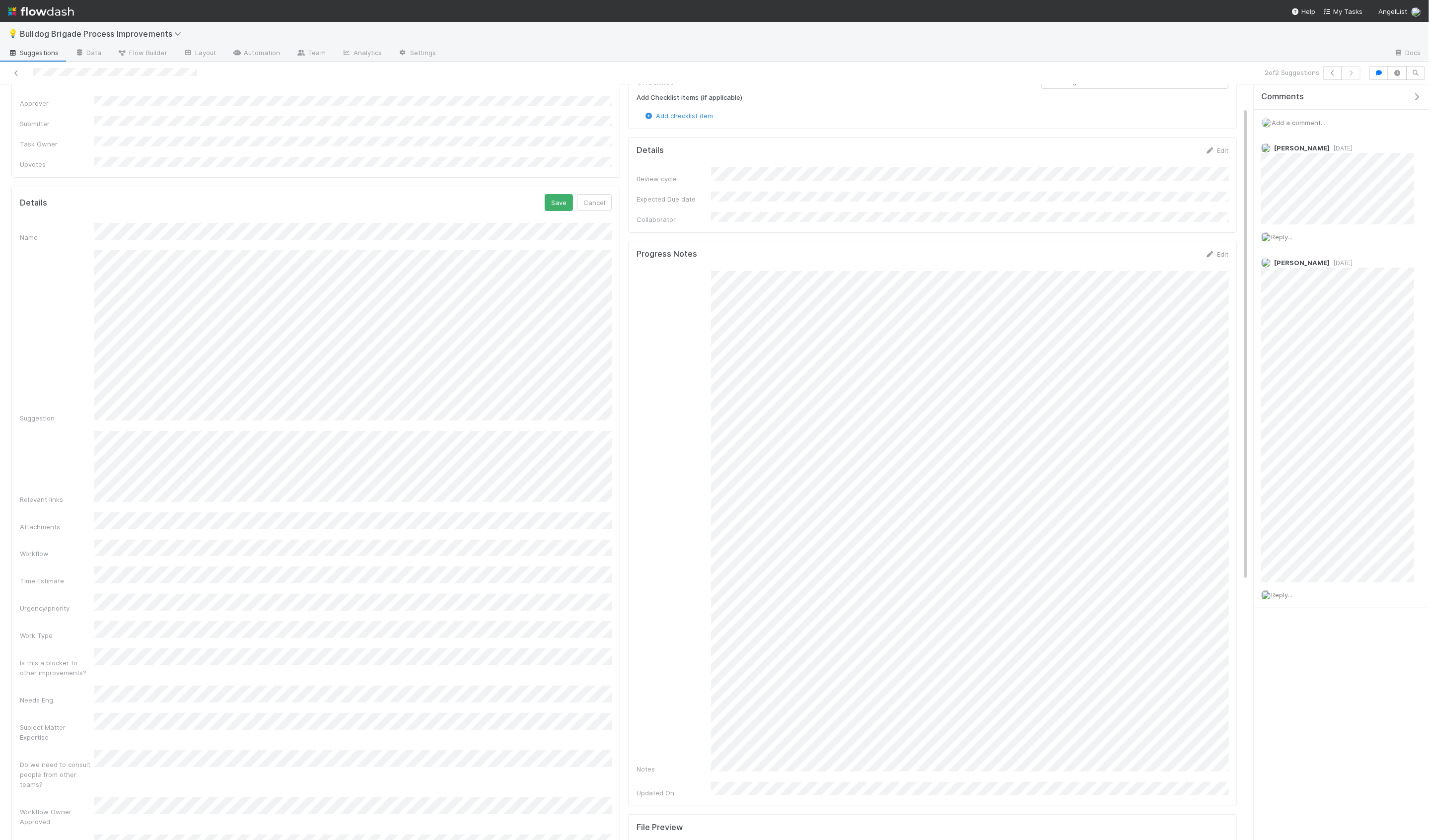
scroll to position [72, 0]
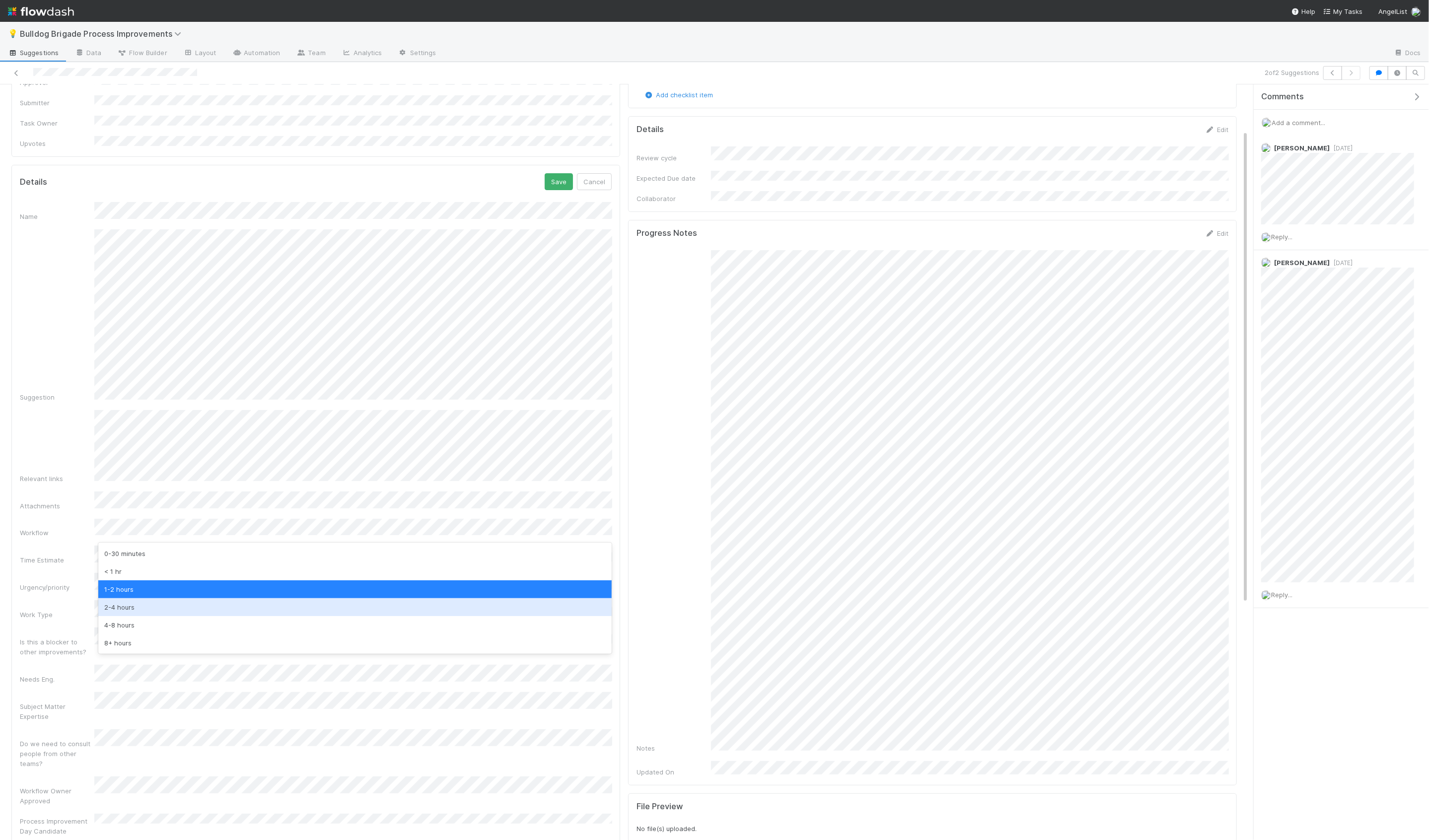
click at [135, 606] on div "2-4 hours" at bounding box center [355, 606] width 513 height 18
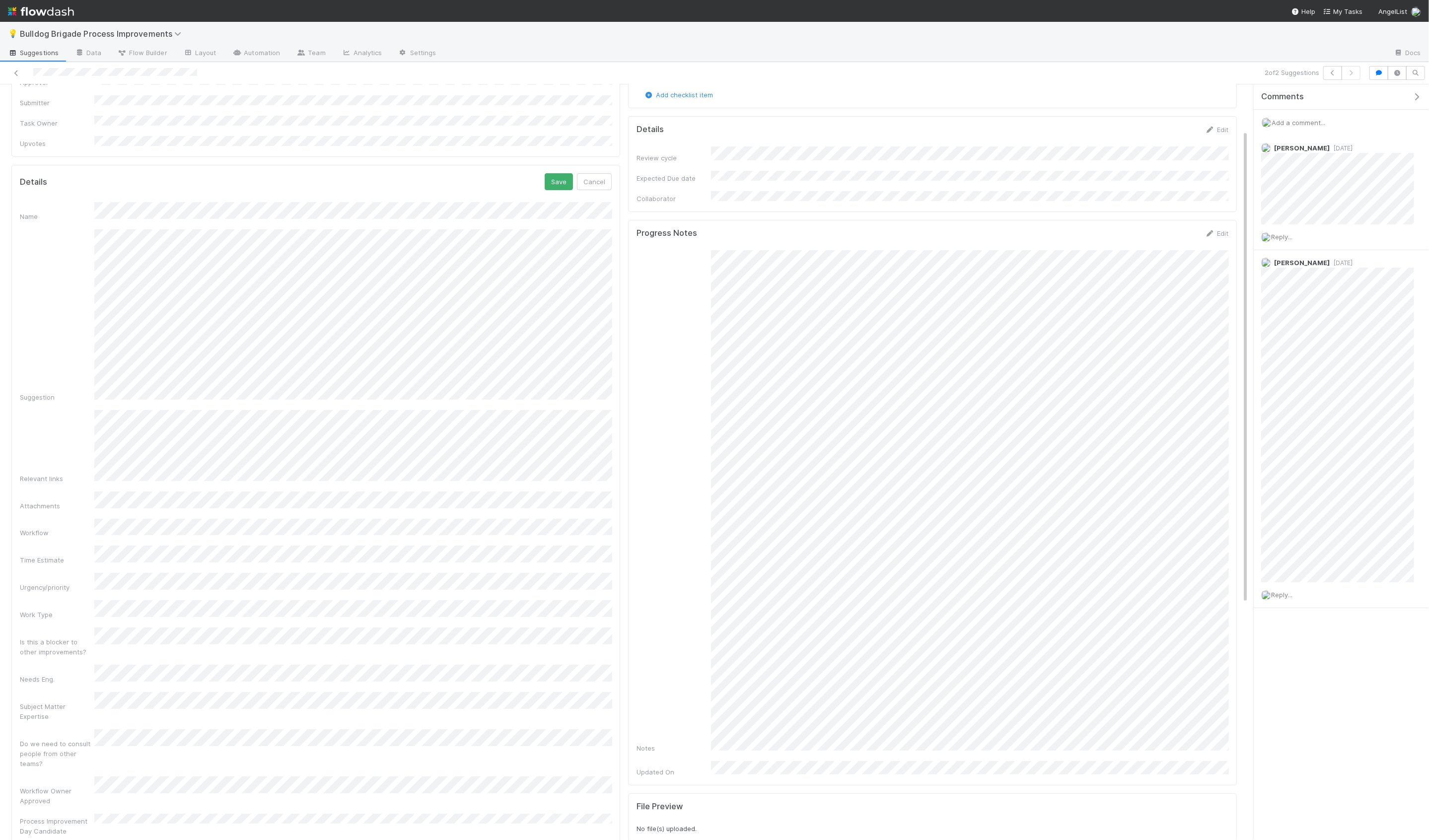
click at [34, 543] on div "Name Suggestion Relevant links Attachments Workflow Time Estimate Urgency/prior…" at bounding box center [316, 544] width 592 height 685
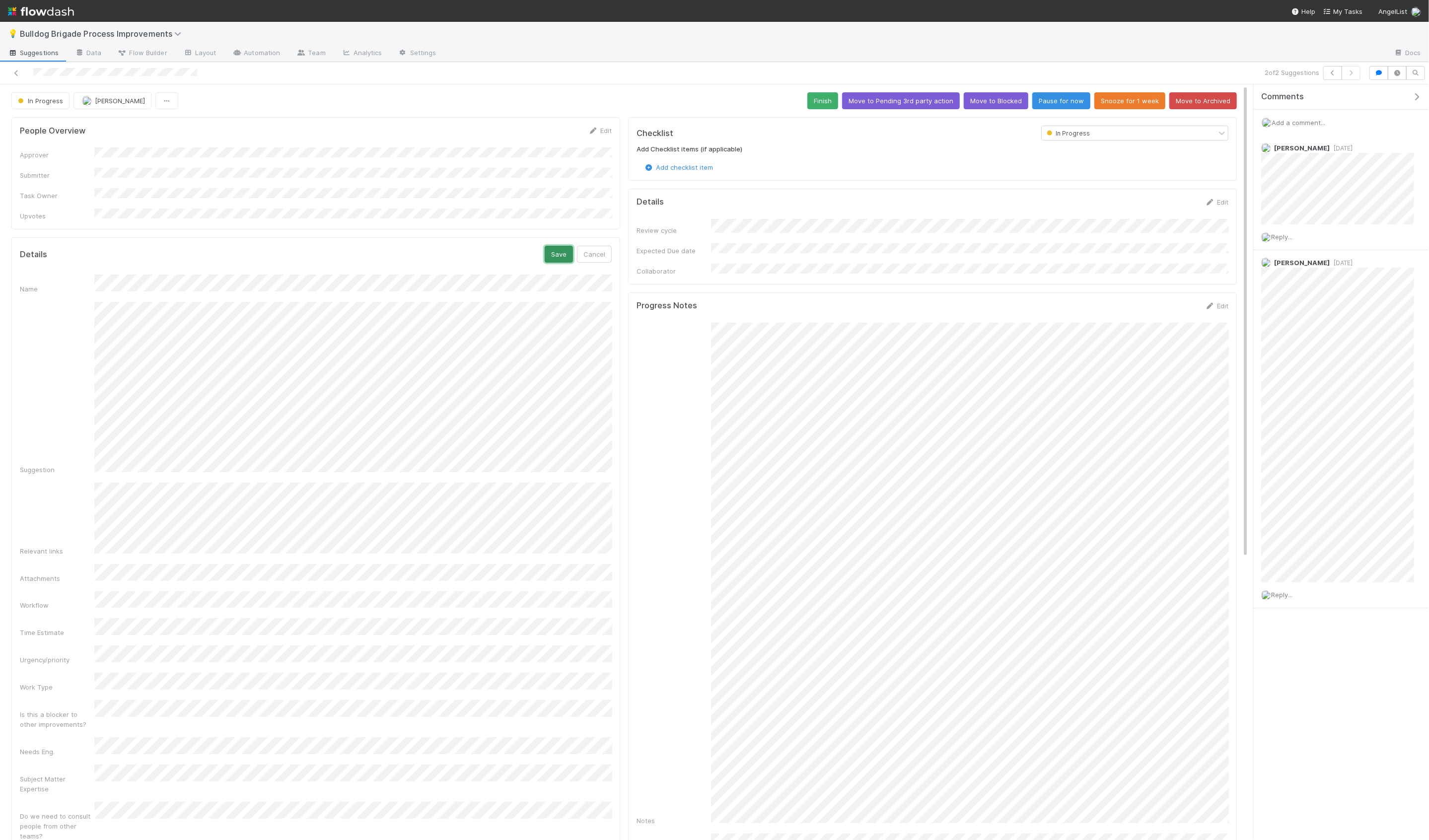
click at [559, 250] on button "Save" at bounding box center [558, 254] width 28 height 17
click at [617, 130] on div "People Overview Edit" at bounding box center [315, 130] width 606 height 10
click at [190, 86] on div "In Progress [PERSON_NAME] Finish Move to Pending 3rd party action Move to Block…" at bounding box center [623, 695] width 1248 height 1221
click at [18, 76] on link at bounding box center [16, 72] width 10 height 10
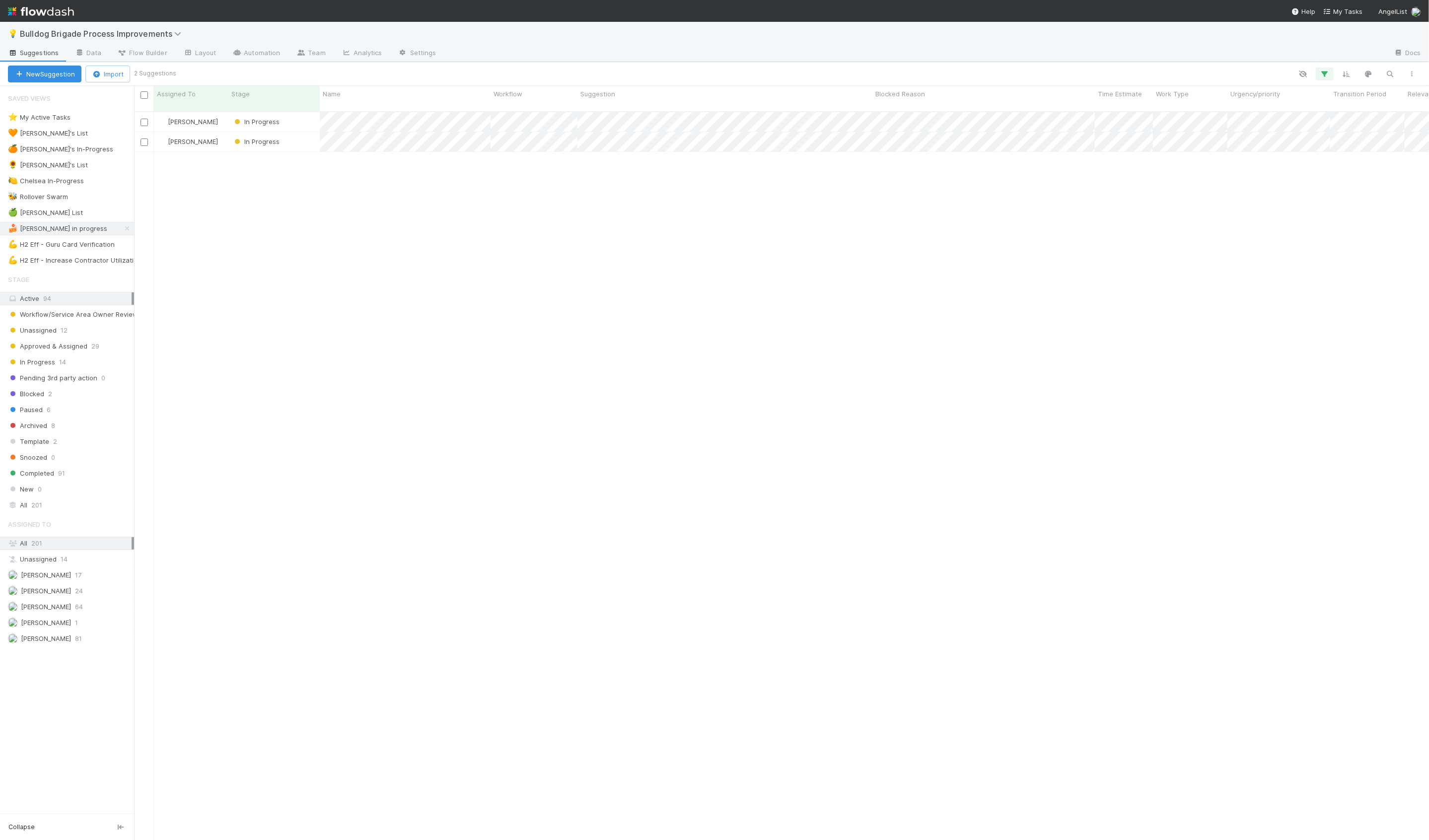
scroll to position [736, 1294]
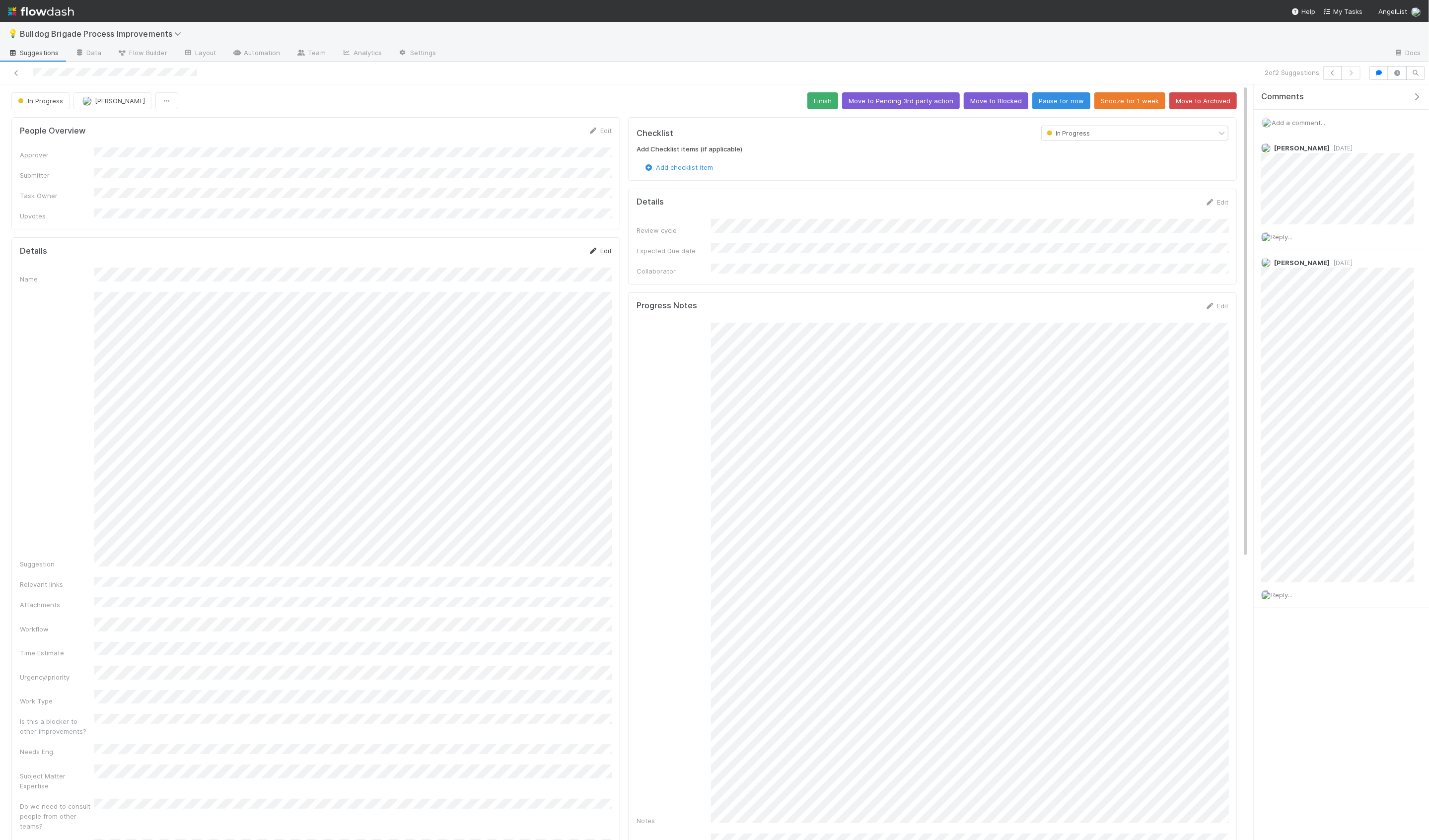
click at [610, 247] on link "Edit" at bounding box center [600, 251] width 23 height 8
click at [551, 246] on button "Save" at bounding box center [558, 254] width 28 height 17
click at [38, 69] on div at bounding box center [344, 73] width 682 height 14
click at [241, 85] on div "In Progress [PERSON_NAME] Finish Move to Pending 3rd party action Move to Block…" at bounding box center [623, 695] width 1248 height 1221
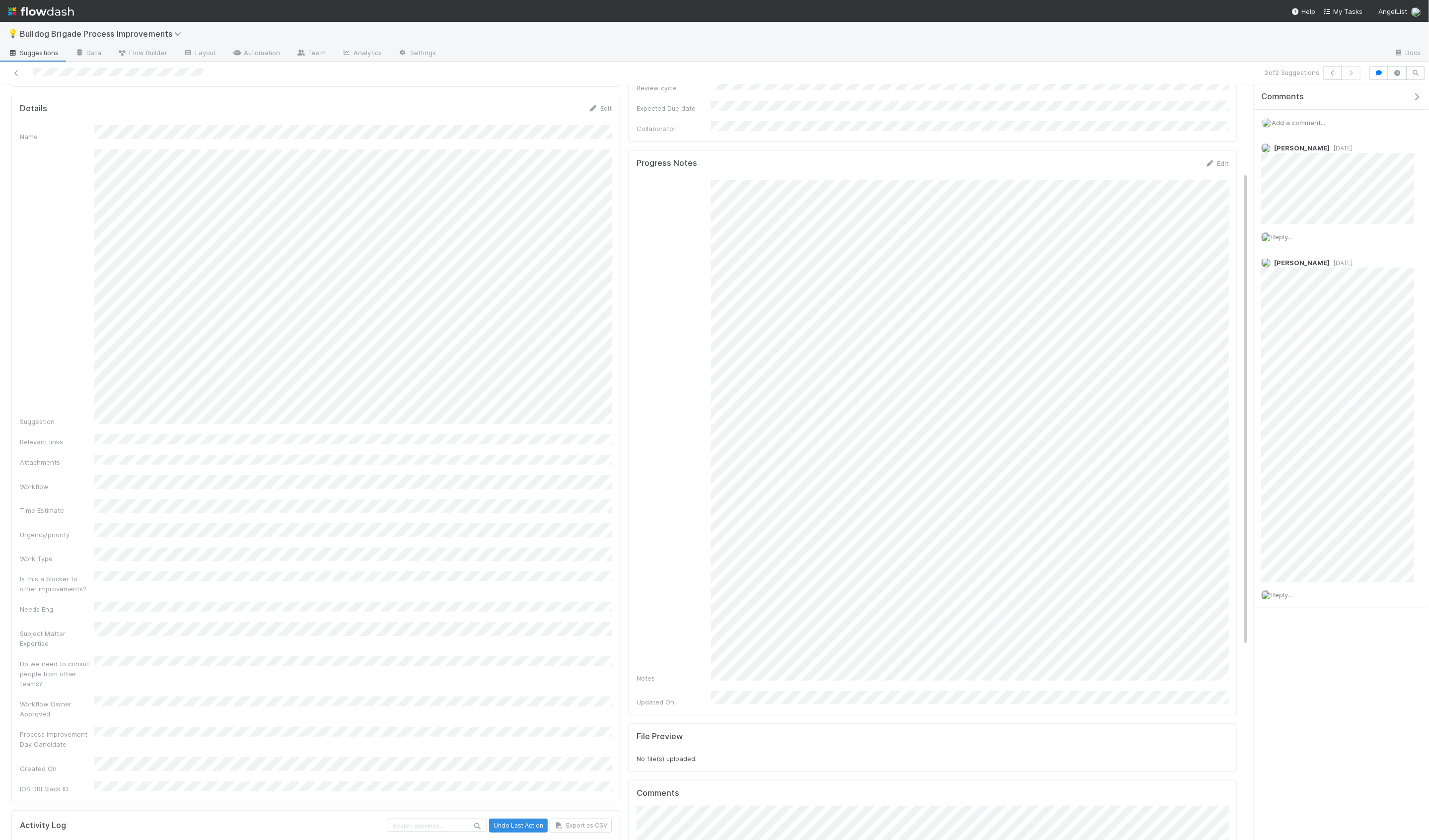
scroll to position [143, 0]
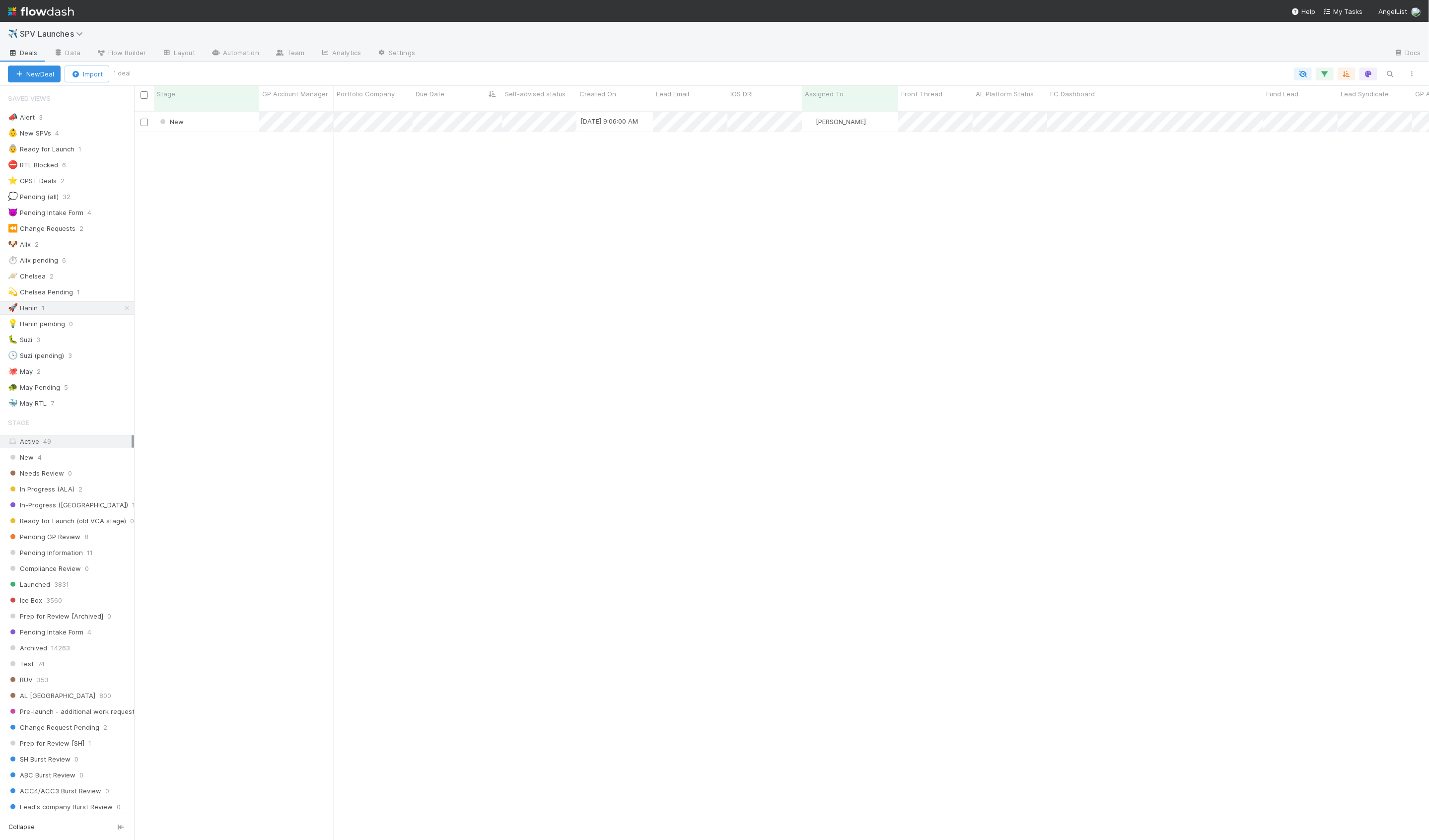
scroll to position [736, 1294]
